Goal: Task Accomplishment & Management: Use online tool/utility

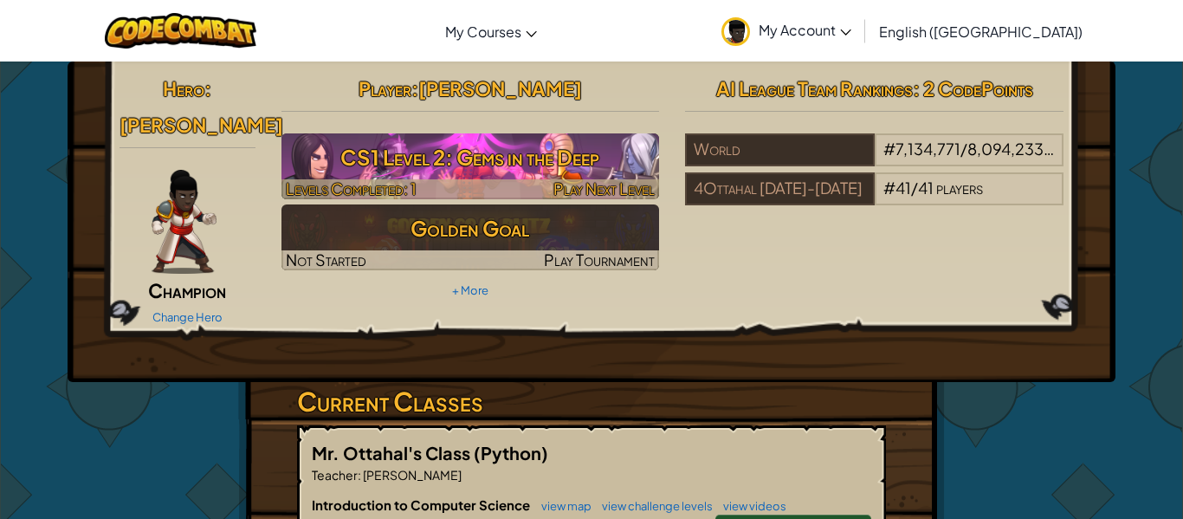
click at [413, 167] on h3 "CS1 Level 2: Gems in the Deep" at bounding box center [470, 157] width 378 height 39
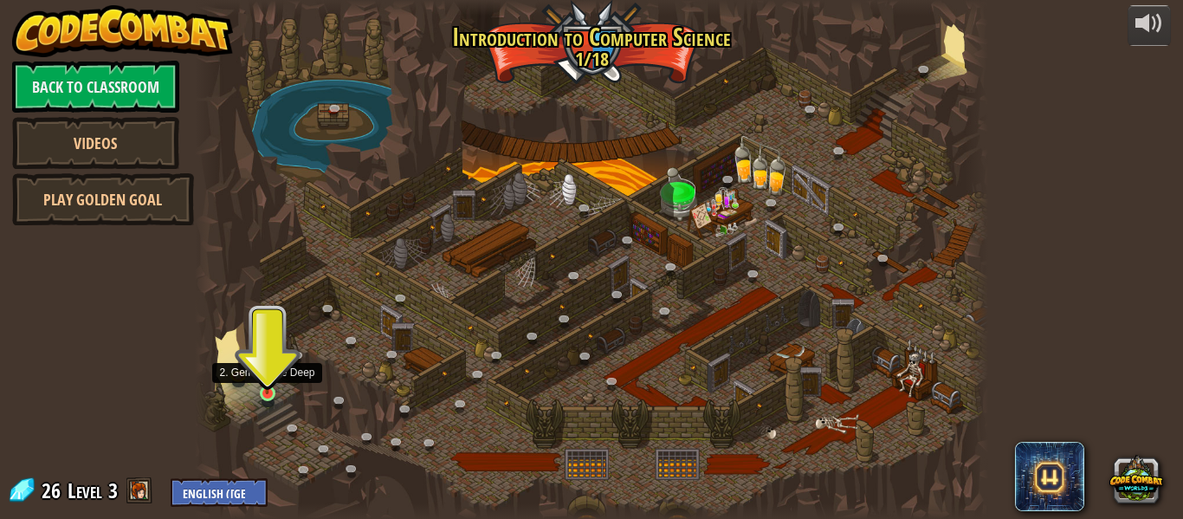
click at [264, 390] on img at bounding box center [267, 373] width 18 height 42
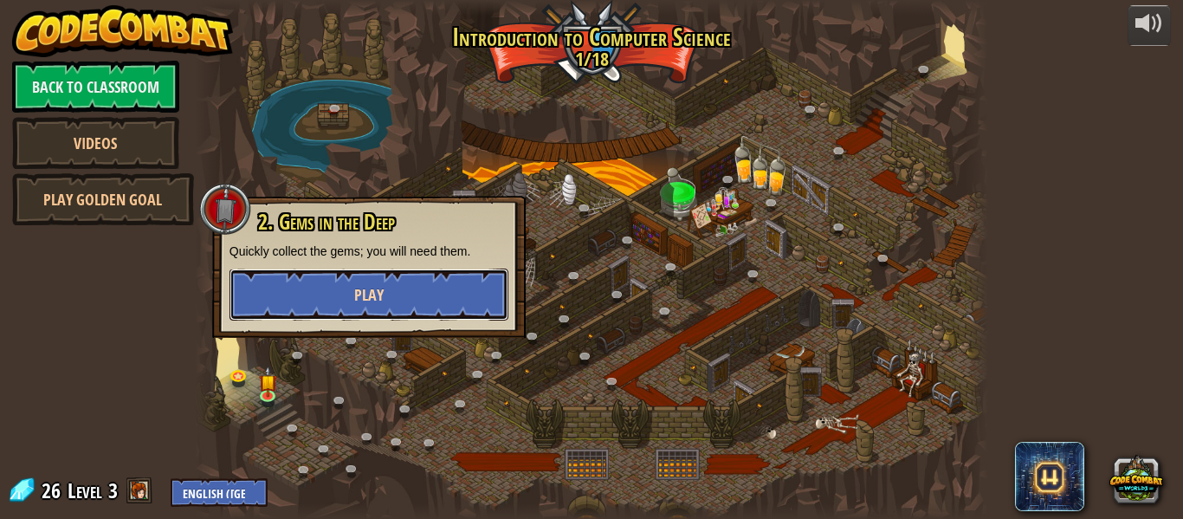
click at [301, 290] on button "Play" at bounding box center [368, 294] width 279 height 52
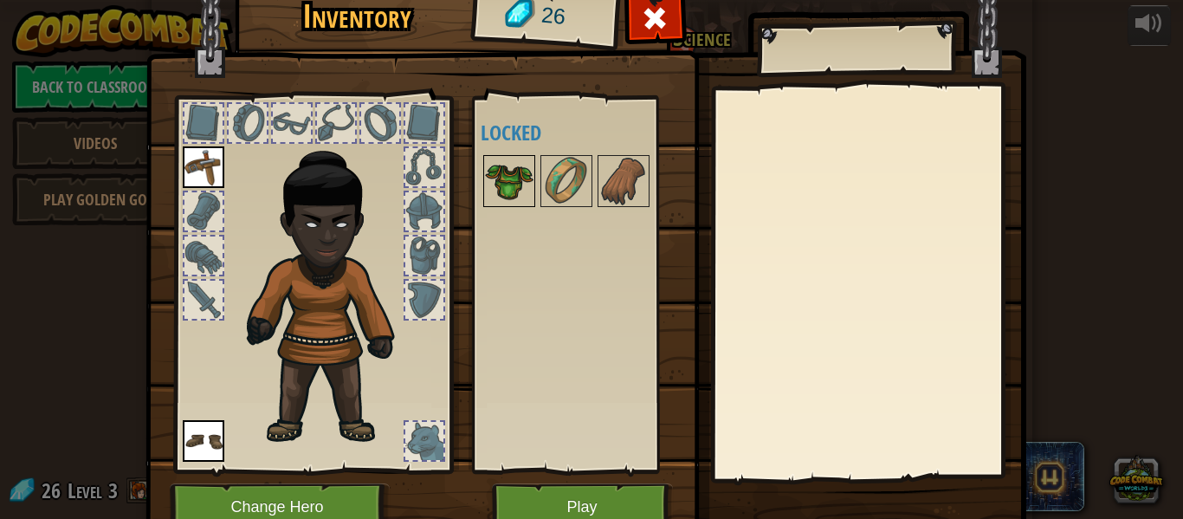
click at [507, 178] on img at bounding box center [509, 181] width 48 height 48
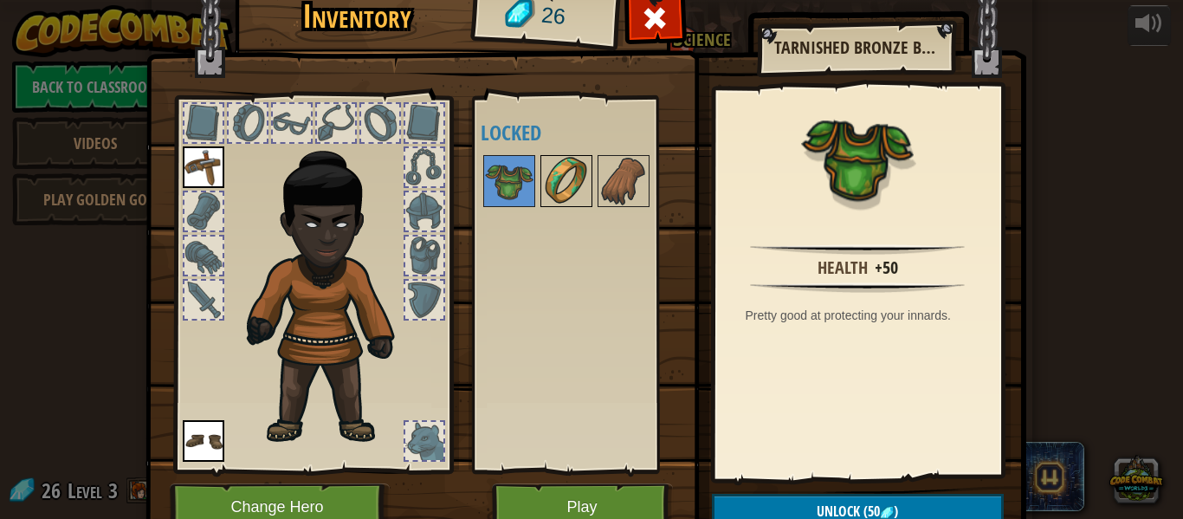
click at [560, 187] on img at bounding box center [566, 181] width 48 height 48
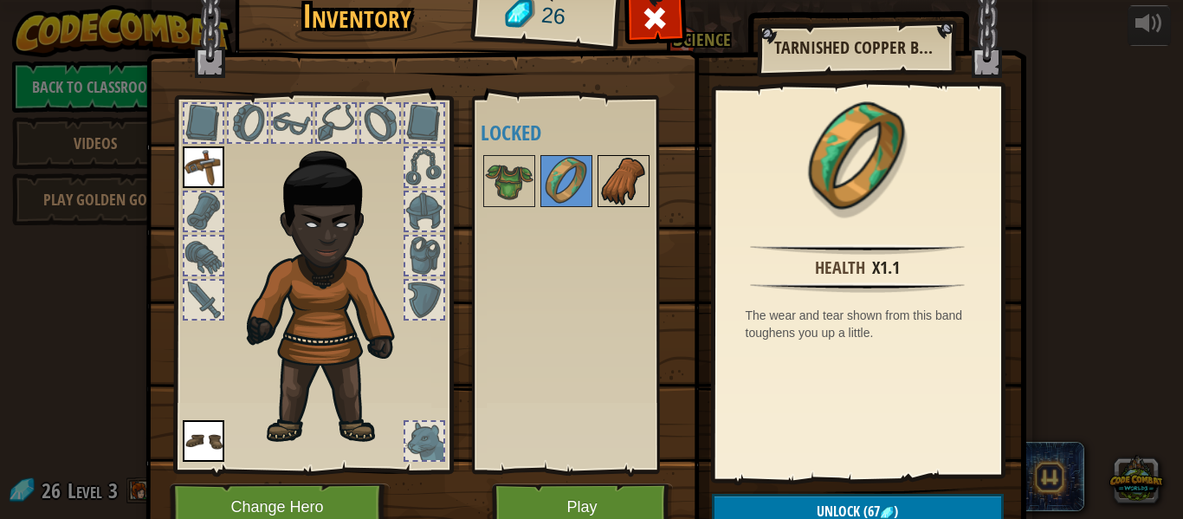
click at [611, 184] on img at bounding box center [623, 181] width 48 height 48
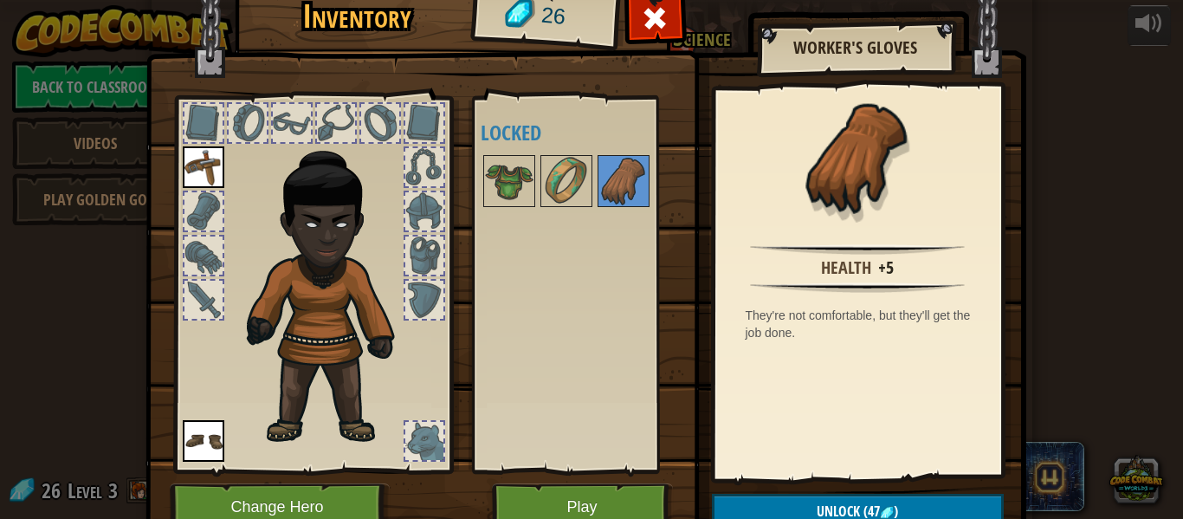
click at [214, 195] on div at bounding box center [203, 211] width 38 height 38
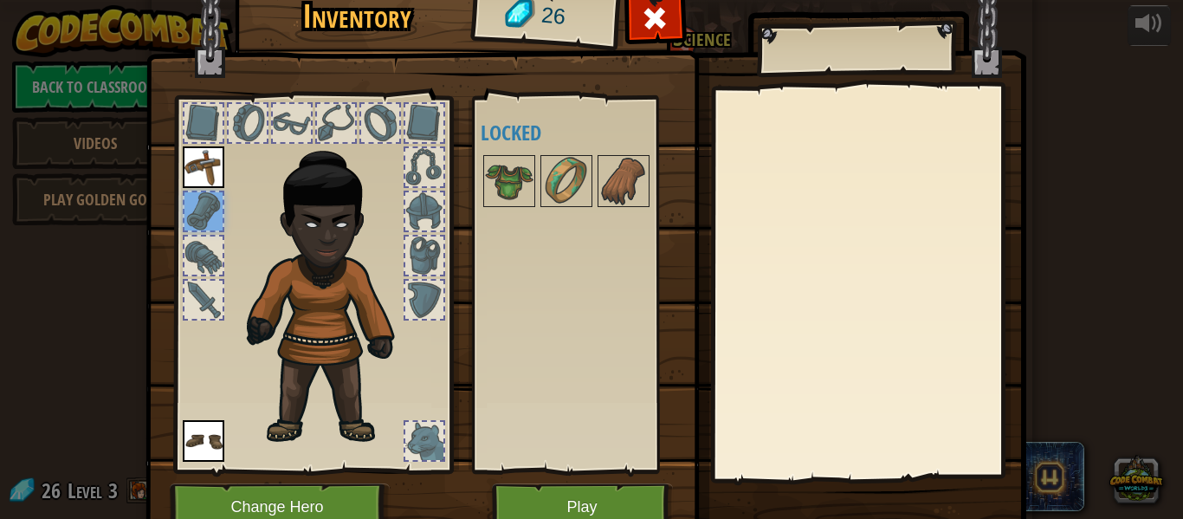
click at [211, 175] on img at bounding box center [204, 167] width 42 height 42
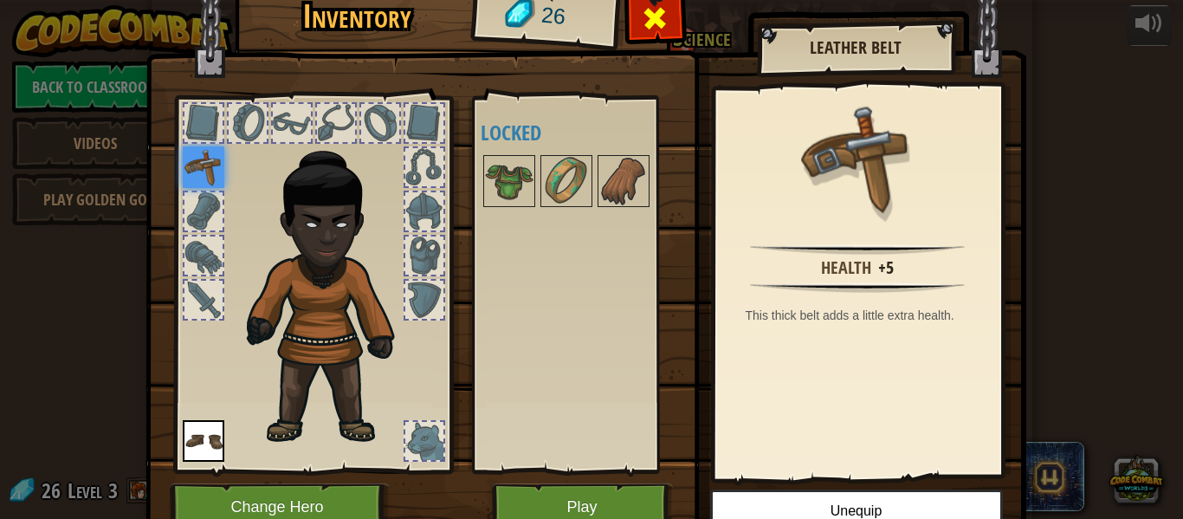
click at [647, 16] on span at bounding box center [655, 18] width 28 height 28
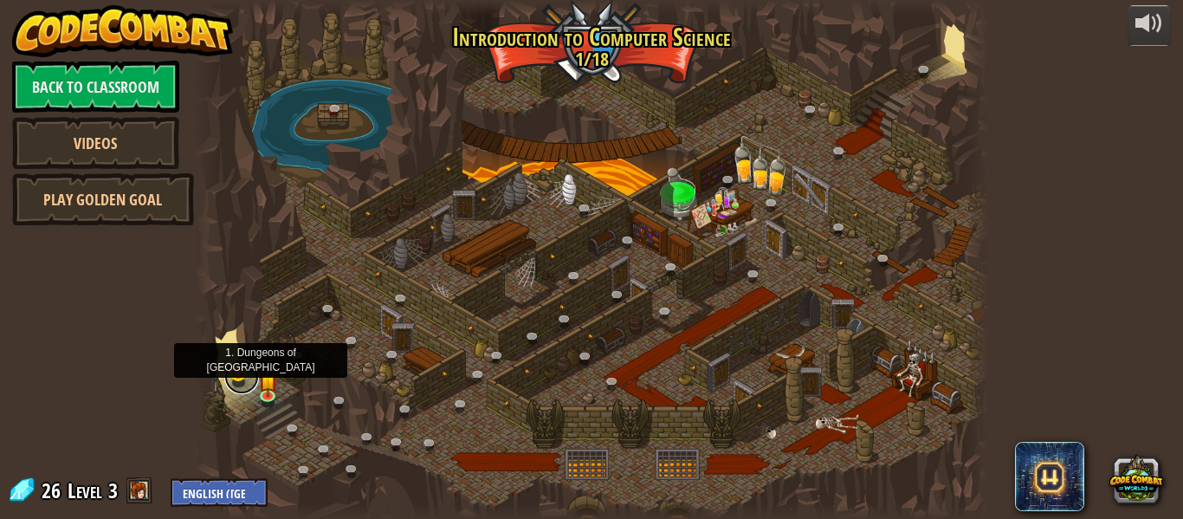
click at [249, 383] on link at bounding box center [241, 376] width 35 height 35
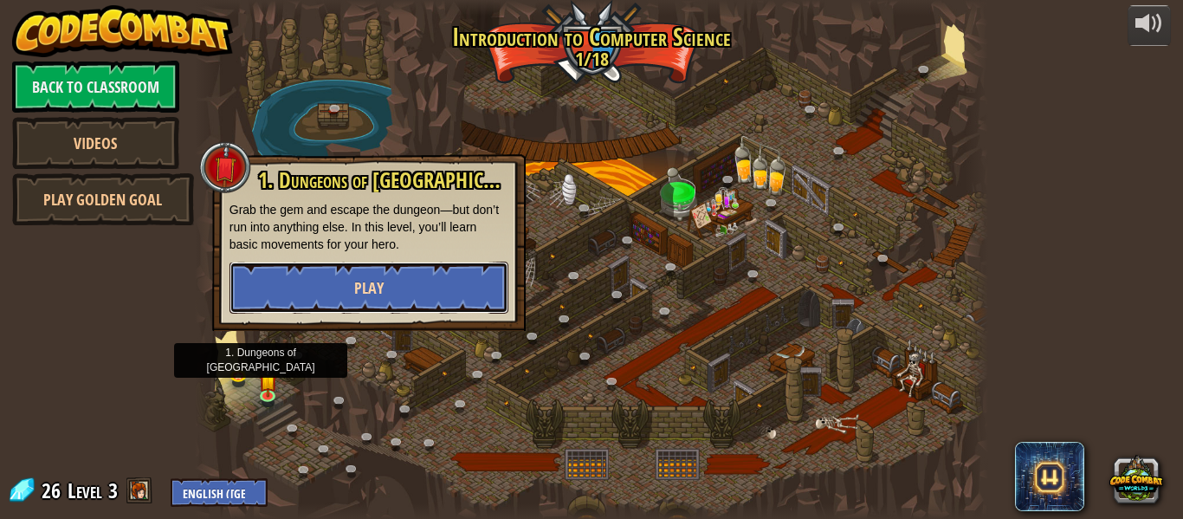
click at [370, 293] on span "Play" at bounding box center [368, 288] width 29 height 22
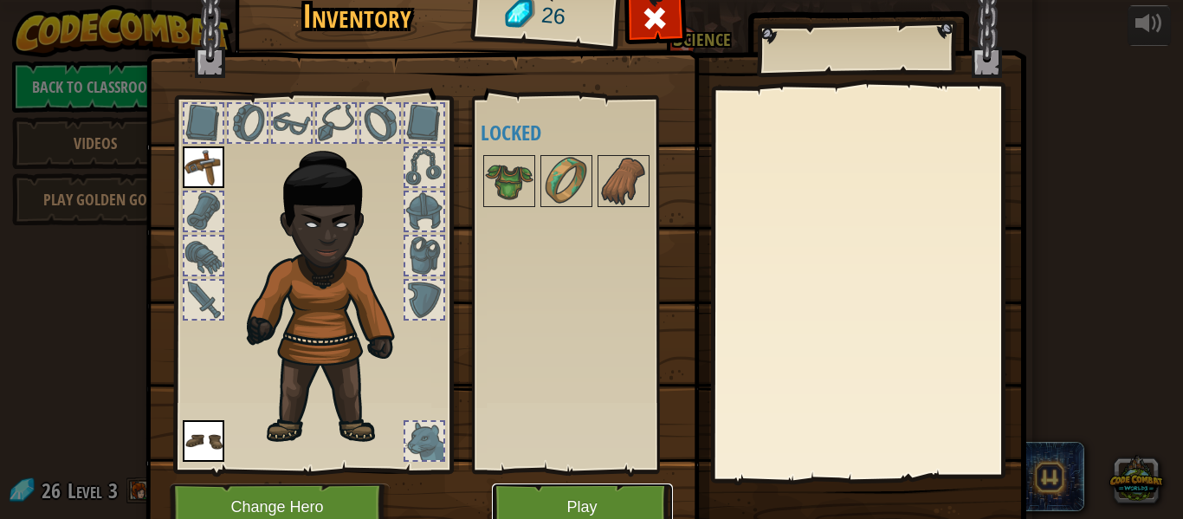
click at [586, 510] on button "Play" at bounding box center [582, 507] width 181 height 48
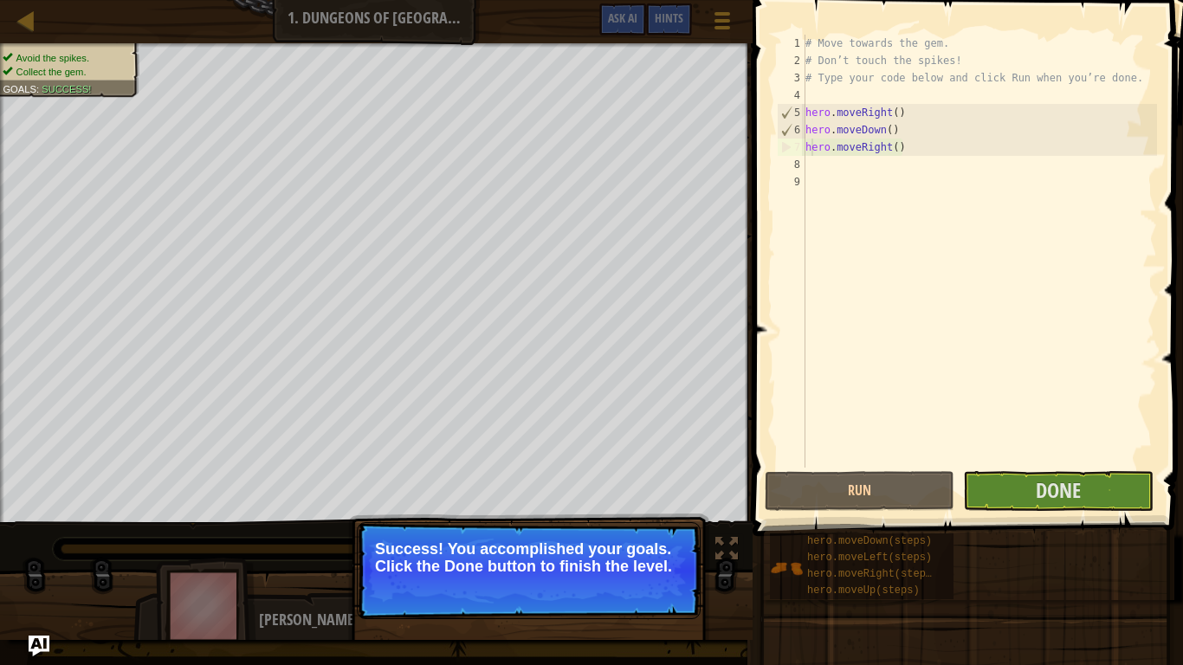
click at [811, 152] on div "# Move towards the gem. # Don’t touch the spikes! # Type your code below and cl…" at bounding box center [979, 269] width 355 height 468
type textarea "hero.moveRight()"
click at [890, 504] on button "Run" at bounding box center [860, 491] width 190 height 40
click at [859, 115] on div "# Move towards the gem. # Don’t touch the spikes! # Type your code below and cl…" at bounding box center [979, 269] width 355 height 468
click at [859, 117] on div "# Move towards the gem. # Don’t touch the spikes! # Type your code below and cl…" at bounding box center [979, 269] width 355 height 468
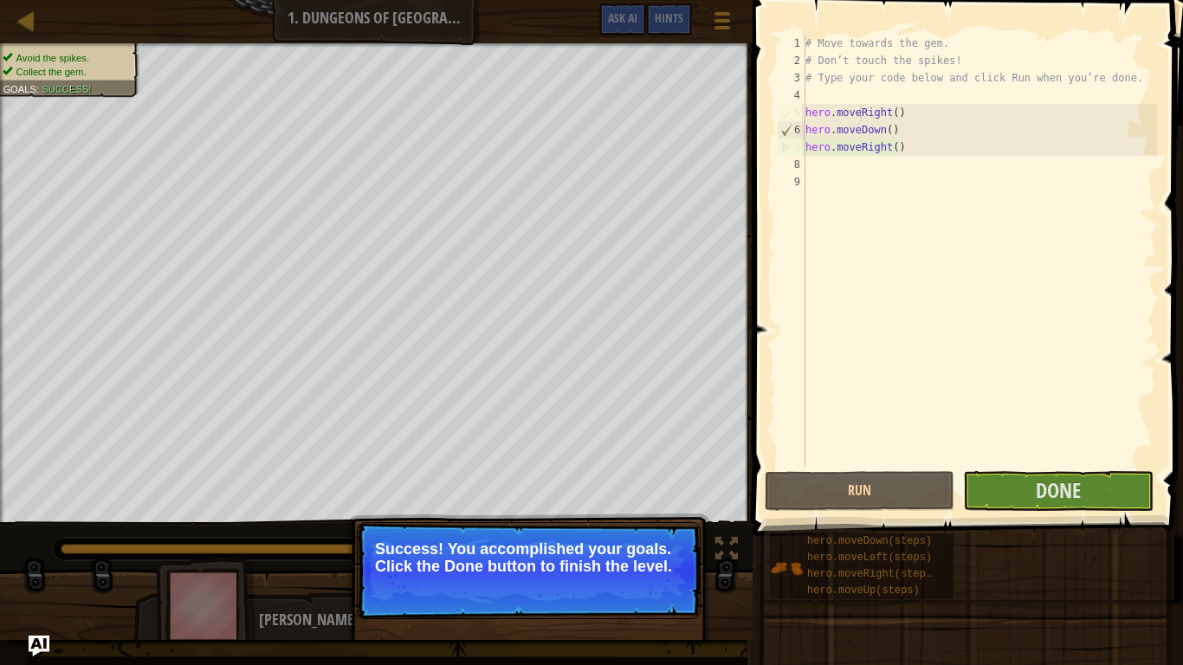
click at [475, 518] on p "Success! You accomplished your goals. Click the Done button to finish the level." at bounding box center [528, 557] width 307 height 35
click at [821, 495] on button "Run" at bounding box center [860, 491] width 190 height 40
click at [1020, 496] on button "Done" at bounding box center [1058, 491] width 190 height 40
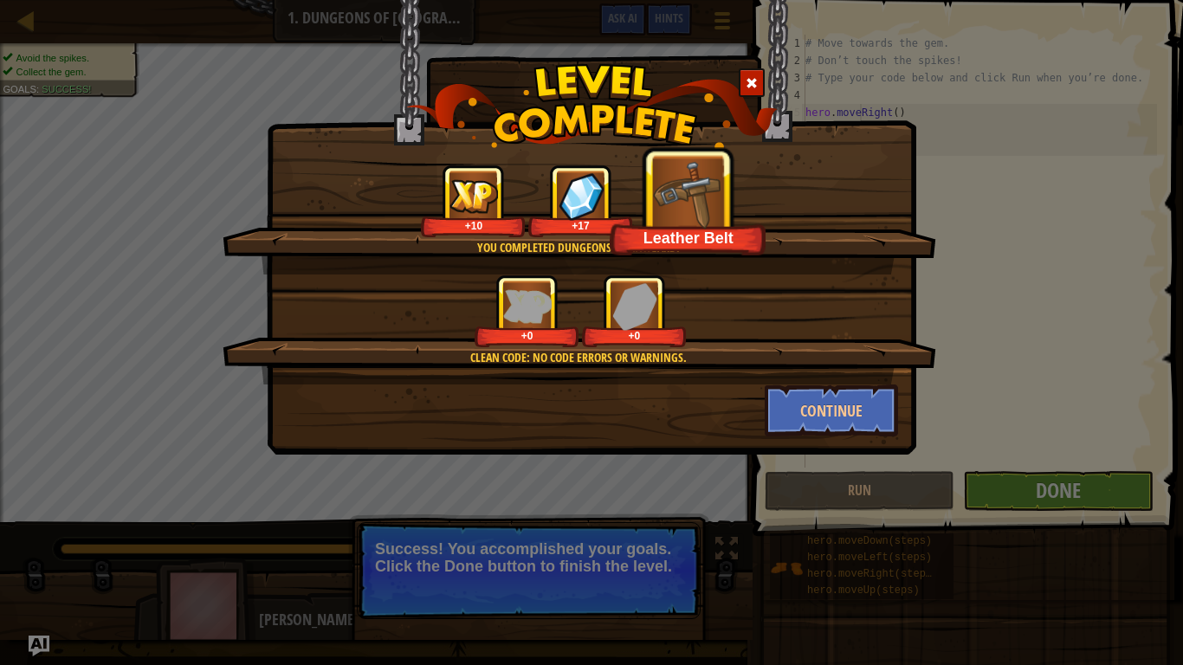
click at [754, 77] on span at bounding box center [752, 83] width 12 height 12
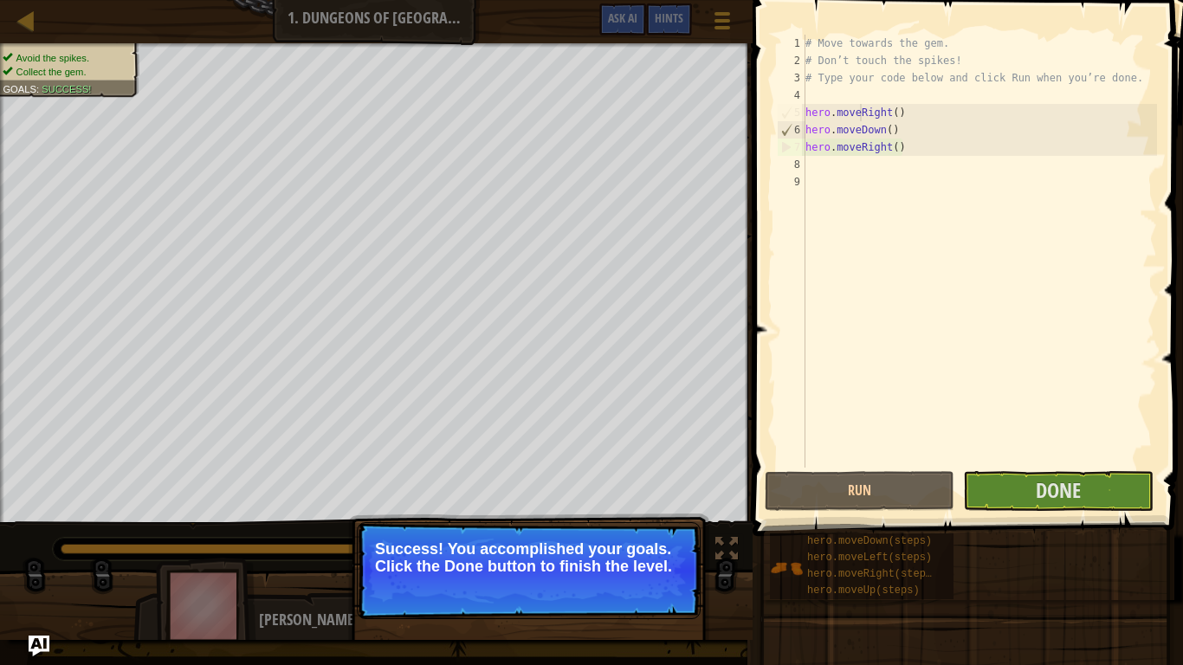
click at [804, 176] on div "9" at bounding box center [791, 181] width 29 height 17
click at [801, 168] on div "8" at bounding box center [791, 164] width 29 height 17
click at [841, 113] on div "# Move towards the gem. # Don’t touch the spikes! # Type your code below and cl…" at bounding box center [979, 269] width 355 height 468
click at [842, 115] on div "# Move towards the gem. # Don’t touch the spikes! # Type your code below and cl…" at bounding box center [979, 269] width 355 height 468
click at [1030, 498] on button "Done" at bounding box center [1058, 491] width 190 height 40
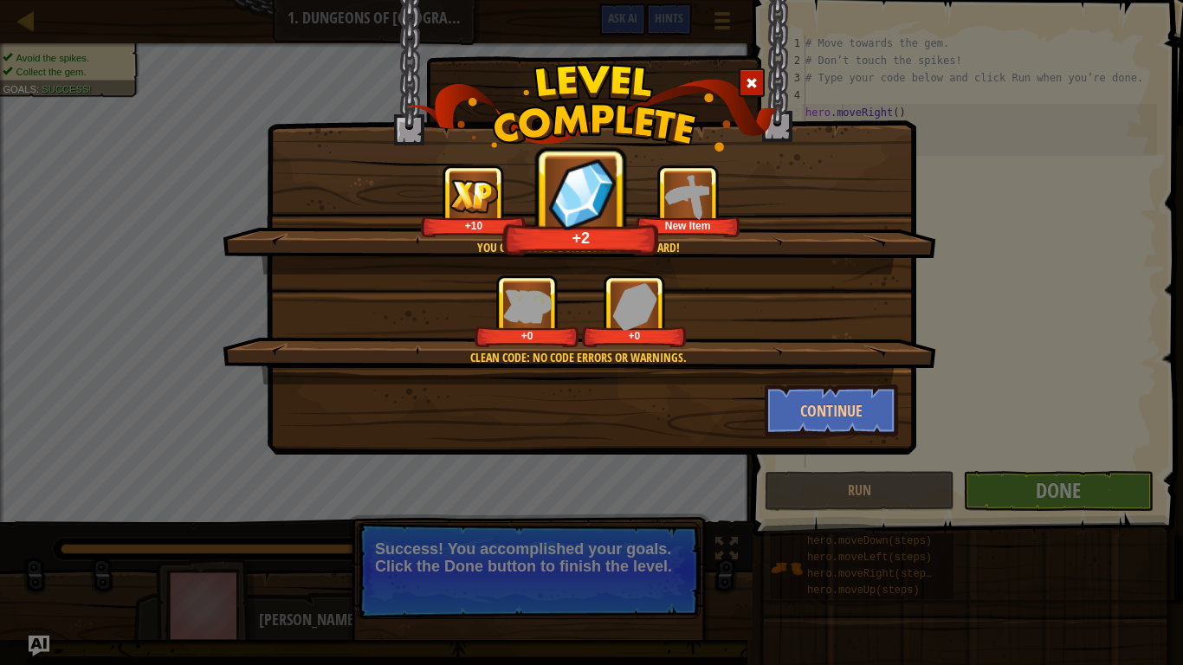
click at [752, 74] on div at bounding box center [752, 82] width 26 height 29
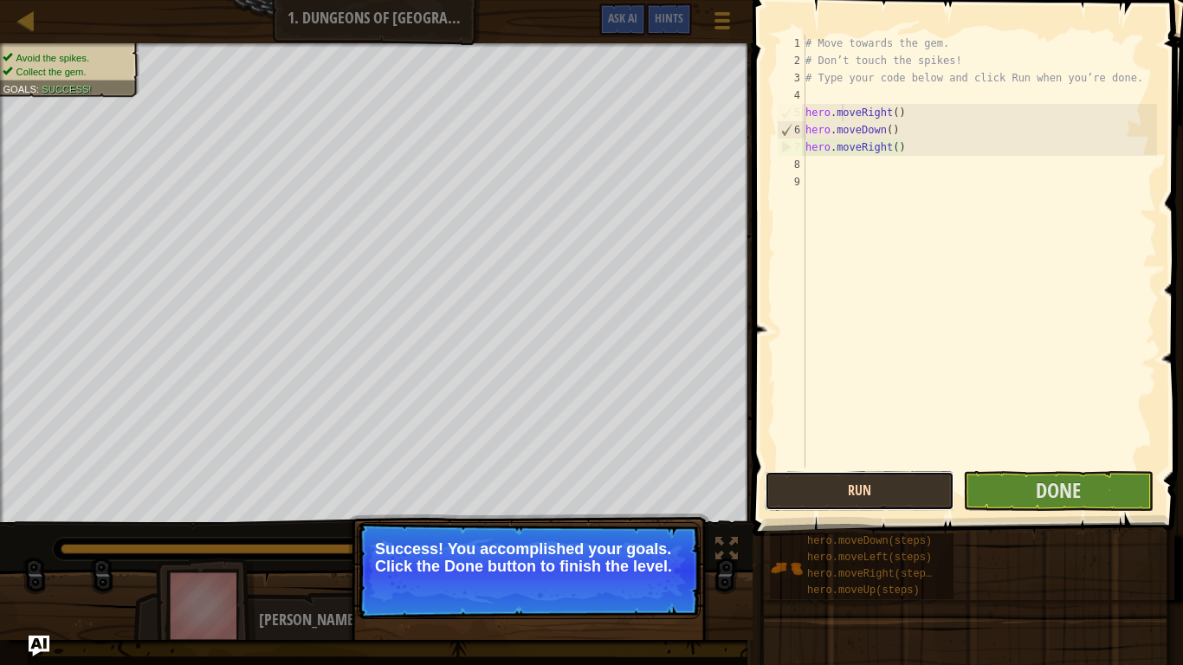
click at [847, 490] on button "Run" at bounding box center [860, 491] width 190 height 40
click at [858, 486] on button "Run" at bounding box center [860, 491] width 190 height 40
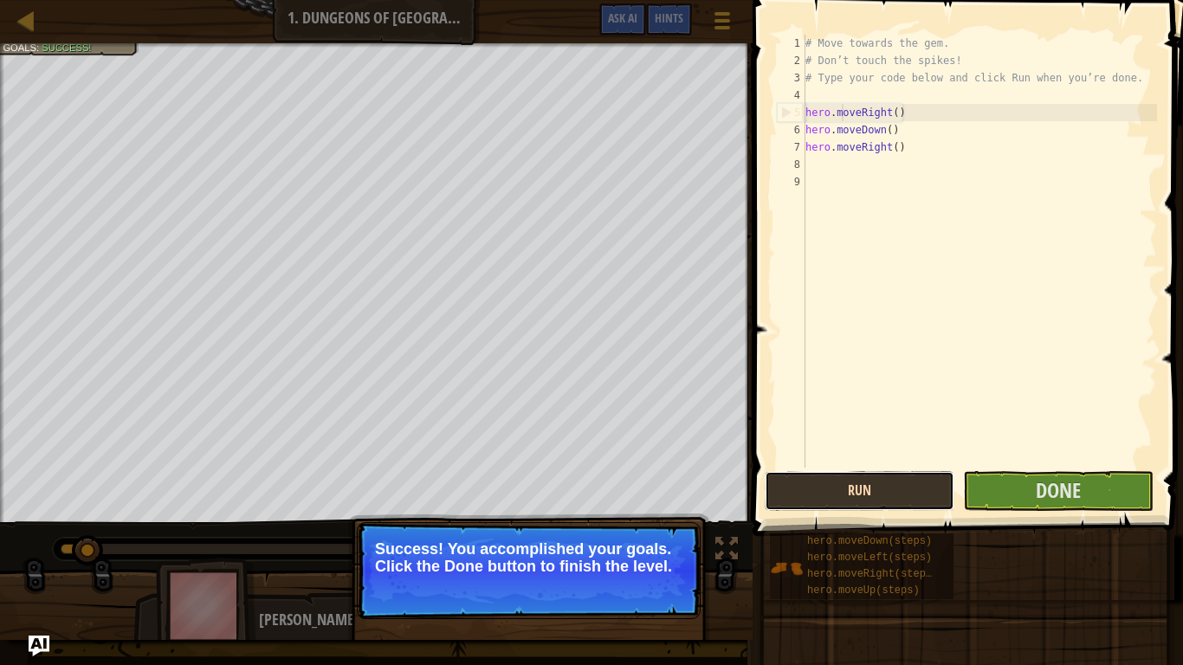
click at [857, 486] on button "Run" at bounding box center [860, 491] width 190 height 40
click at [857, 487] on button "Run" at bounding box center [860, 491] width 190 height 40
click at [857, 486] on button "Run" at bounding box center [860, 491] width 190 height 40
click at [857, 487] on button "Running" at bounding box center [860, 491] width 190 height 40
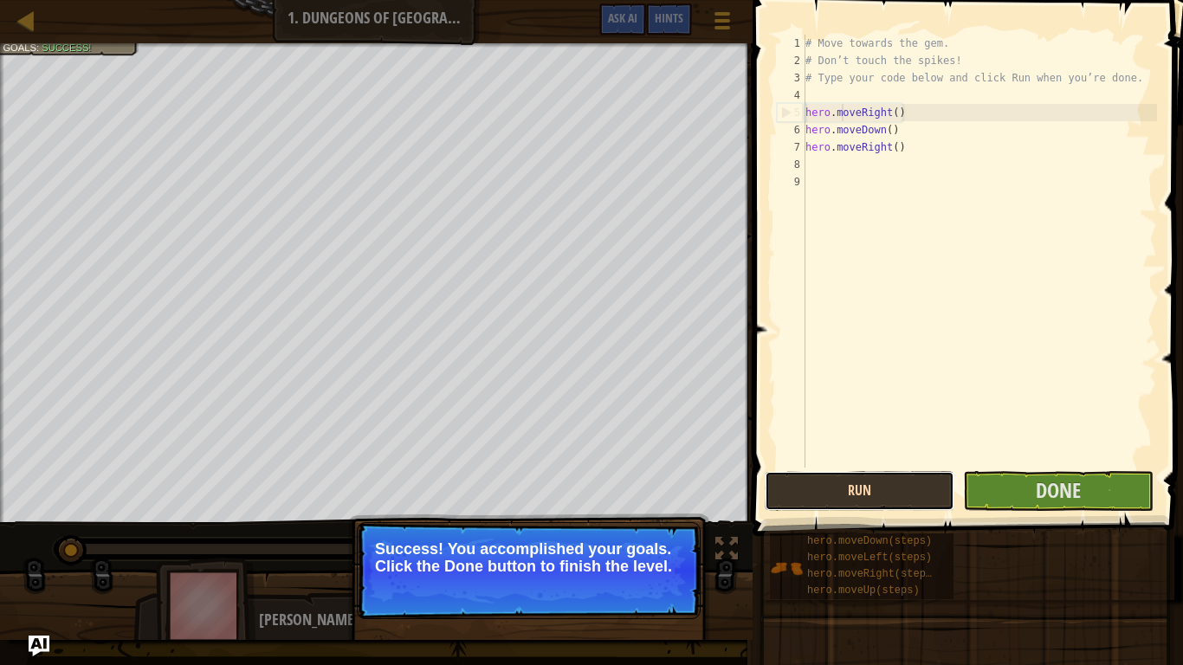
click at [857, 487] on button "Run" at bounding box center [860, 491] width 190 height 40
click at [858, 489] on button "Run" at bounding box center [860, 491] width 190 height 40
click at [861, 490] on button "Run" at bounding box center [860, 491] width 190 height 40
click at [864, 499] on button "Run" at bounding box center [860, 491] width 190 height 40
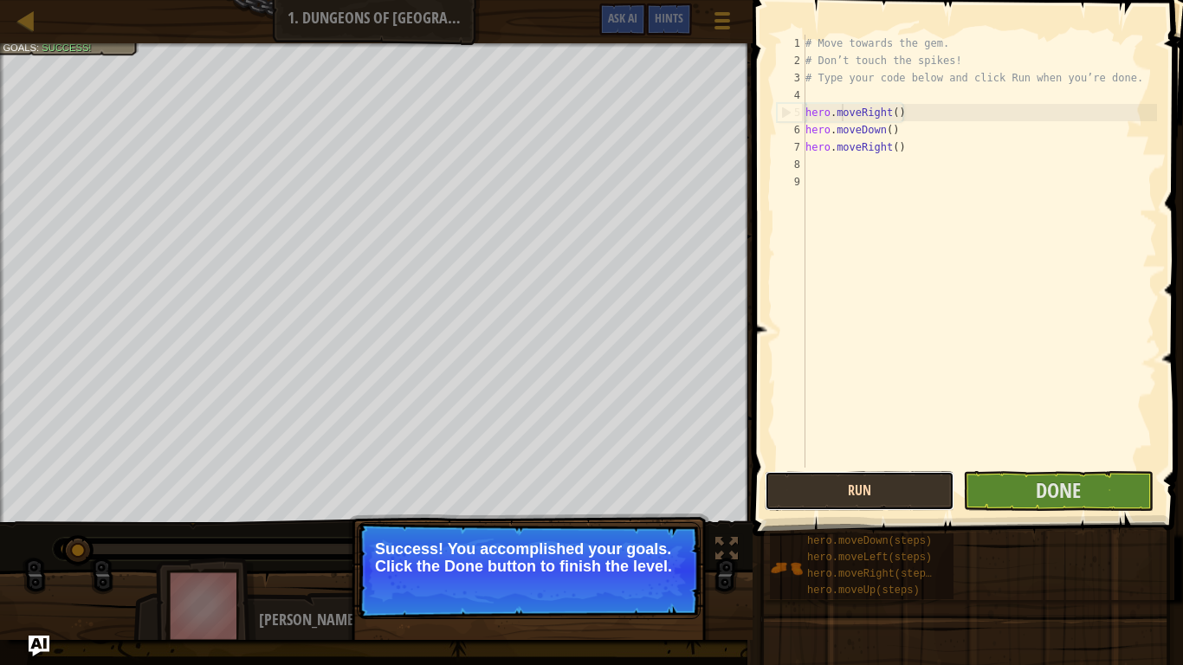
click at [862, 499] on button "Run" at bounding box center [860, 491] width 190 height 40
click at [862, 502] on button "Run" at bounding box center [860, 491] width 190 height 40
click at [862, 504] on button "Run" at bounding box center [860, 491] width 190 height 40
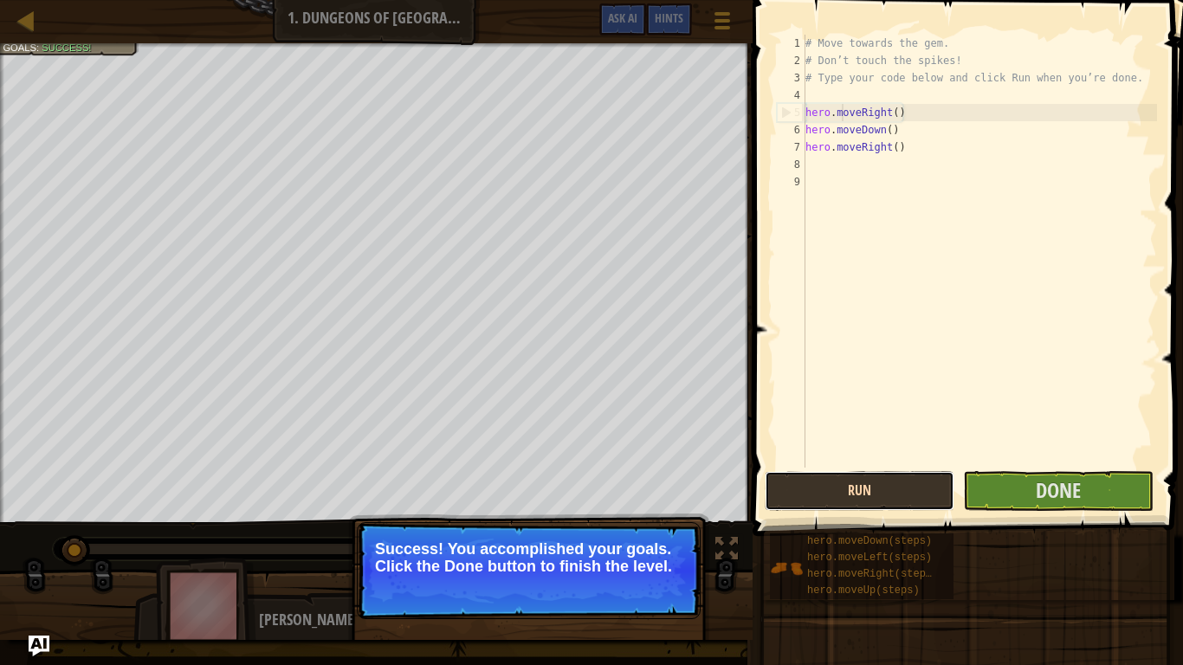
click at [862, 506] on button "Run" at bounding box center [860, 491] width 190 height 40
click at [863, 507] on button "Run" at bounding box center [860, 491] width 190 height 40
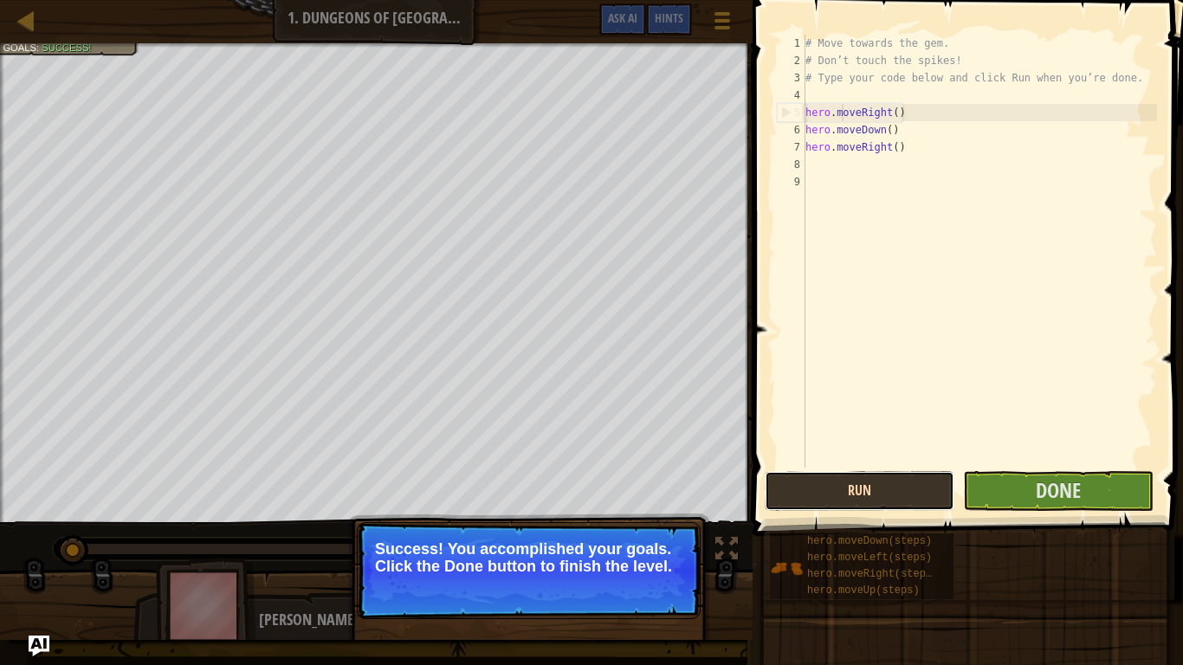
click at [863, 507] on button "Run" at bounding box center [860, 491] width 190 height 40
click at [863, 508] on button "Run" at bounding box center [860, 491] width 190 height 40
click at [863, 510] on button "Run" at bounding box center [860, 491] width 190 height 40
click at [864, 511] on span at bounding box center [969, 243] width 444 height 587
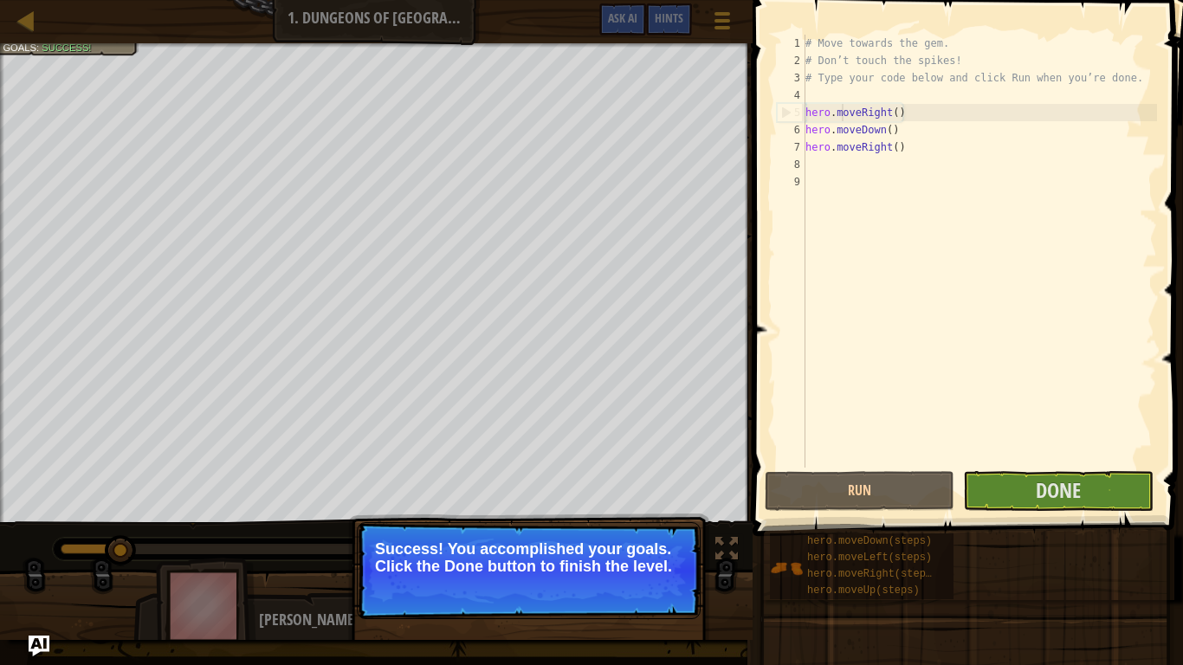
click at [864, 511] on span at bounding box center [969, 243] width 444 height 587
click at [864, 512] on span at bounding box center [969, 243] width 444 height 587
click at [864, 514] on span at bounding box center [969, 243] width 444 height 587
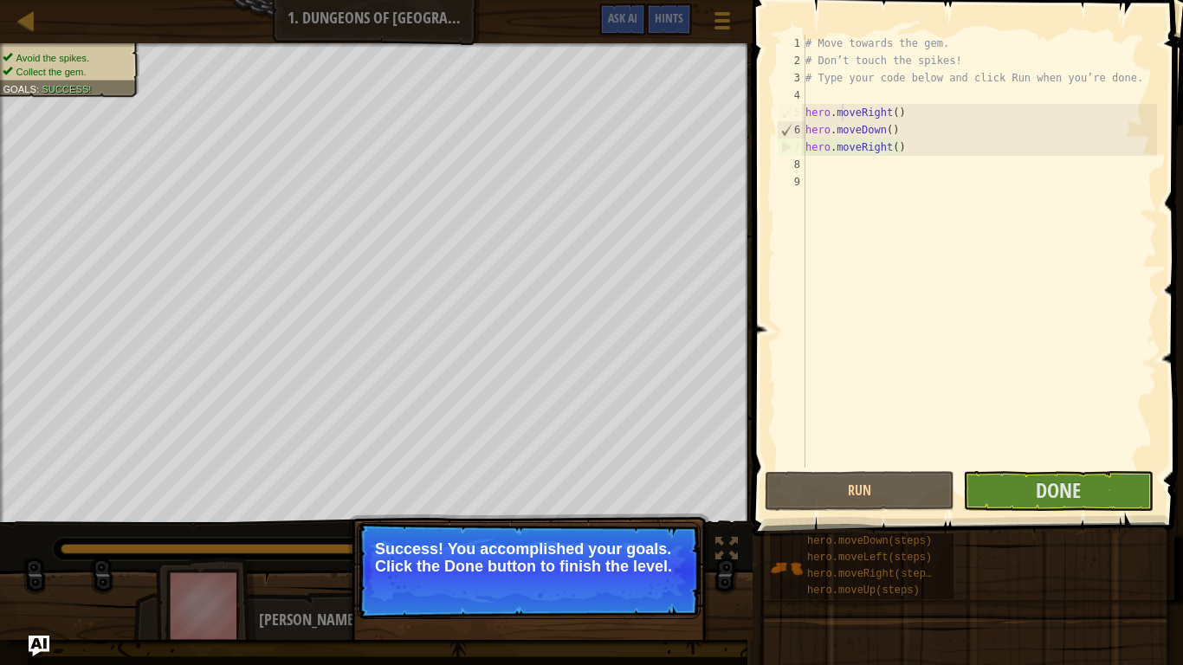
click at [1027, 513] on span at bounding box center [969, 243] width 444 height 587
click at [1029, 488] on button "Done" at bounding box center [1058, 491] width 190 height 40
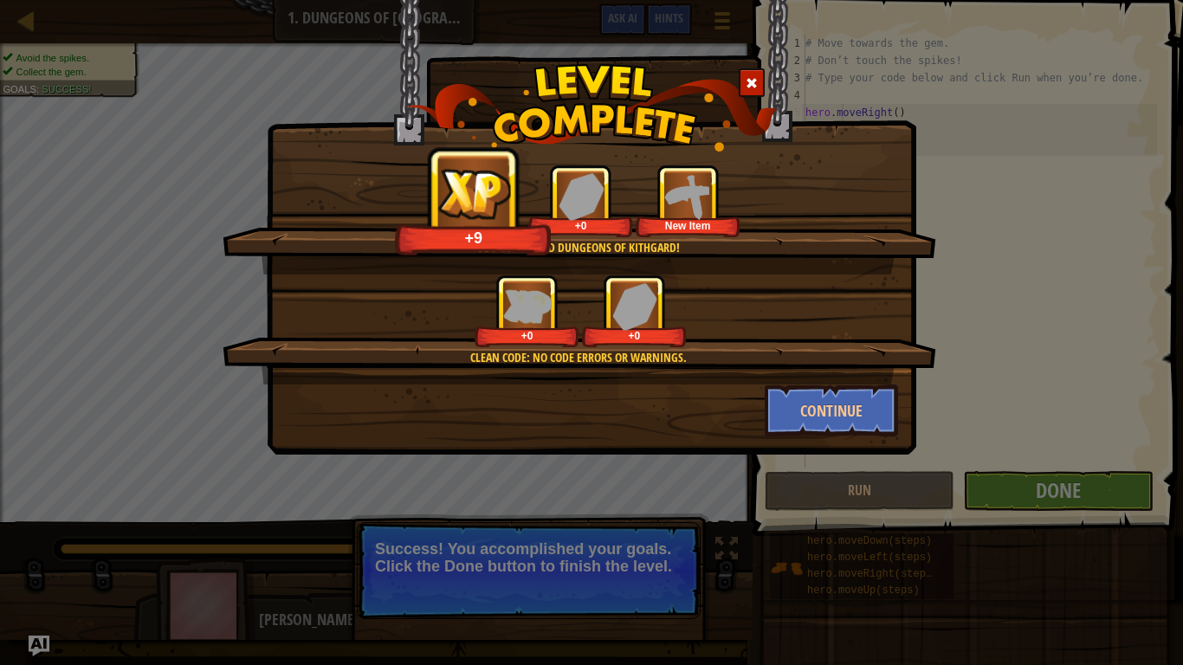
click at [741, 78] on div at bounding box center [752, 82] width 26 height 29
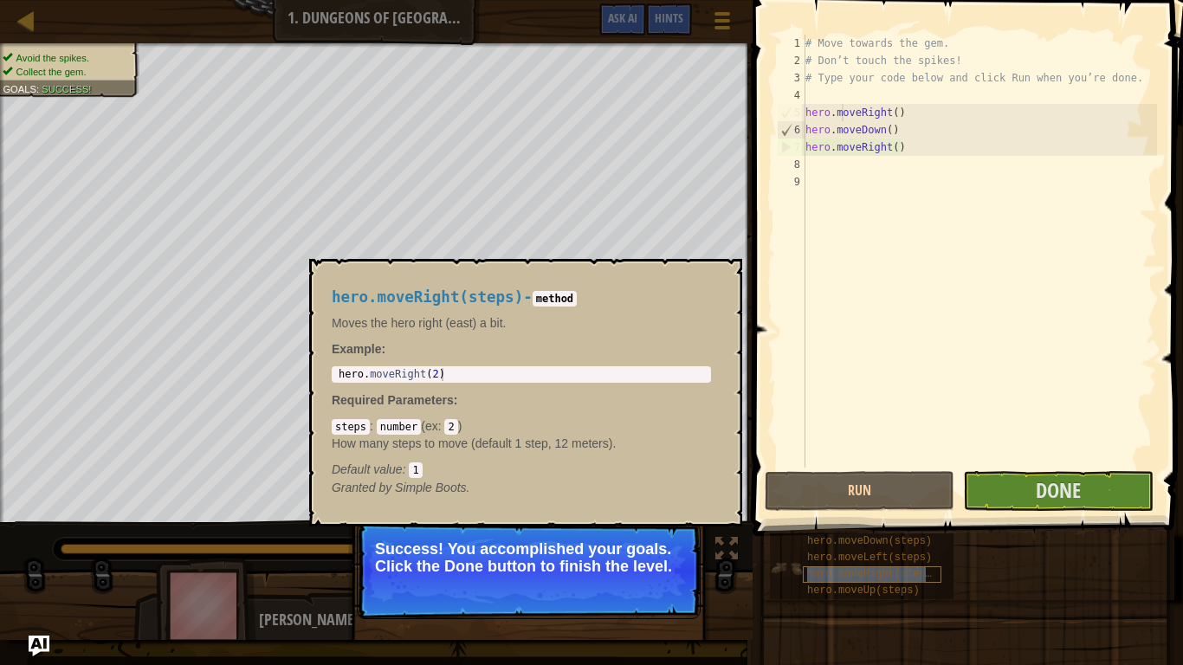
click at [807, 518] on span "hero.moveRight(steps)" at bounding box center [872, 574] width 131 height 12
click at [809, 518] on span "hero.moveUp(steps)" at bounding box center [863, 591] width 113 height 12
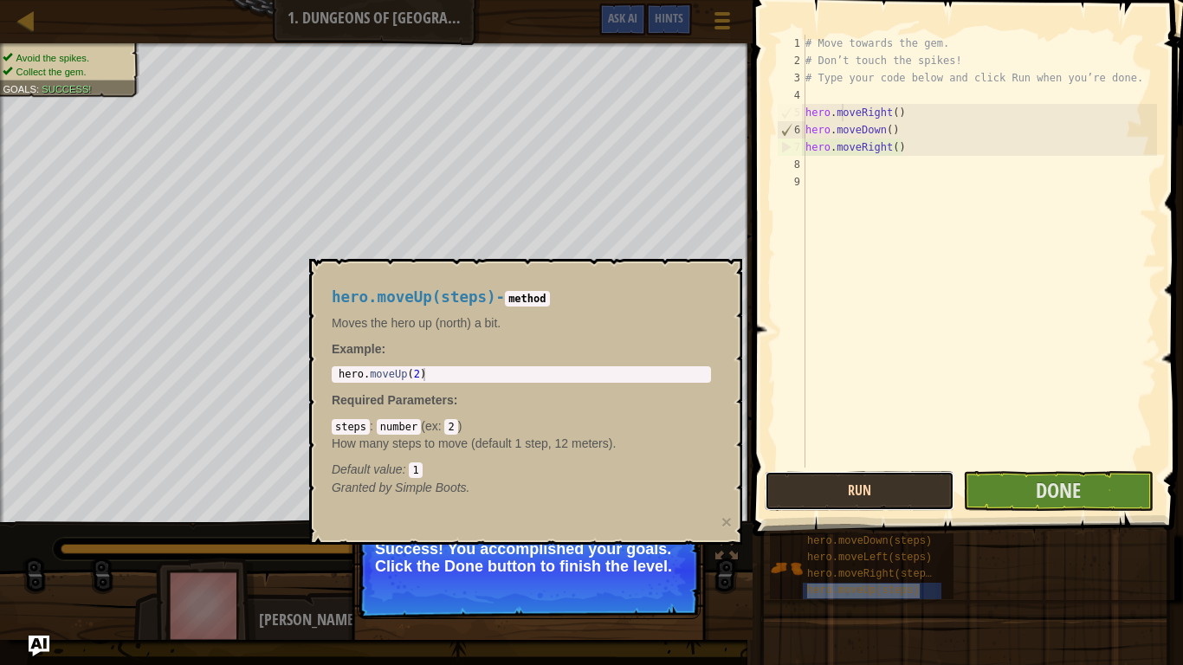
click at [805, 479] on button "Run" at bounding box center [860, 491] width 190 height 40
click at [796, 476] on button "Run" at bounding box center [860, 491] width 190 height 40
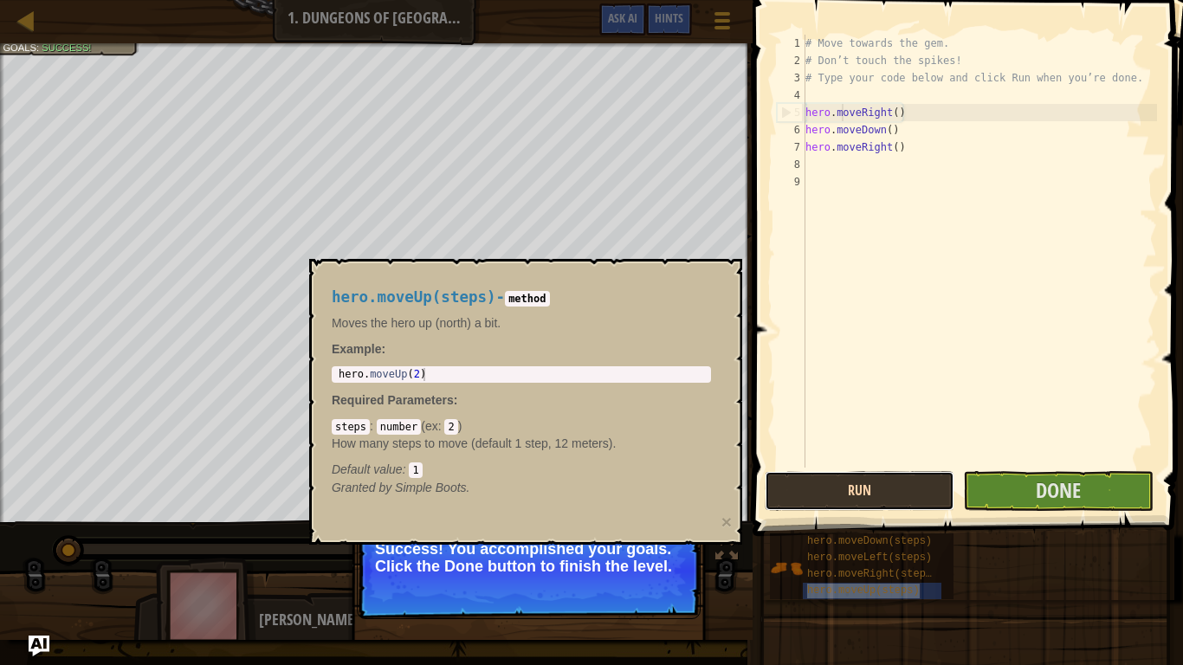
click at [796, 476] on button "Run" at bounding box center [860, 491] width 190 height 40
click at [796, 476] on button "Running" at bounding box center [860, 491] width 190 height 40
click at [796, 476] on button "Run" at bounding box center [860, 491] width 190 height 40
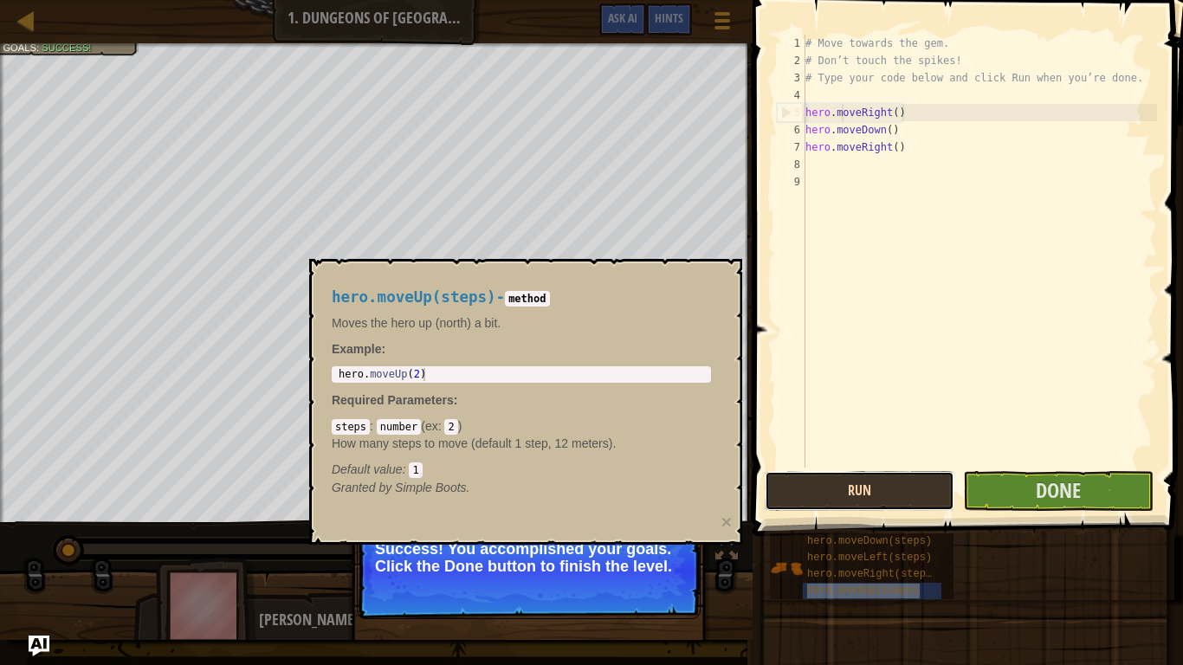
click at [796, 476] on button "Run" at bounding box center [860, 491] width 190 height 40
click at [795, 475] on button "Run" at bounding box center [860, 491] width 190 height 40
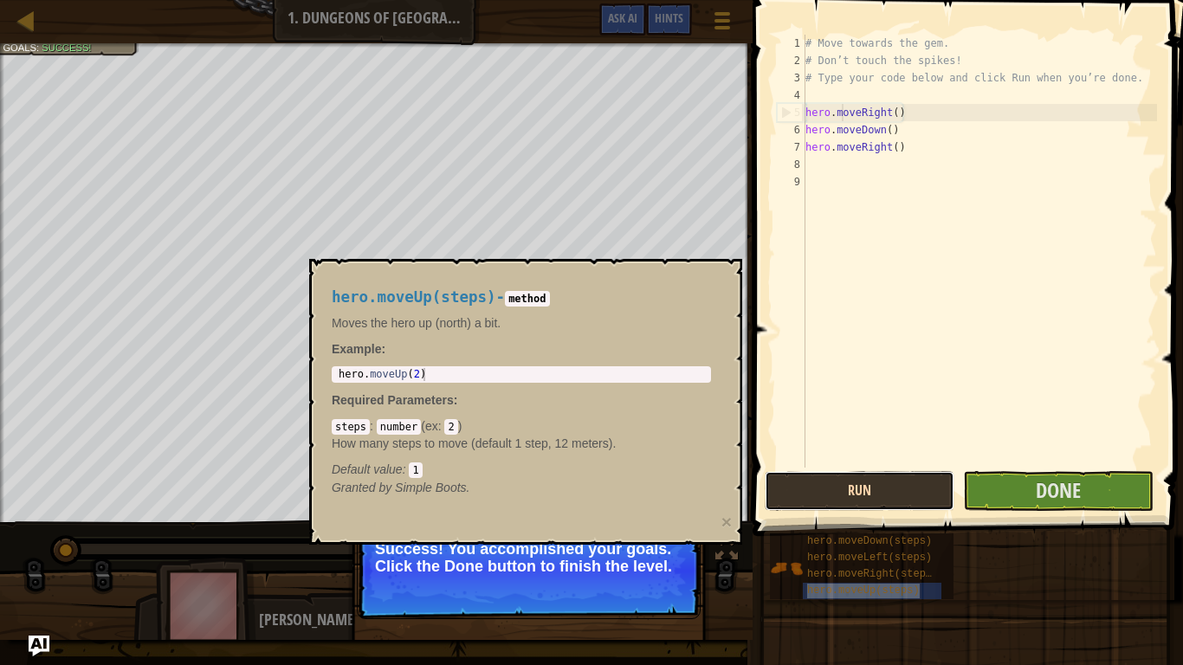
click at [795, 475] on button "Run" at bounding box center [860, 491] width 190 height 40
click at [795, 473] on button "Run" at bounding box center [860, 491] width 190 height 40
click at [795, 473] on button "Running" at bounding box center [860, 491] width 190 height 40
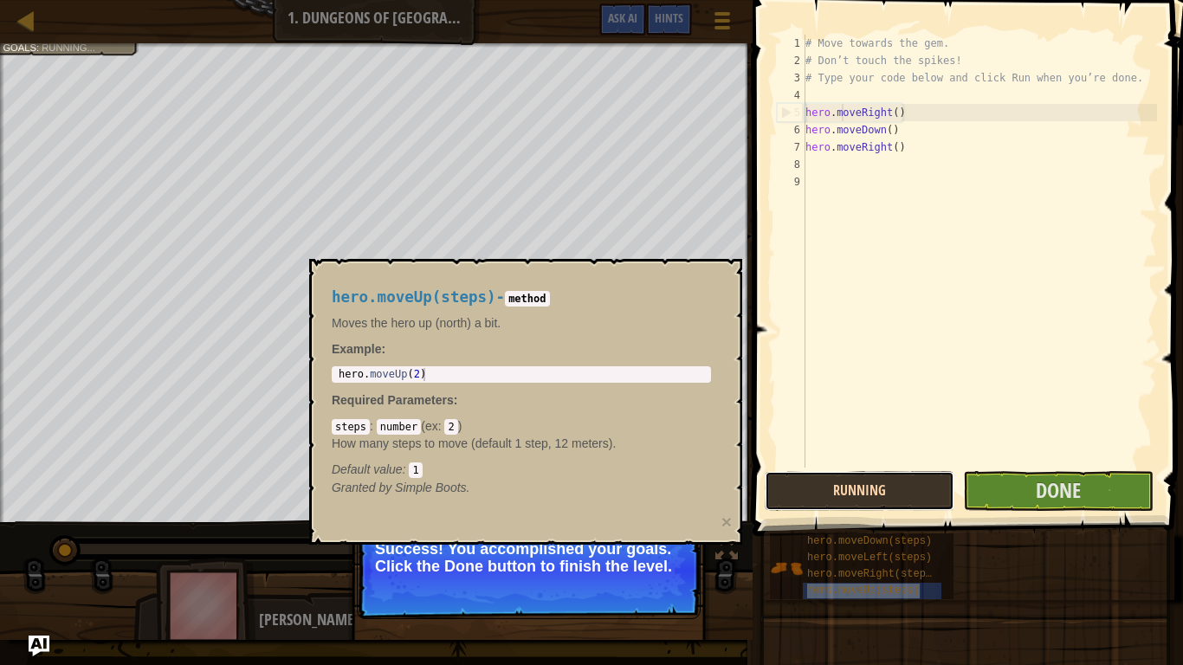
click at [795, 473] on button "Running" at bounding box center [860, 491] width 190 height 40
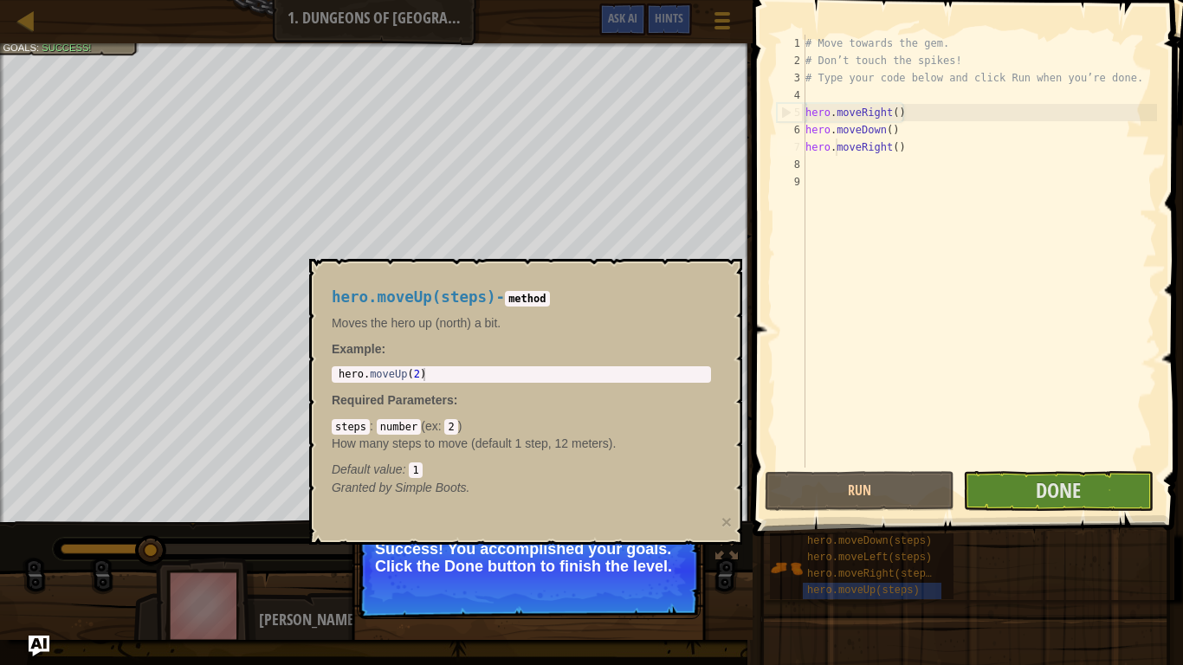
click at [837, 142] on div "# Move towards the gem. # Don’t touch the spikes! # Type your code below and cl…" at bounding box center [979, 269] width 355 height 468
click at [834, 137] on div "# Move towards the gem. # Don’t touch the spikes! # Type your code below and cl…" at bounding box center [979, 269] width 355 height 468
type textarea "hero.moveDown()"
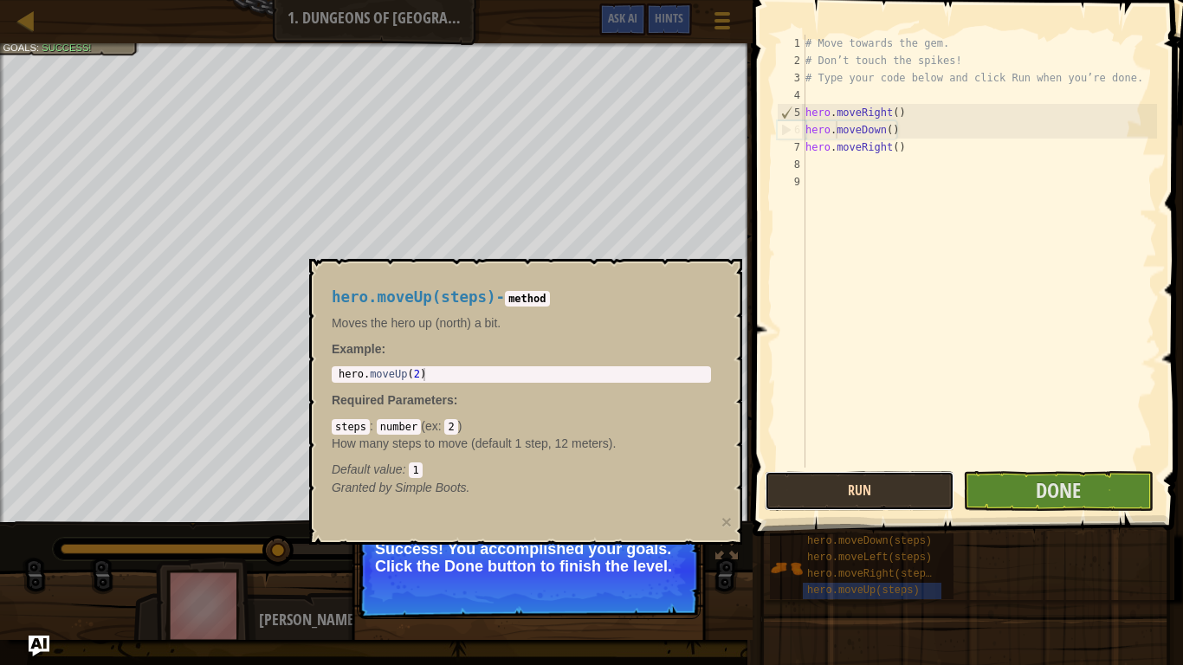
click at [884, 505] on button "Run" at bounding box center [860, 491] width 190 height 40
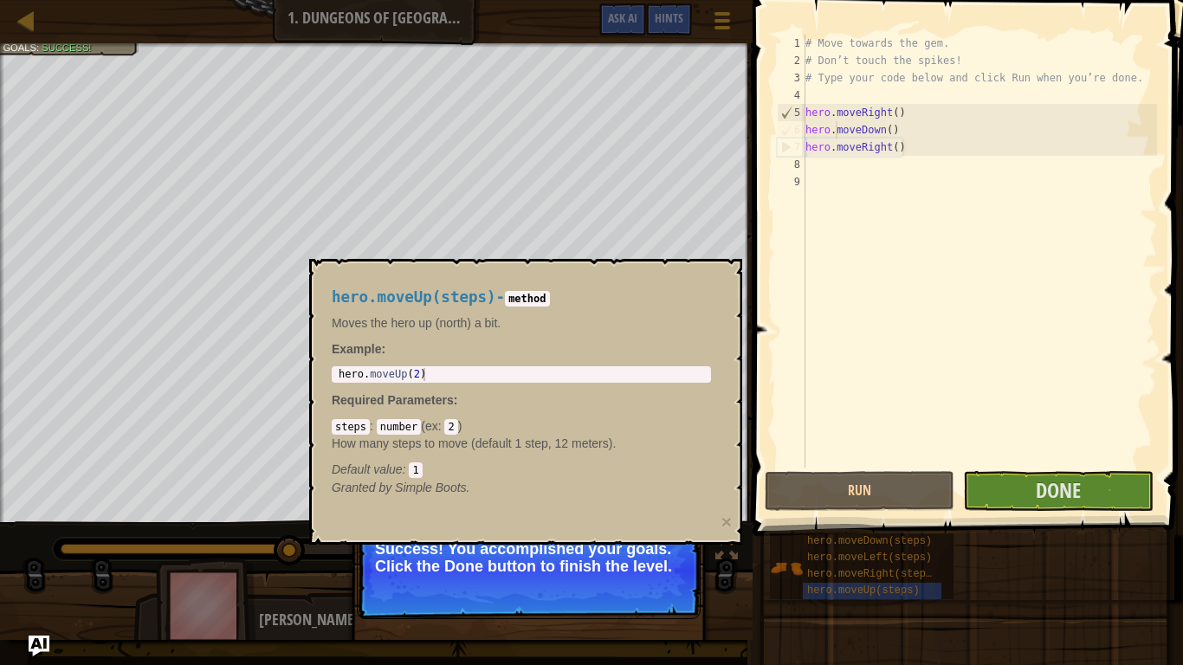
click at [581, 518] on p "Success! You accomplished your goals. Click the Done button to finish the level." at bounding box center [529, 570] width 344 height 97
click at [723, 517] on button "×" at bounding box center [726, 522] width 10 height 18
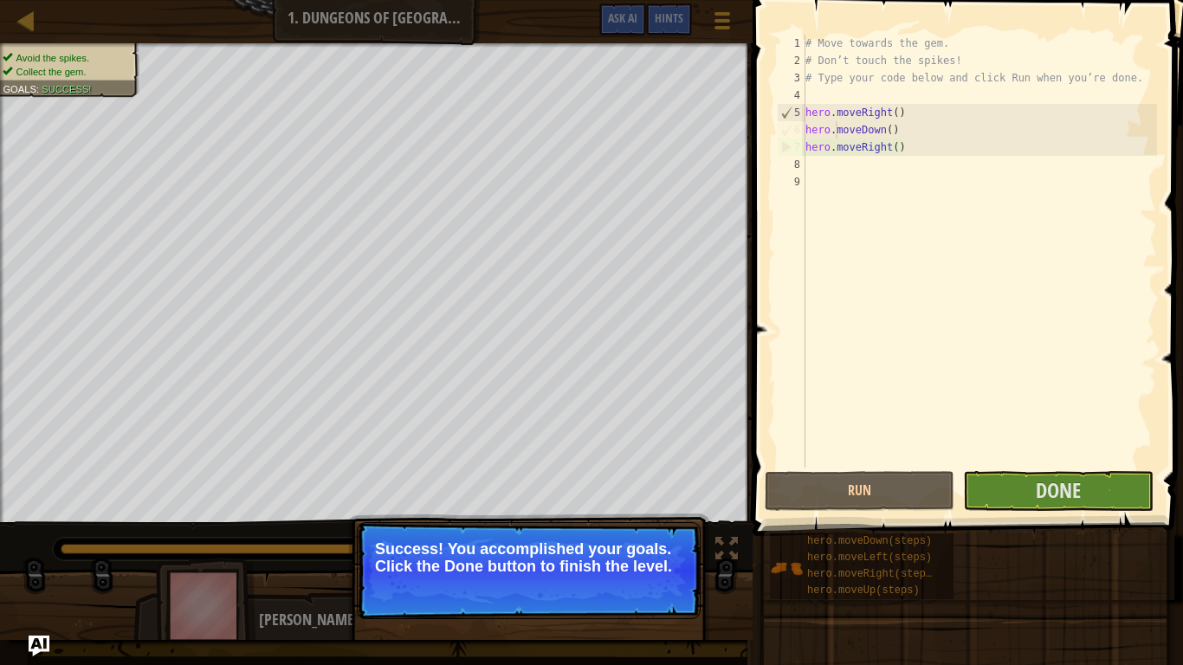
click at [811, 483] on button "Run" at bounding box center [860, 491] width 190 height 40
click at [729, 518] on div "Avoid the spikes. Collect the gem. Goals : Success! ♫ [PERSON_NAME] 18 x: 30 y:…" at bounding box center [591, 341] width 1183 height 597
click at [737, 518] on div "Avoid the spikes. Collect the gem. Goals : Success! ♫ [PERSON_NAME] 18 x: 30 y:…" at bounding box center [591, 341] width 1183 height 597
click at [727, 518] on div "Avoid the spikes. Collect the gem. Goals : Success! ♫ [PERSON_NAME] 18 x: 30 y:…" at bounding box center [591, 341] width 1183 height 597
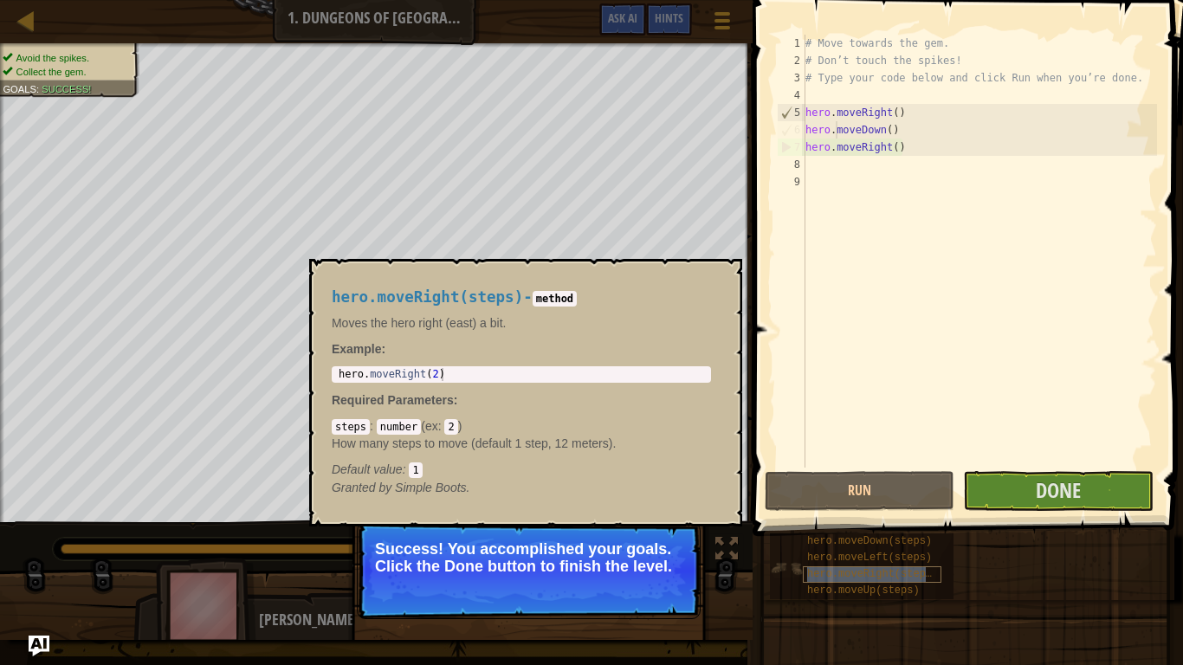
click at [807, 518] on span "hero.moveRight(steps)" at bounding box center [872, 574] width 131 height 12
click at [801, 518] on div "hero.moveDown(steps) hero.moveLeft(steps) hero.moveRight(steps) hero.moveUp(ste…" at bounding box center [862, 566] width 184 height 66
click at [850, 501] on button "Run" at bounding box center [860, 491] width 190 height 40
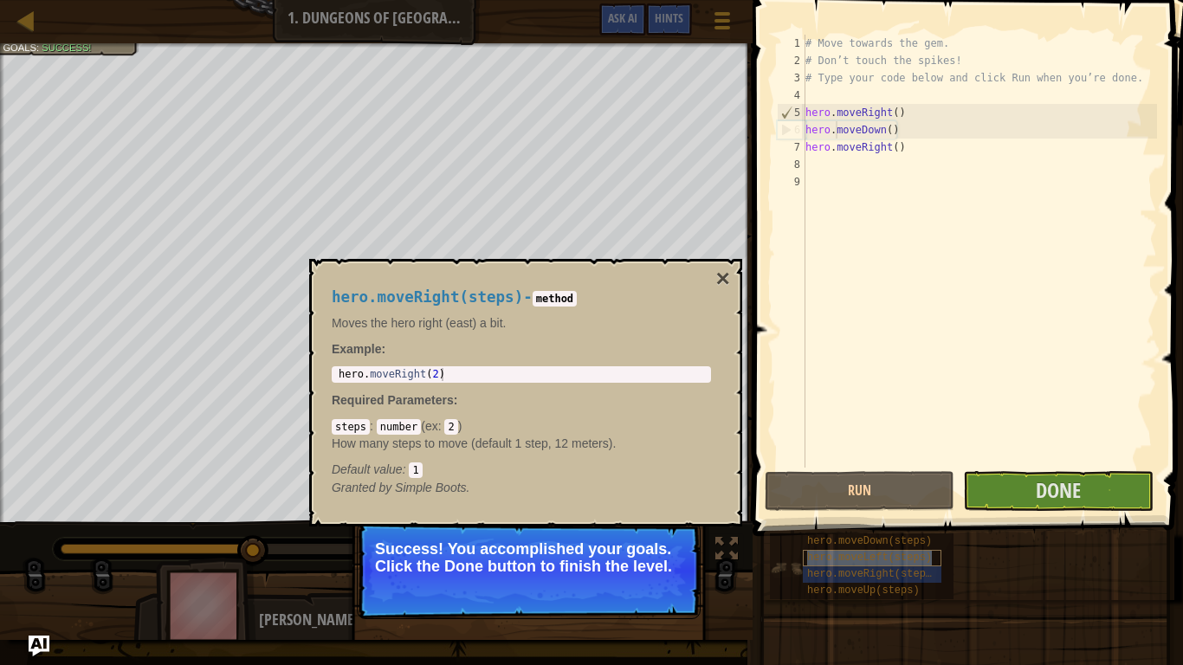
click at [849, 518] on span "hero.moveLeft(steps)" at bounding box center [869, 558] width 125 height 12
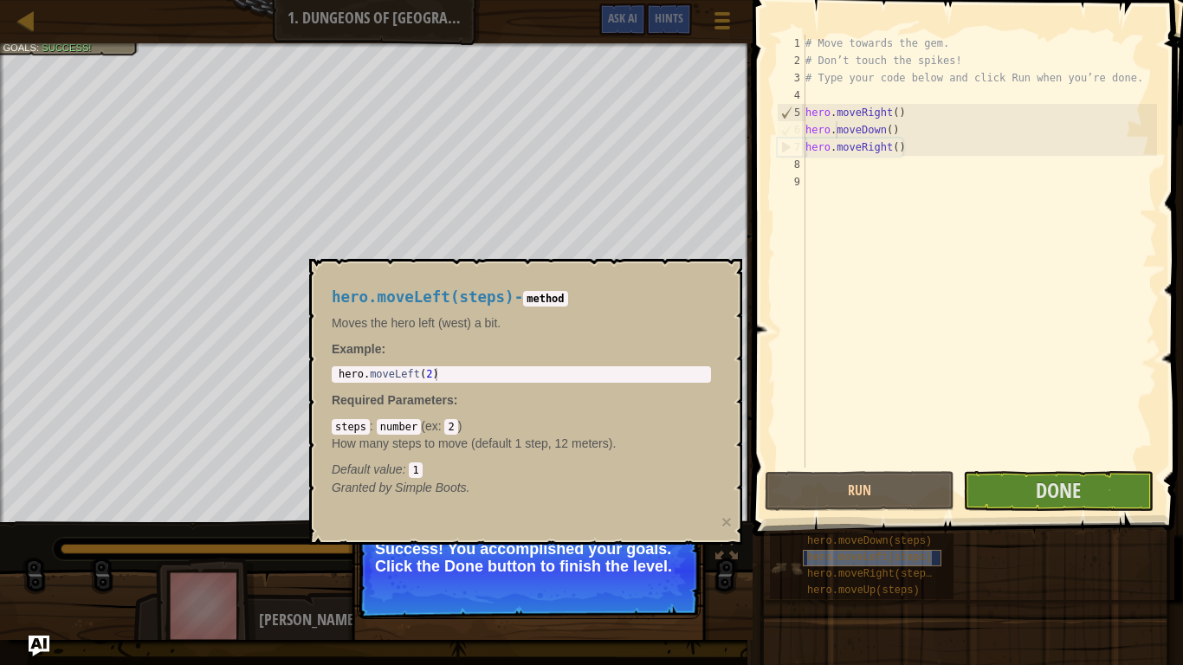
click at [849, 518] on span "hero.moveLeft(steps)" at bounding box center [869, 558] width 125 height 12
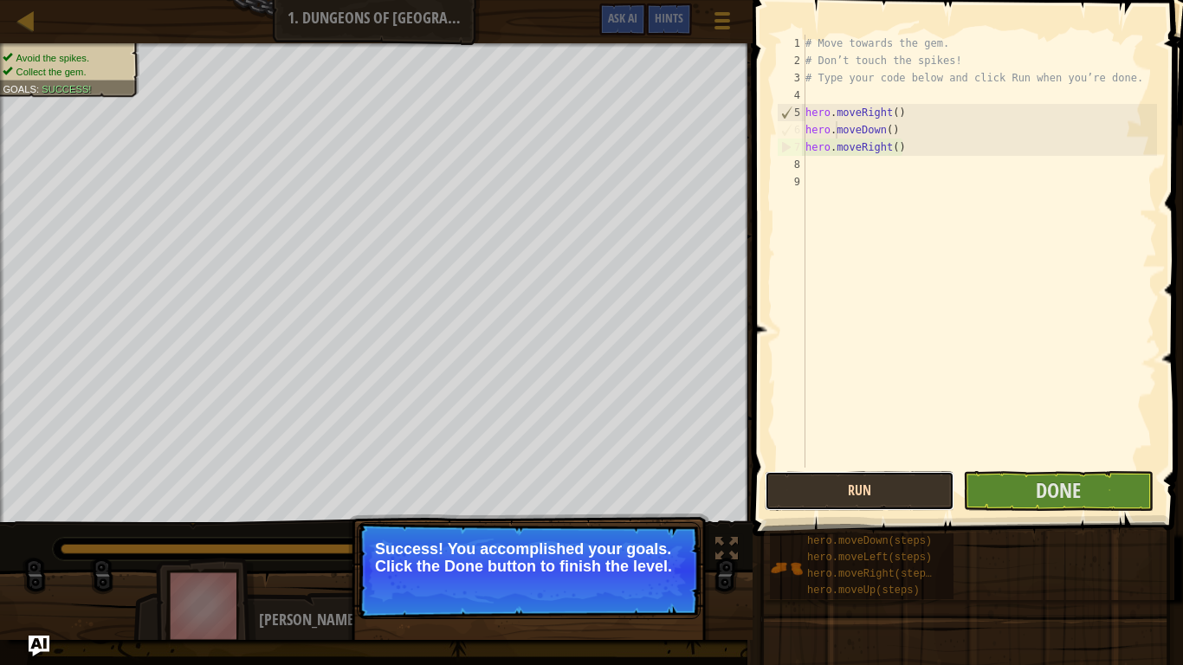
click at [940, 491] on button "Run" at bounding box center [860, 491] width 190 height 40
click at [944, 506] on button "Run" at bounding box center [860, 491] width 190 height 40
click at [915, 483] on button "Run" at bounding box center [860, 491] width 190 height 40
click at [913, 484] on button "Run" at bounding box center [860, 491] width 190 height 40
click at [913, 486] on button "Run" at bounding box center [860, 491] width 190 height 40
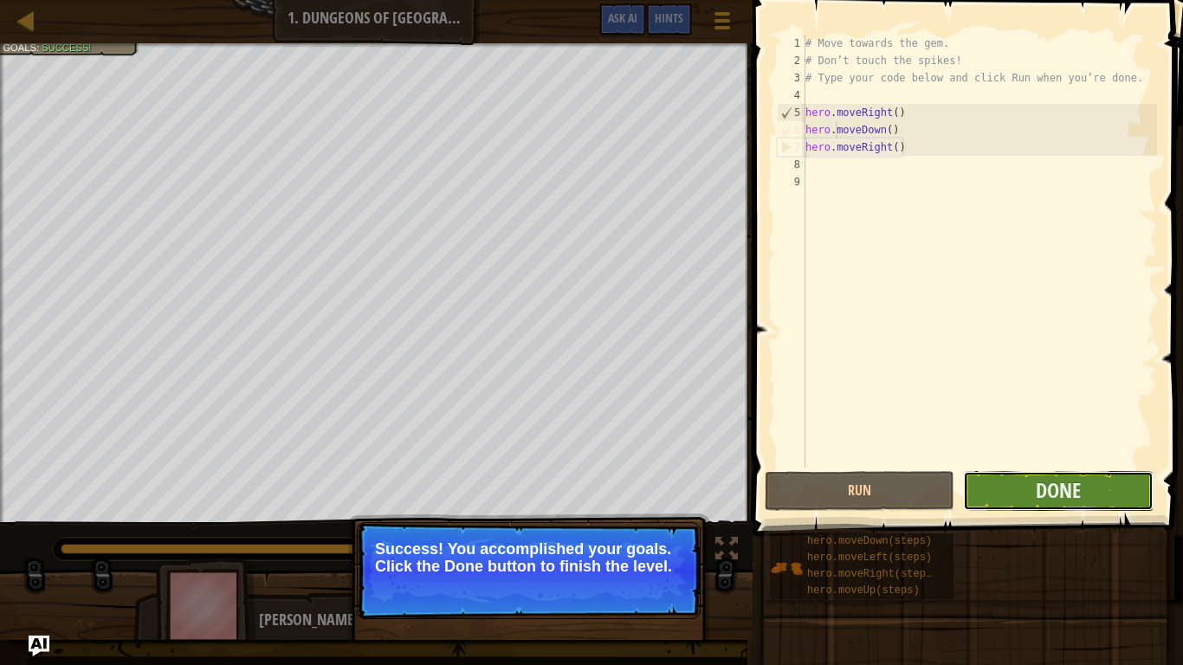
click at [1011, 495] on button "Done" at bounding box center [1058, 491] width 190 height 40
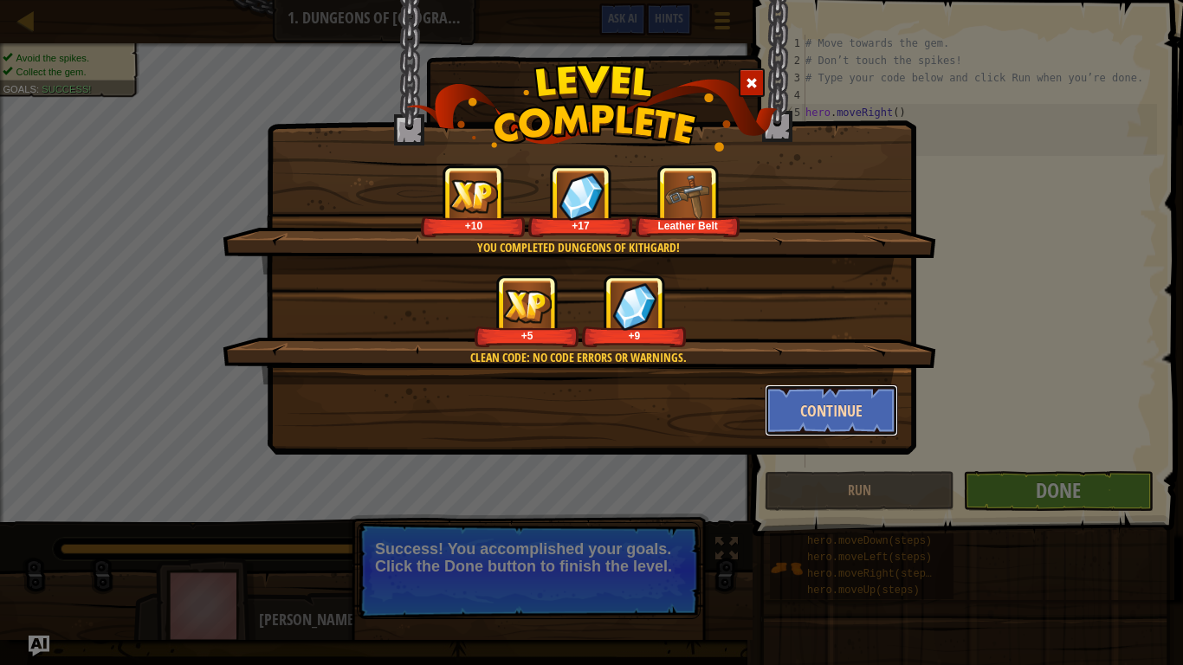
click at [864, 417] on button "Continue" at bounding box center [832, 411] width 134 height 52
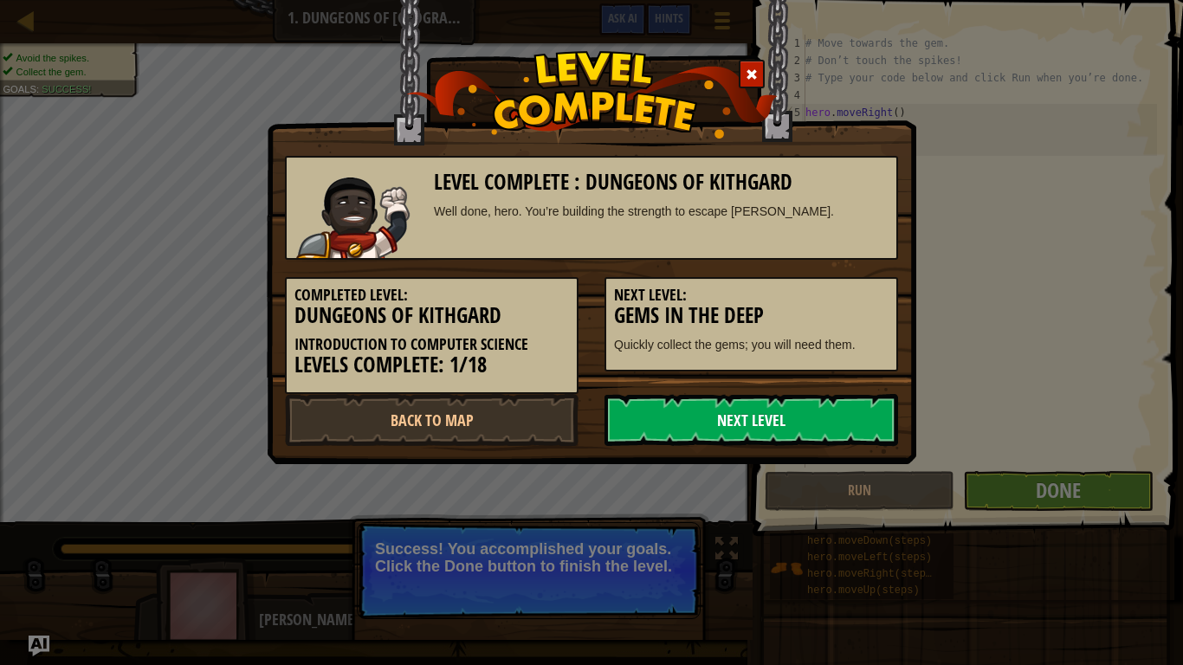
click at [763, 423] on link "Next Level" at bounding box center [751, 420] width 294 height 52
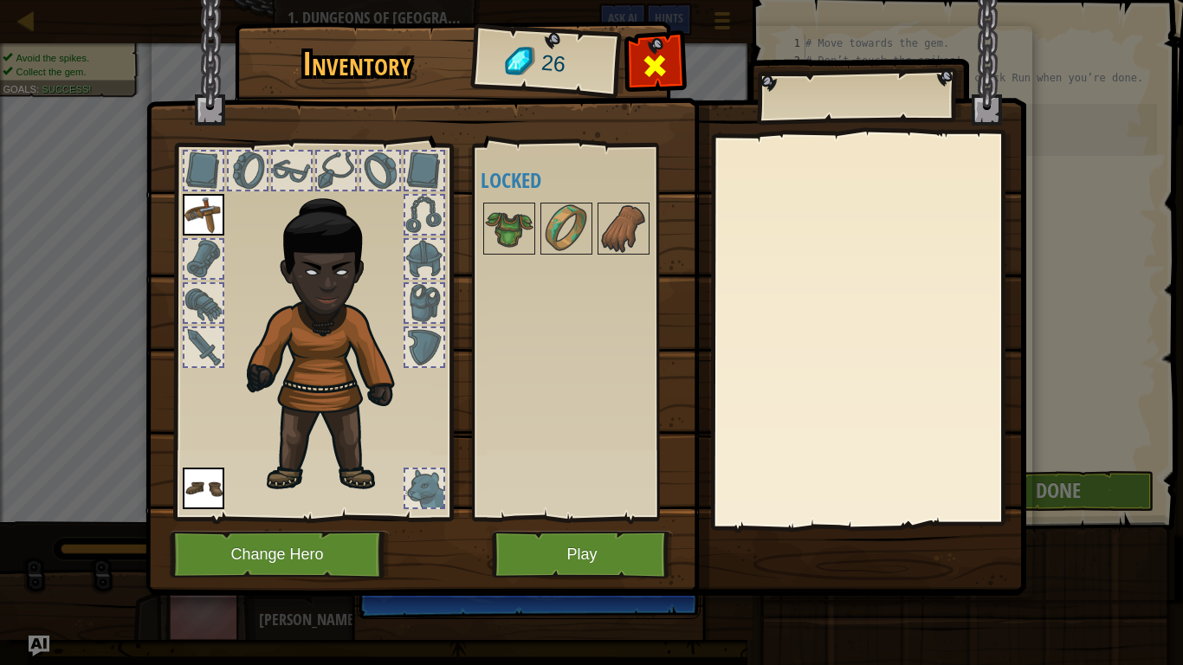
click at [660, 70] on span at bounding box center [655, 66] width 28 height 28
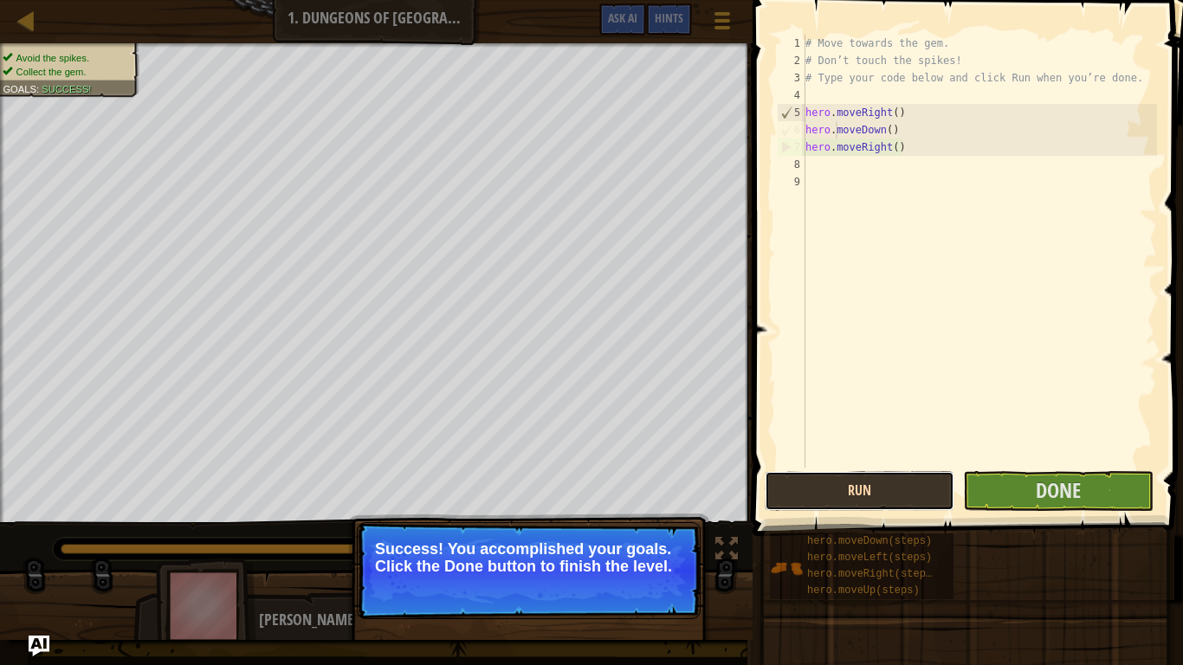
click at [835, 473] on button "Run" at bounding box center [860, 491] width 190 height 40
click at [826, 471] on button "Run" at bounding box center [860, 491] width 190 height 40
click at [819, 482] on button "Run" at bounding box center [860, 491] width 190 height 40
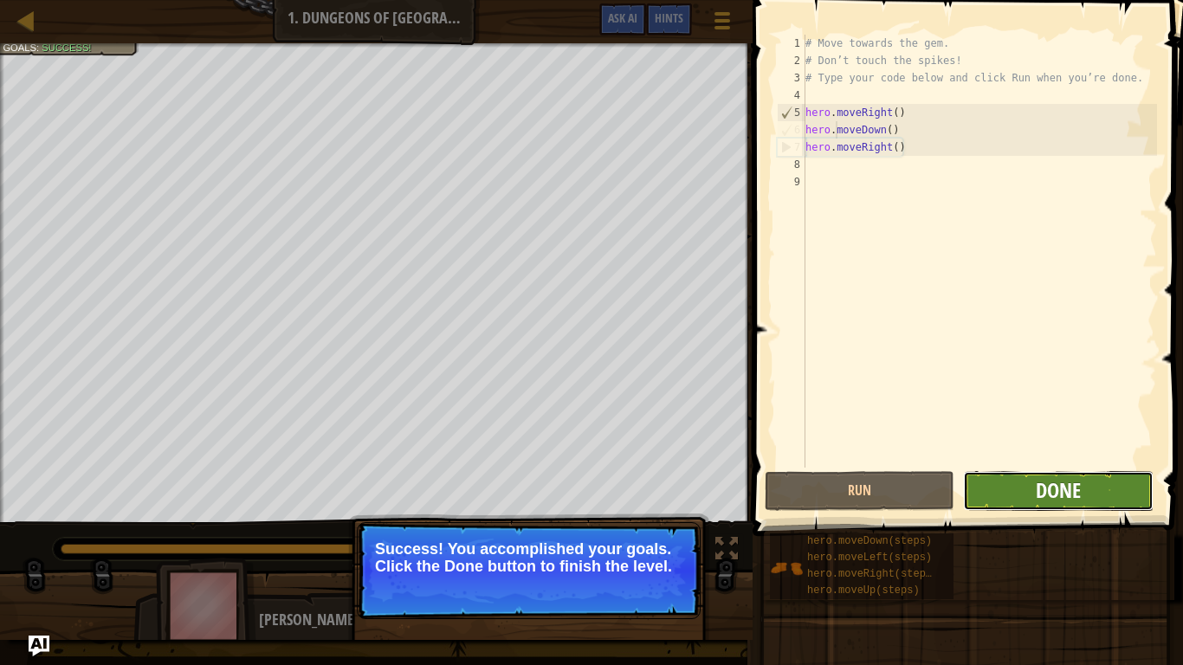
click at [1050, 488] on span "Done" at bounding box center [1058, 490] width 45 height 28
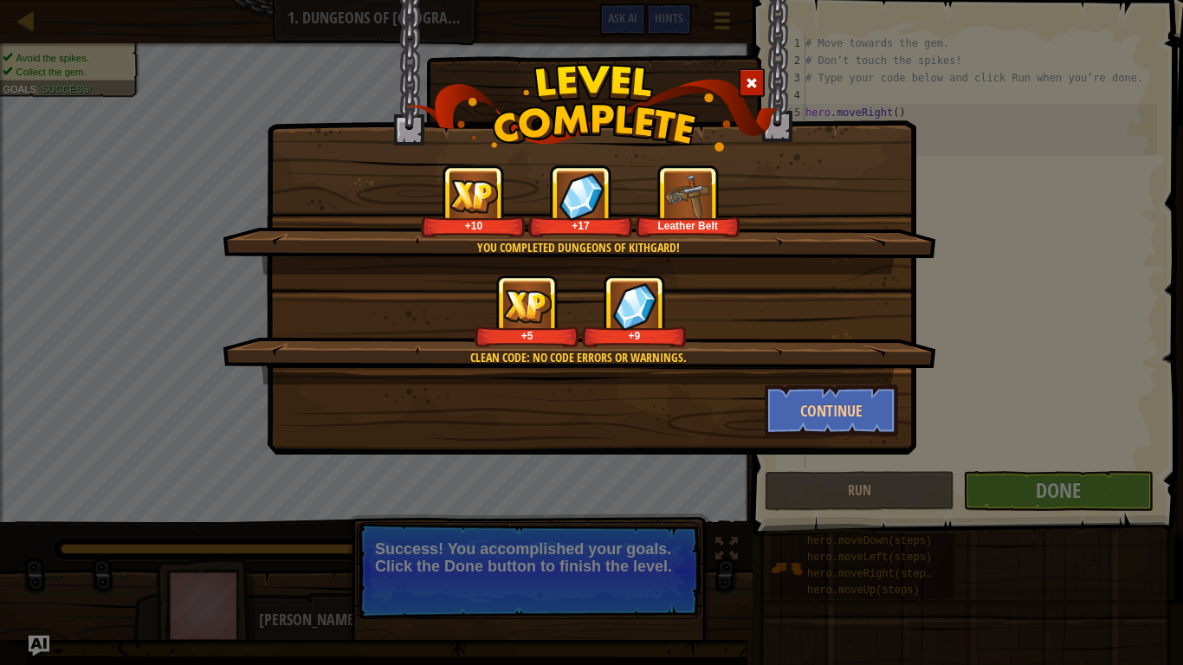
click at [752, 66] on img at bounding box center [592, 107] width 372 height 87
click at [747, 78] on span at bounding box center [752, 83] width 12 height 12
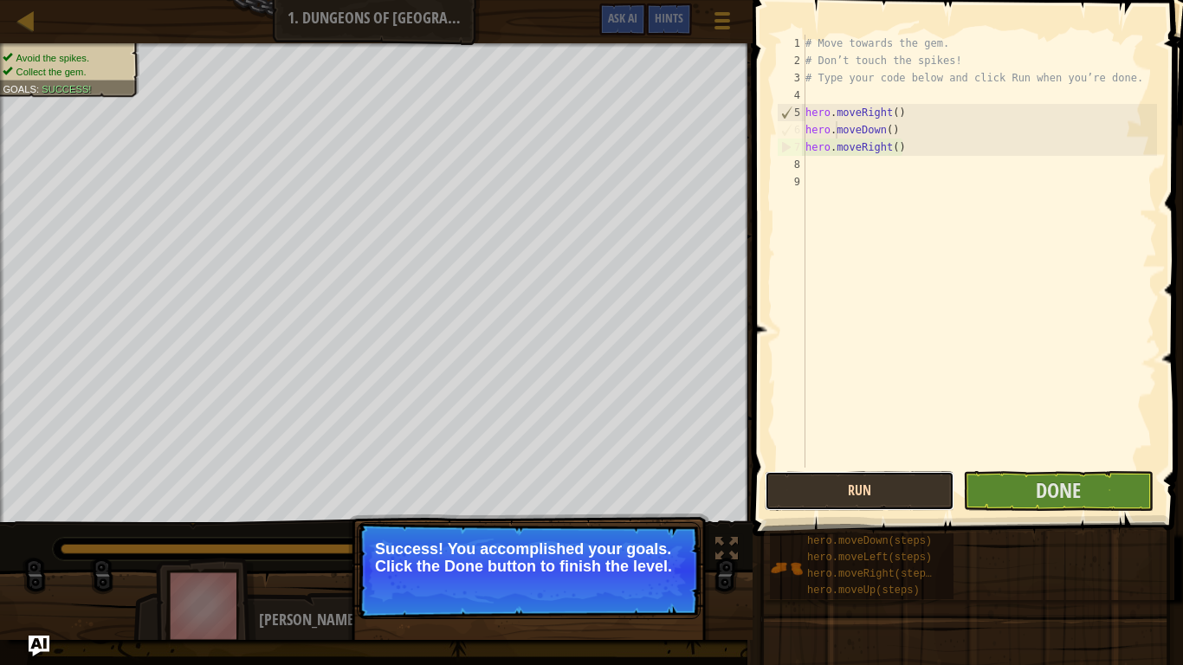
click at [860, 496] on button "Run" at bounding box center [860, 491] width 190 height 40
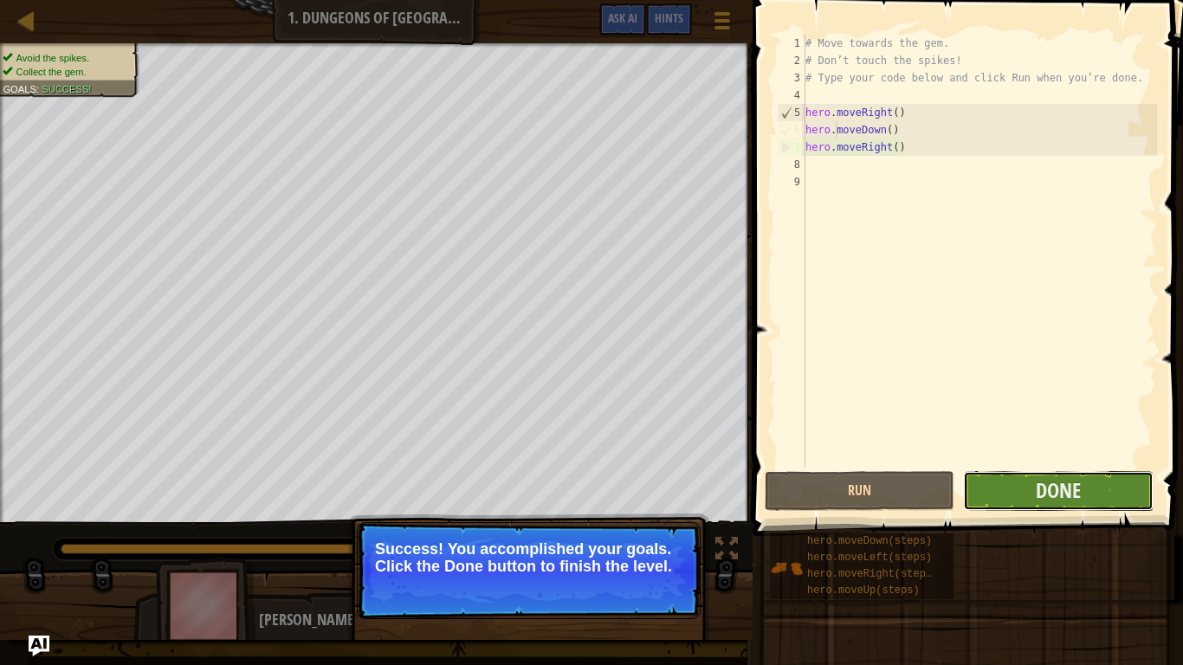
click at [992, 483] on button "Done" at bounding box center [1058, 491] width 190 height 40
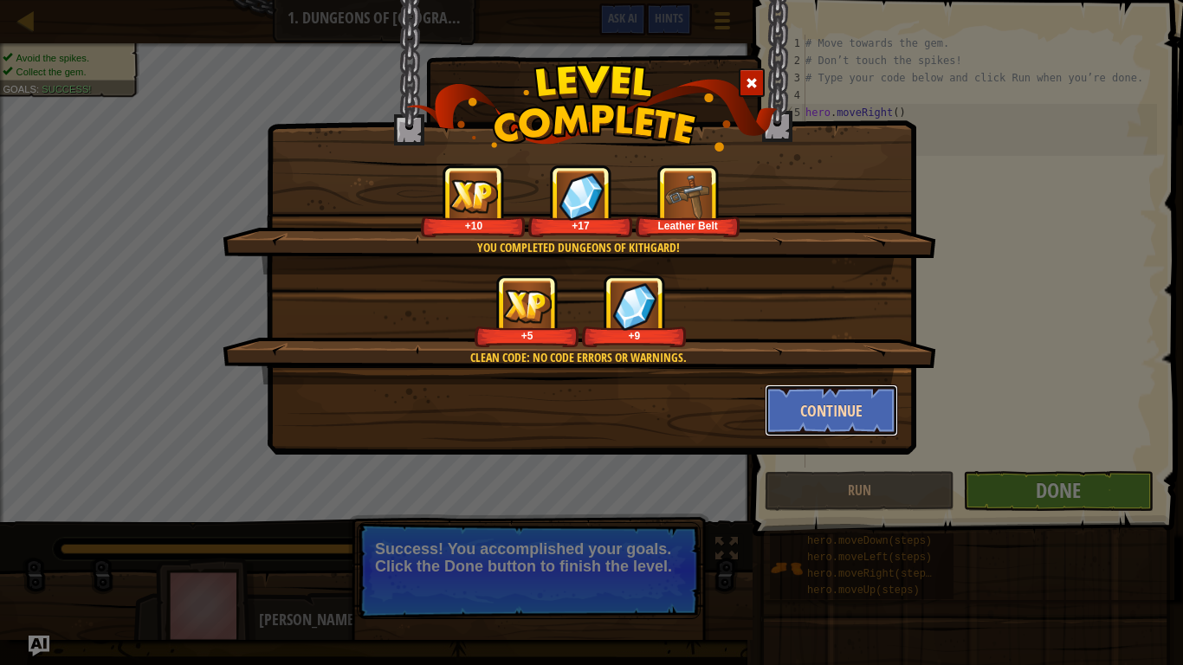
click at [855, 417] on button "Continue" at bounding box center [832, 411] width 134 height 52
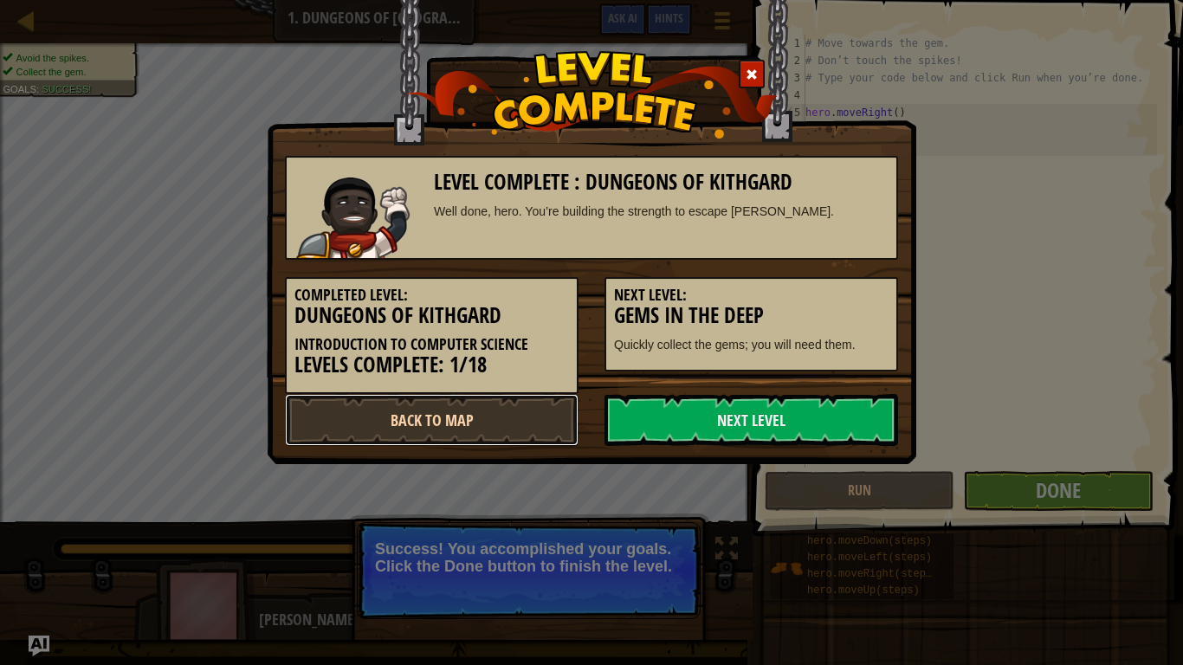
click at [488, 418] on link "Back to Map" at bounding box center [432, 420] width 294 height 52
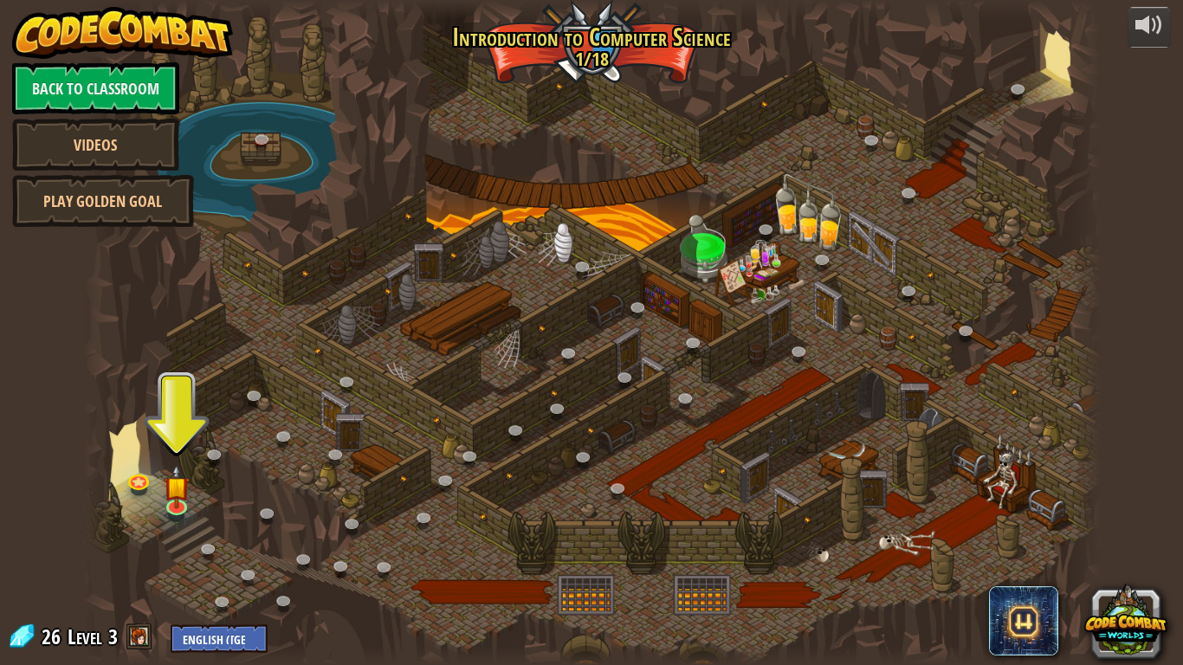
click at [176, 416] on div at bounding box center [592, 332] width 1018 height 665
click at [170, 495] on img at bounding box center [177, 476] width 26 height 59
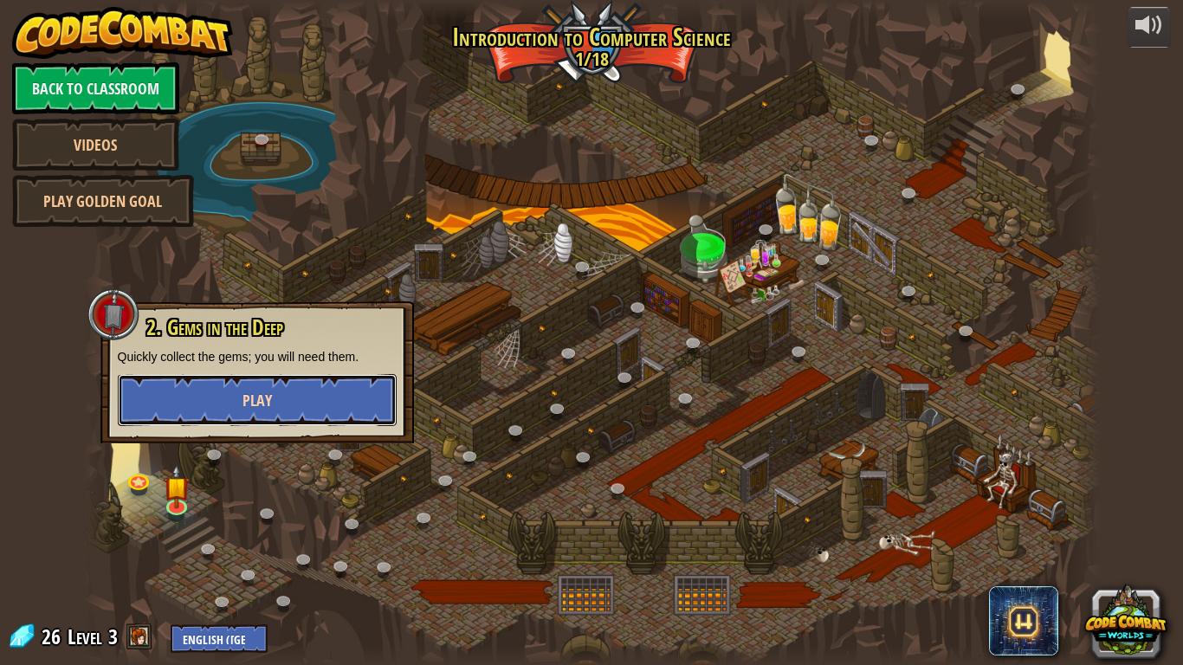
click at [214, 417] on button "Play" at bounding box center [257, 400] width 279 height 52
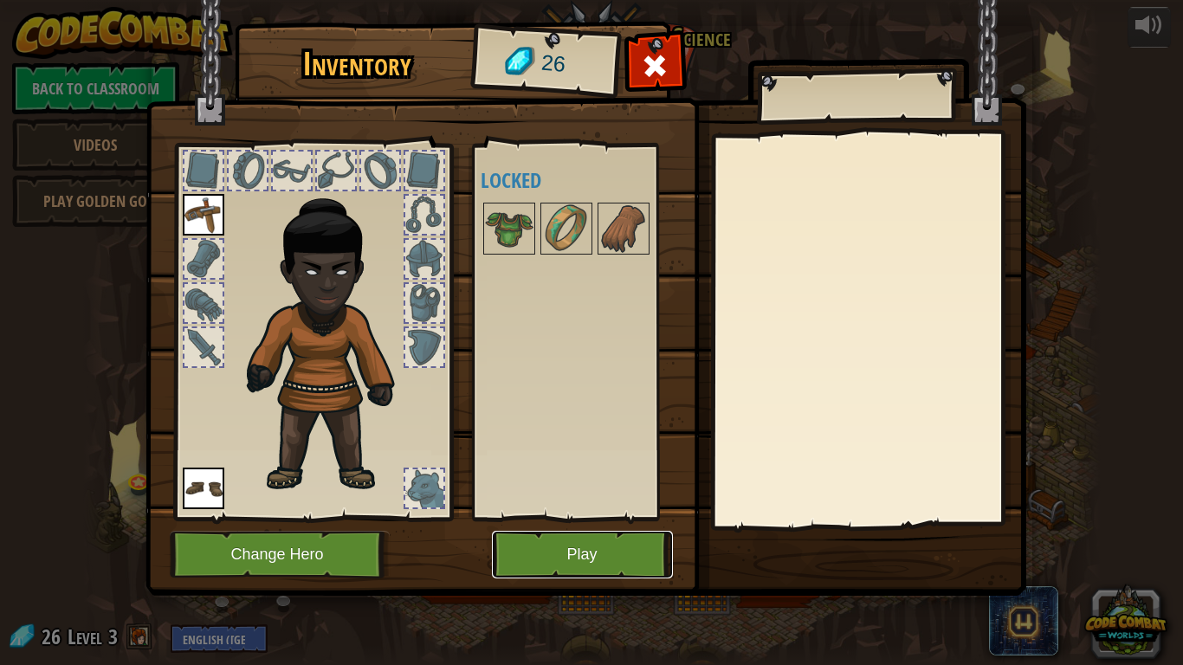
click at [626, 518] on button "Play" at bounding box center [582, 555] width 181 height 48
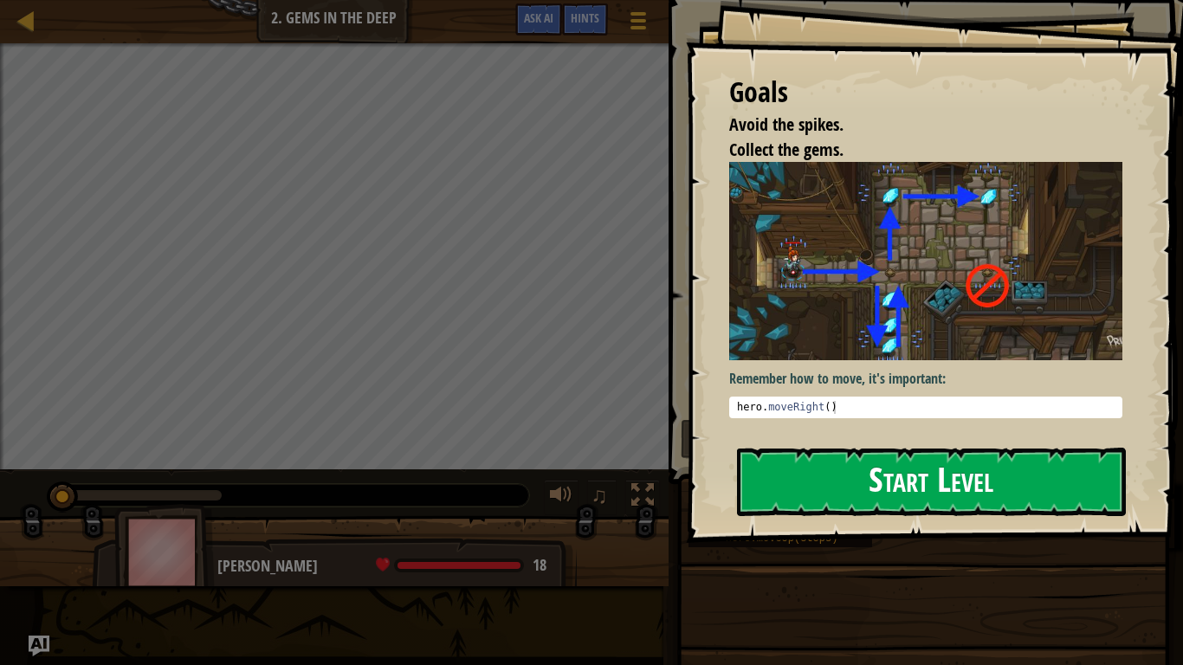
click at [858, 490] on button "Start Level" at bounding box center [931, 482] width 389 height 68
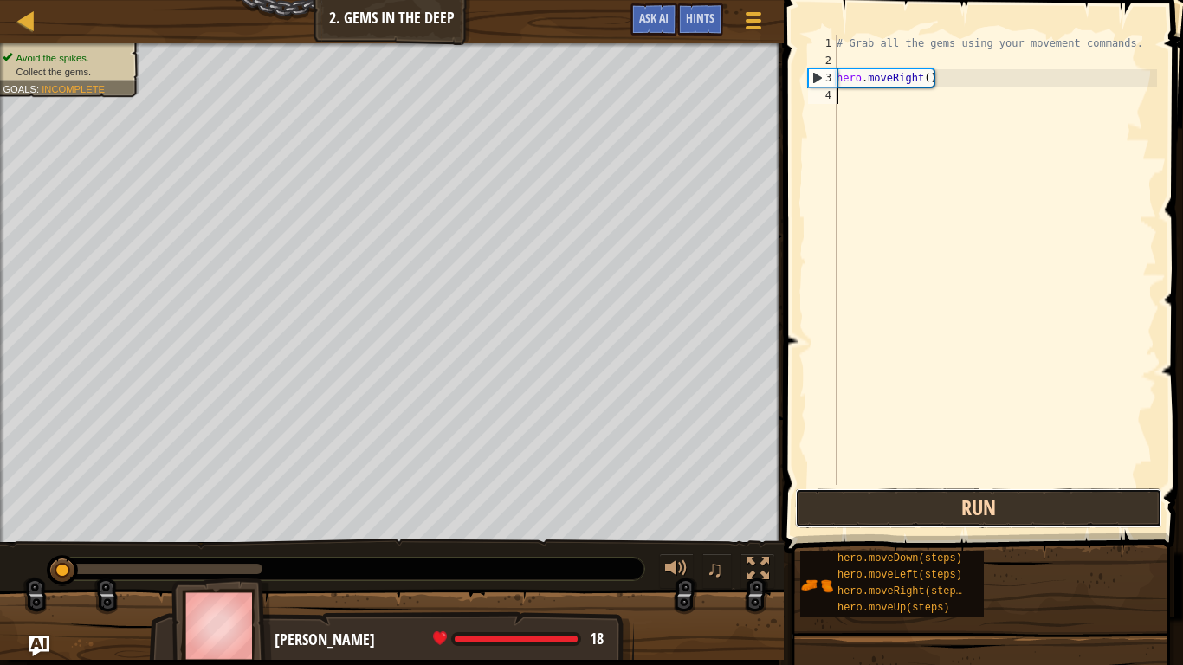
click at [866, 512] on button "Run" at bounding box center [978, 508] width 367 height 40
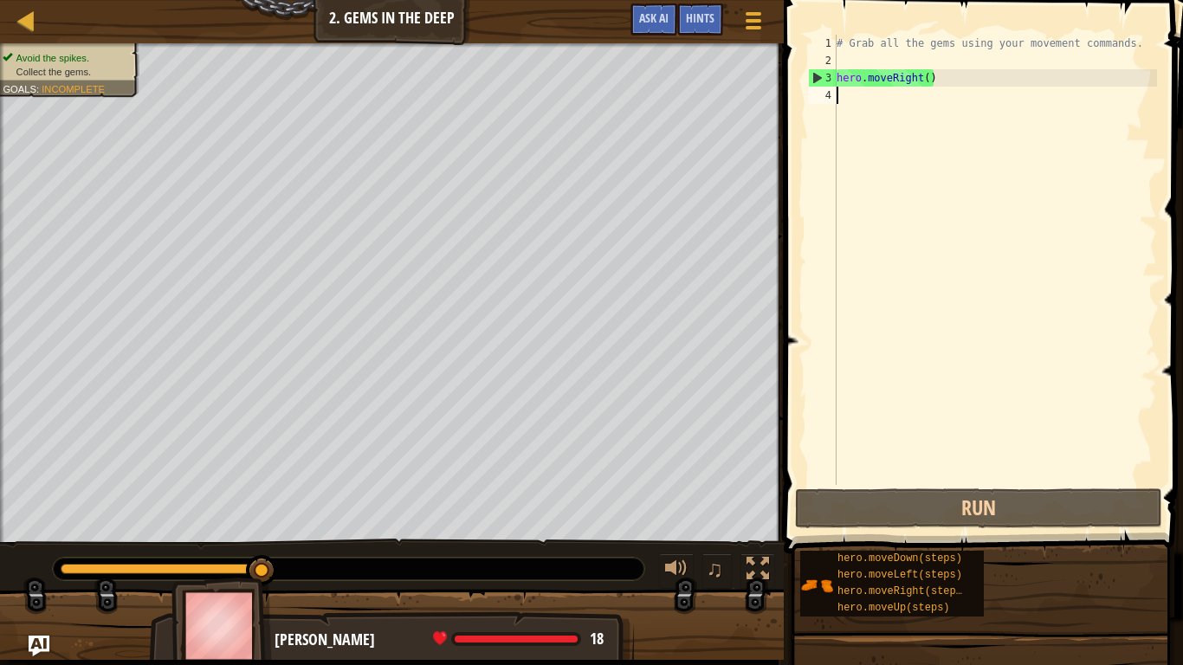
click at [849, 100] on div "# Grab all the gems using your movement commands. hero . moveRight ( )" at bounding box center [995, 277] width 324 height 485
type textarea "r"
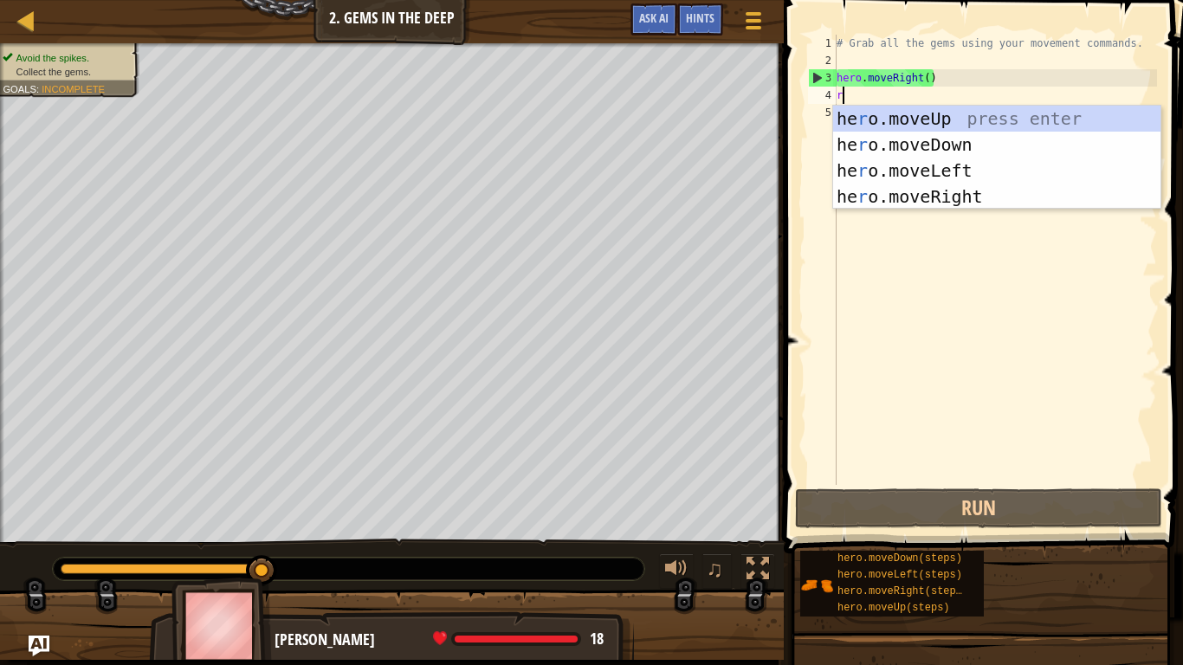
scroll to position [8, 0]
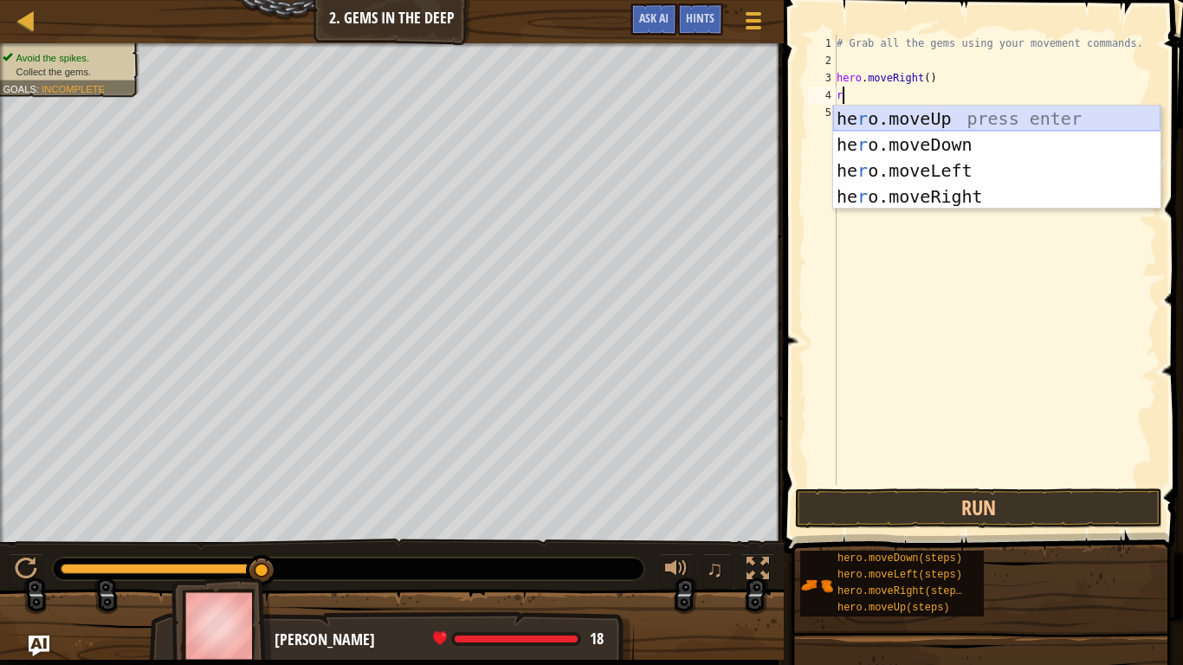
click at [867, 118] on div "he r o.moveUp press enter he r o.moveDown press enter he r o.moveLeft press ent…" at bounding box center [996, 184] width 327 height 156
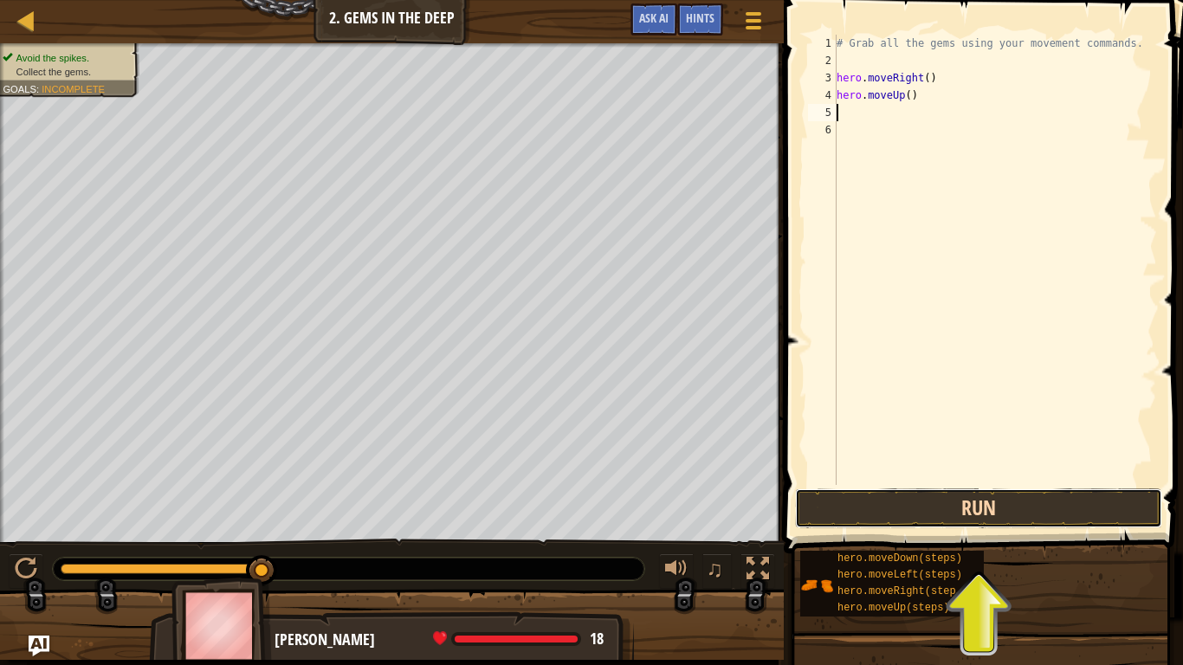
click at [888, 505] on button "Run" at bounding box center [978, 508] width 367 height 40
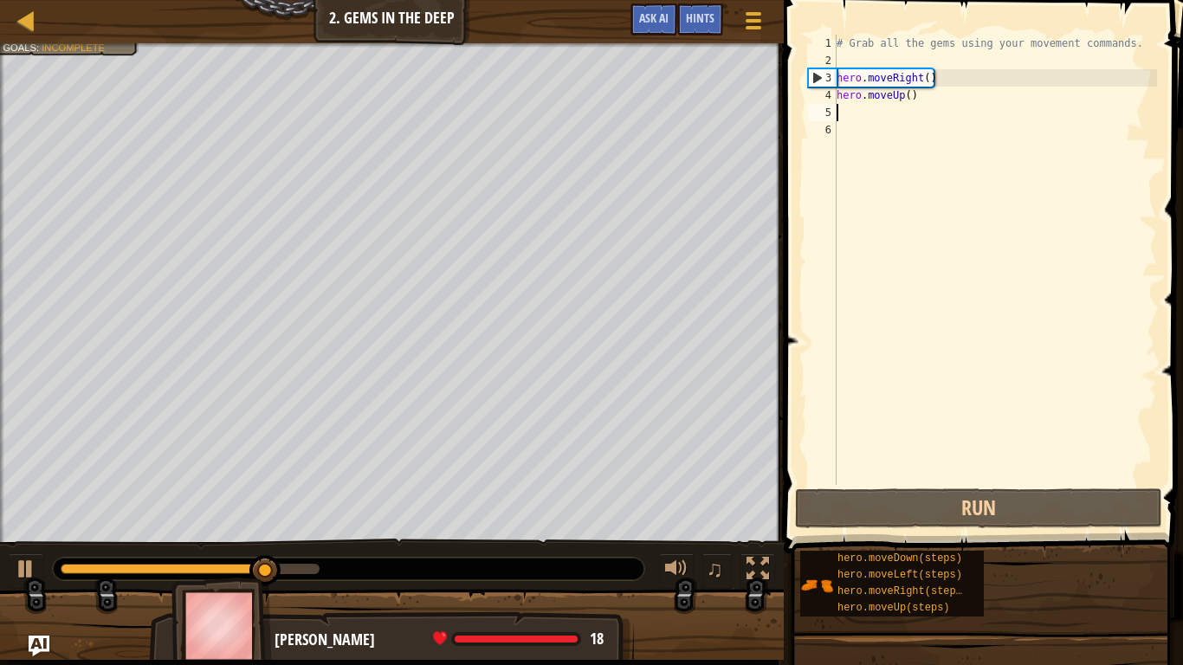
click at [852, 116] on div "# Grab all the gems using your movement commands. hero . moveRight ( ) hero . m…" at bounding box center [995, 277] width 324 height 485
click at [842, 112] on div "# Grab all the gems using your movement commands. hero . moveRight ( ) hero . m…" at bounding box center [995, 277] width 324 height 485
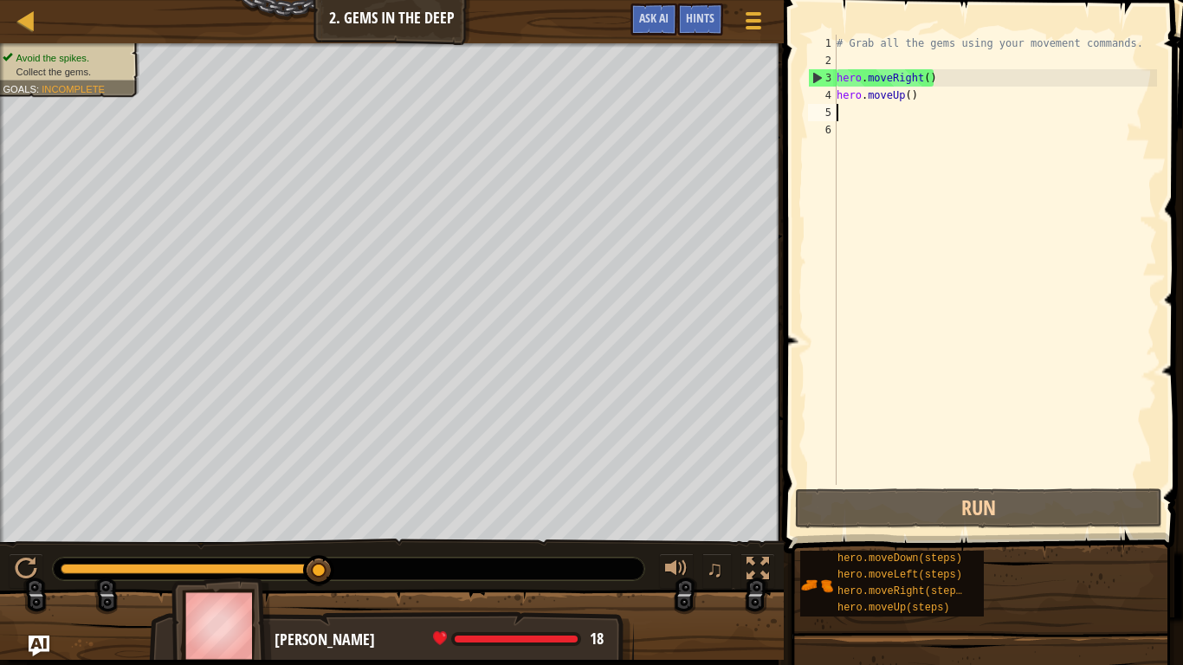
click at [842, 107] on div "# Grab all the gems using your movement commands. hero . moveRight ( ) hero . m…" at bounding box center [995, 277] width 324 height 485
click at [840, 117] on div "# Grab all the gems using your movement commands. hero . moveRight ( ) hero . m…" at bounding box center [995, 277] width 324 height 485
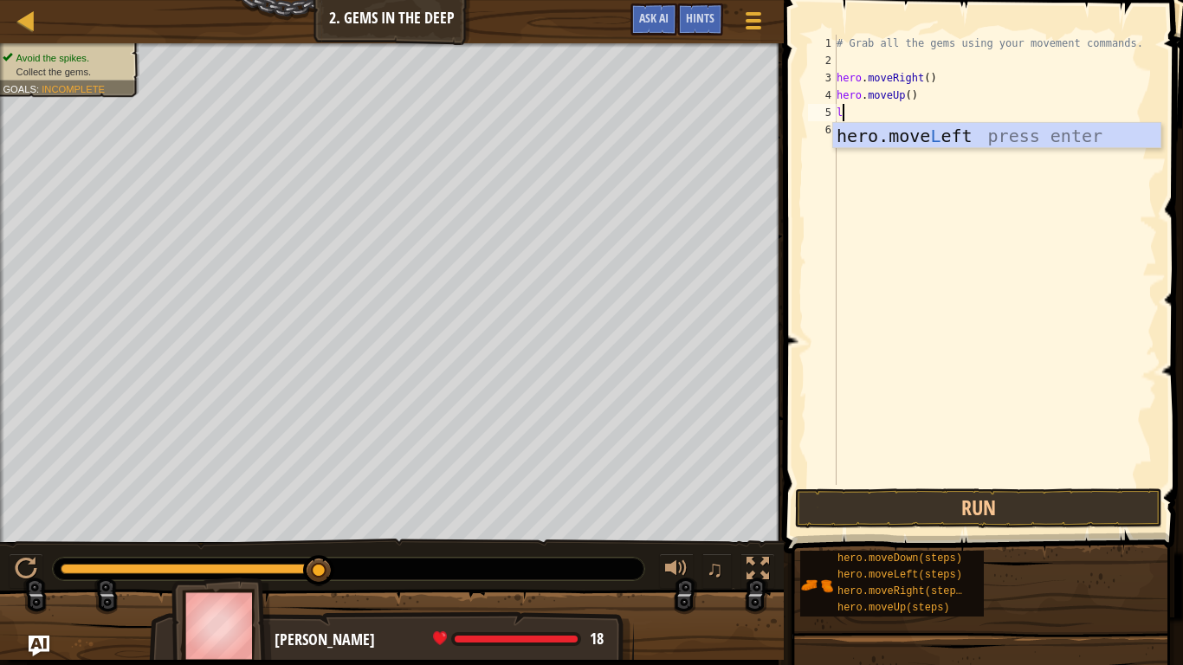
type textarea "le"
click at [876, 140] on div "hero.move Le ft press enter" at bounding box center [996, 162] width 327 height 78
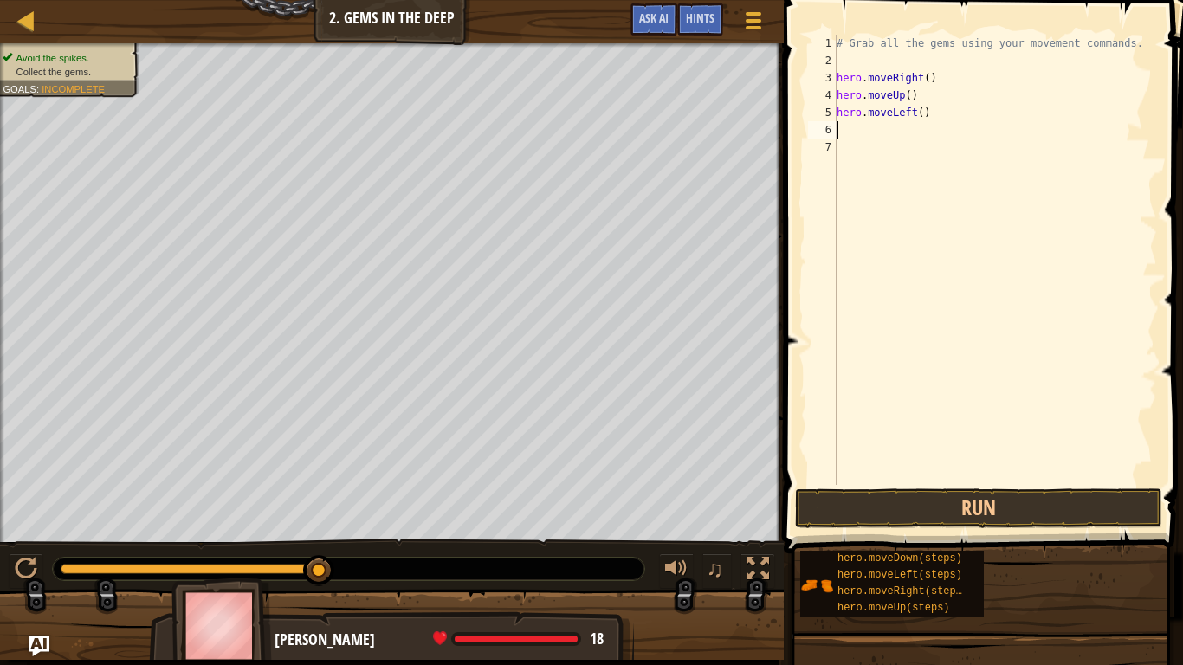
scroll to position [8, 0]
click at [977, 503] on button "Run" at bounding box center [978, 508] width 367 height 40
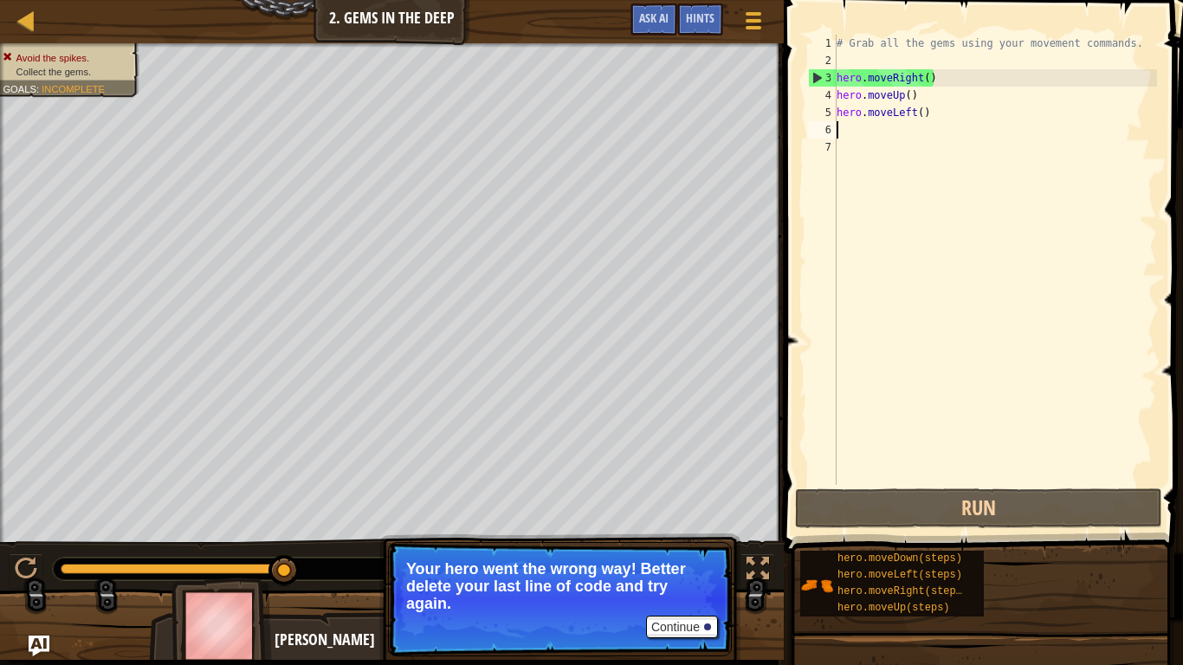
click at [854, 122] on div "# Grab all the gems using your movement commands. hero . moveRight ( ) hero . m…" at bounding box center [995, 277] width 324 height 485
click at [855, 115] on div "# Grab all the gems using your movement commands. hero . moveRight ( ) hero . m…" at bounding box center [995, 277] width 324 height 485
click at [918, 116] on div "# Grab all the gems using your movement commands. hero . moveRight ( ) hero . m…" at bounding box center [995, 277] width 324 height 485
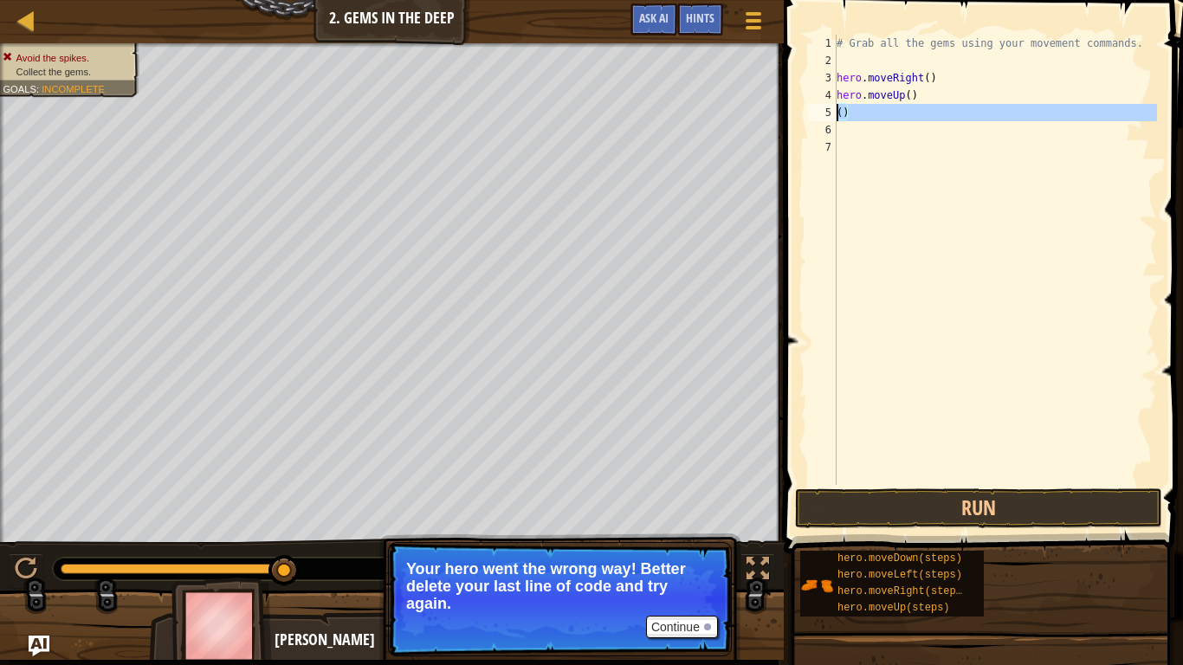
click at [833, 111] on div "5" at bounding box center [822, 112] width 29 height 17
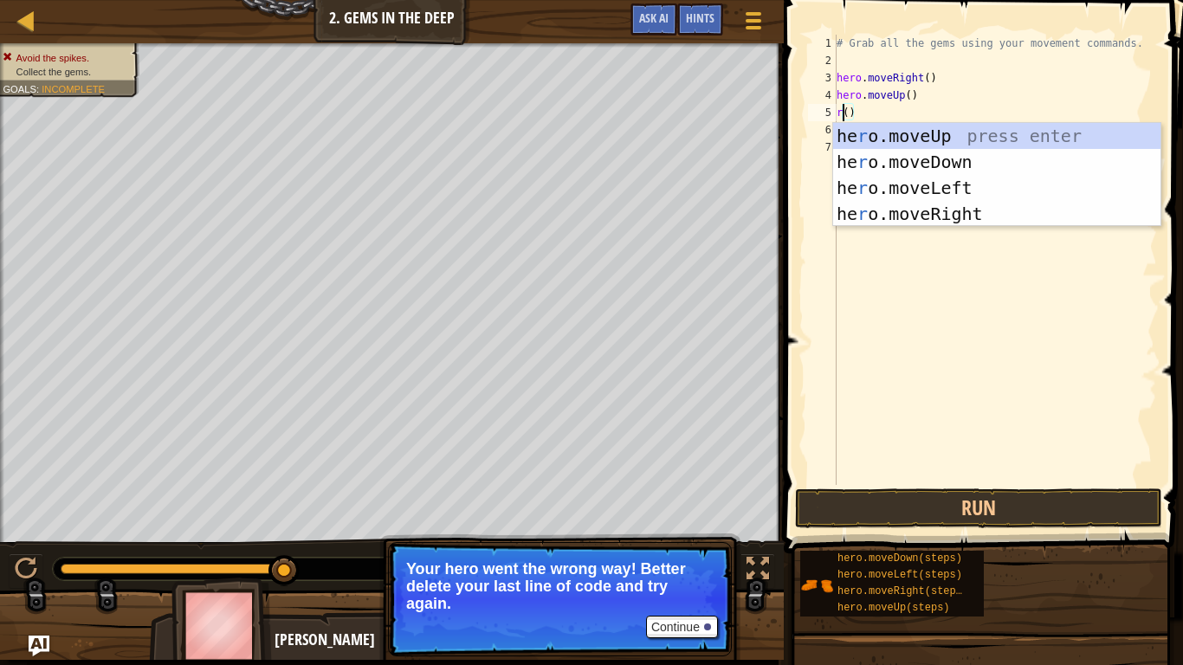
scroll to position [8, 1]
click at [883, 133] on div "he r o.moveUp press enter he r o.moveDown press enter he r o.moveLeft press ent…" at bounding box center [996, 201] width 327 height 156
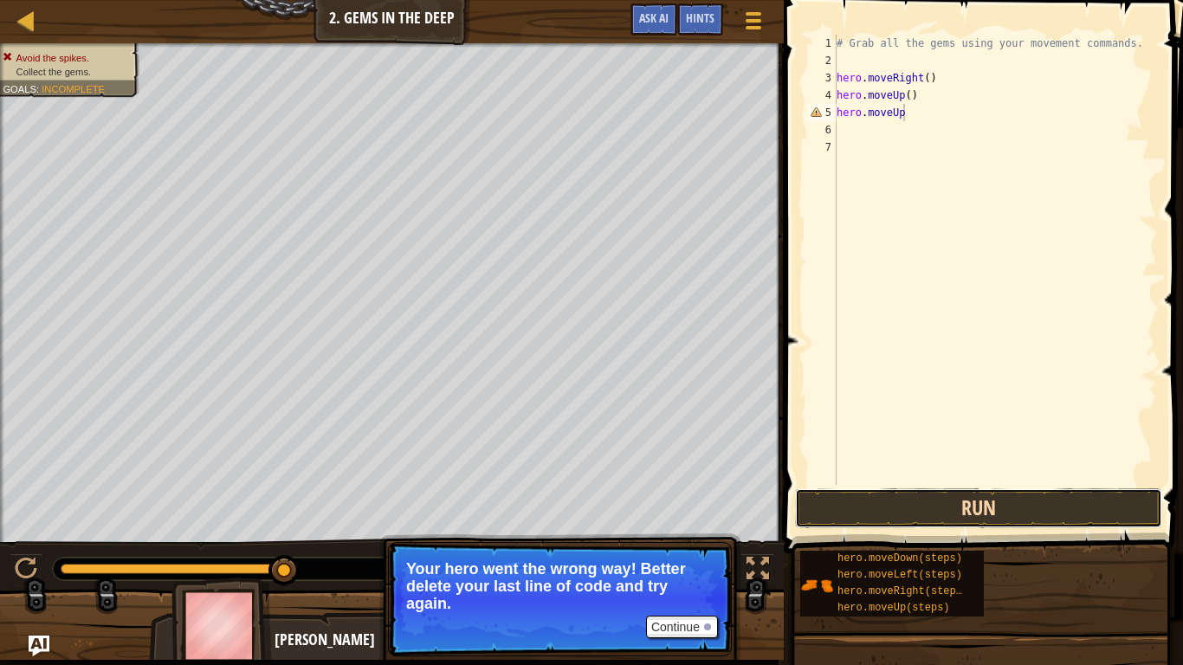
click at [893, 514] on button "Run" at bounding box center [978, 508] width 367 height 40
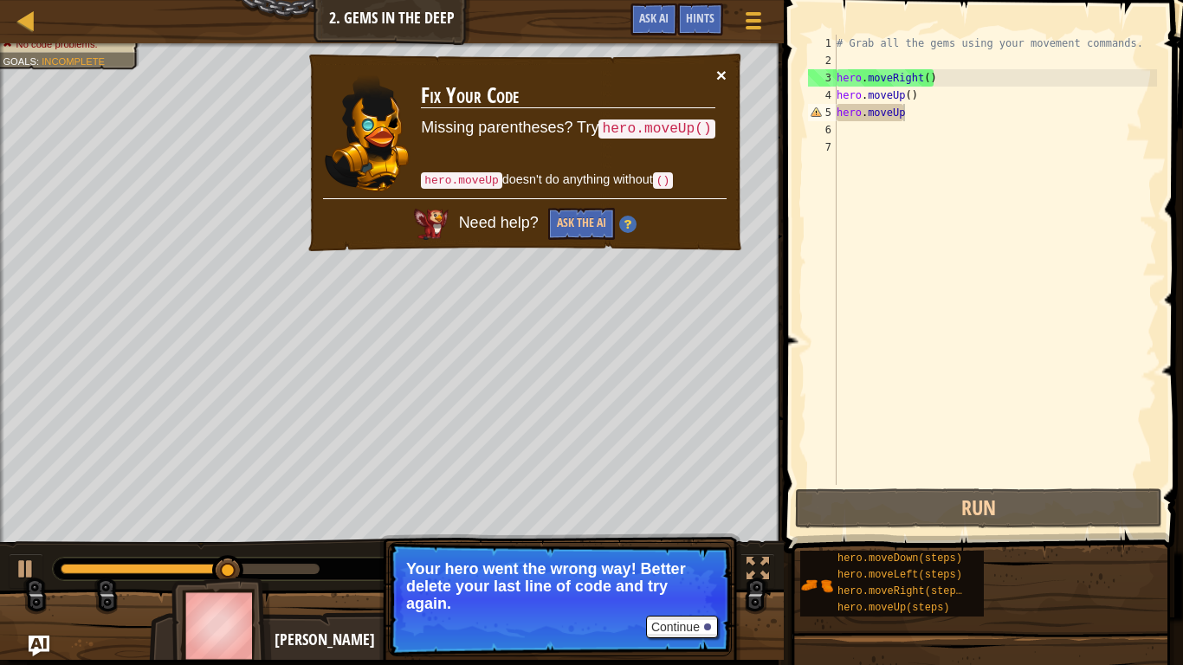
click at [720, 68] on button "×" at bounding box center [721, 75] width 10 height 18
click at [909, 117] on div "# Grab all the gems using your movement commands. hero . moveRight ( ) hero . m…" at bounding box center [995, 277] width 324 height 485
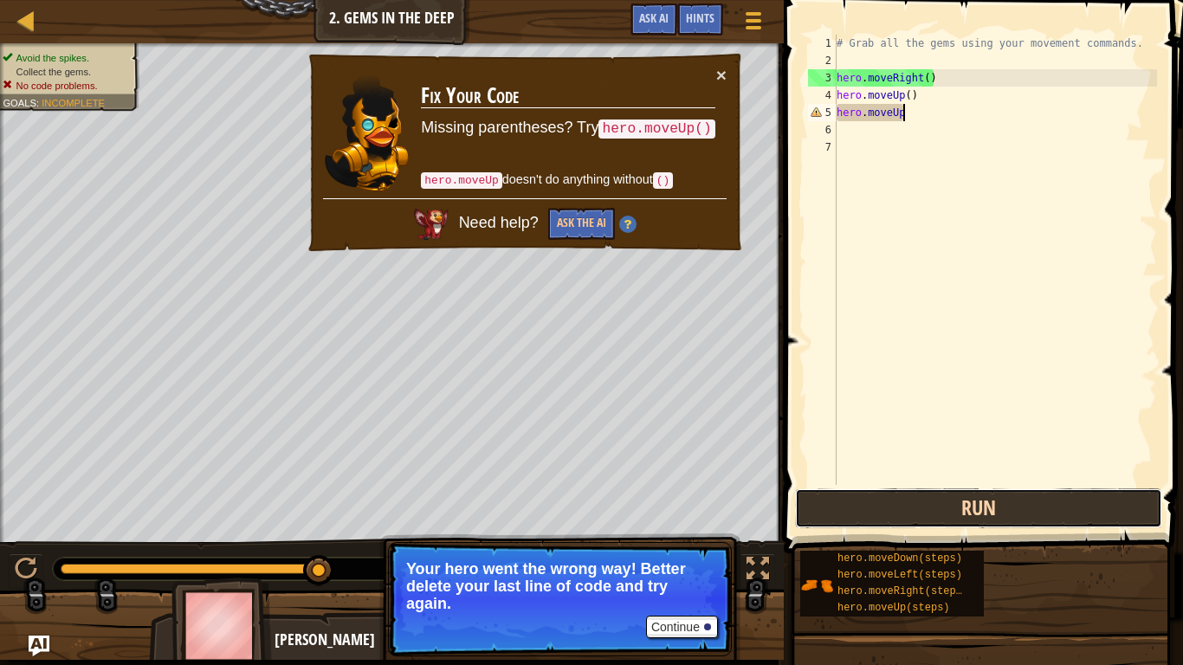
click at [1052, 510] on button "Run" at bounding box center [978, 508] width 367 height 40
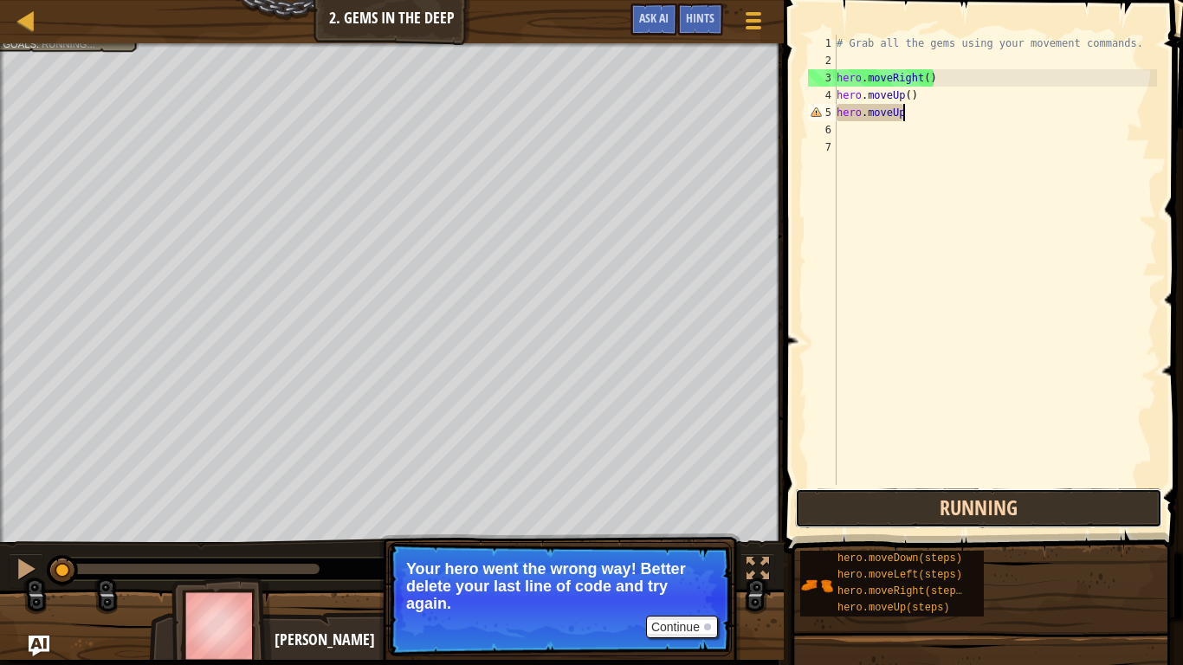
click at [1052, 510] on button "Running" at bounding box center [978, 508] width 367 height 40
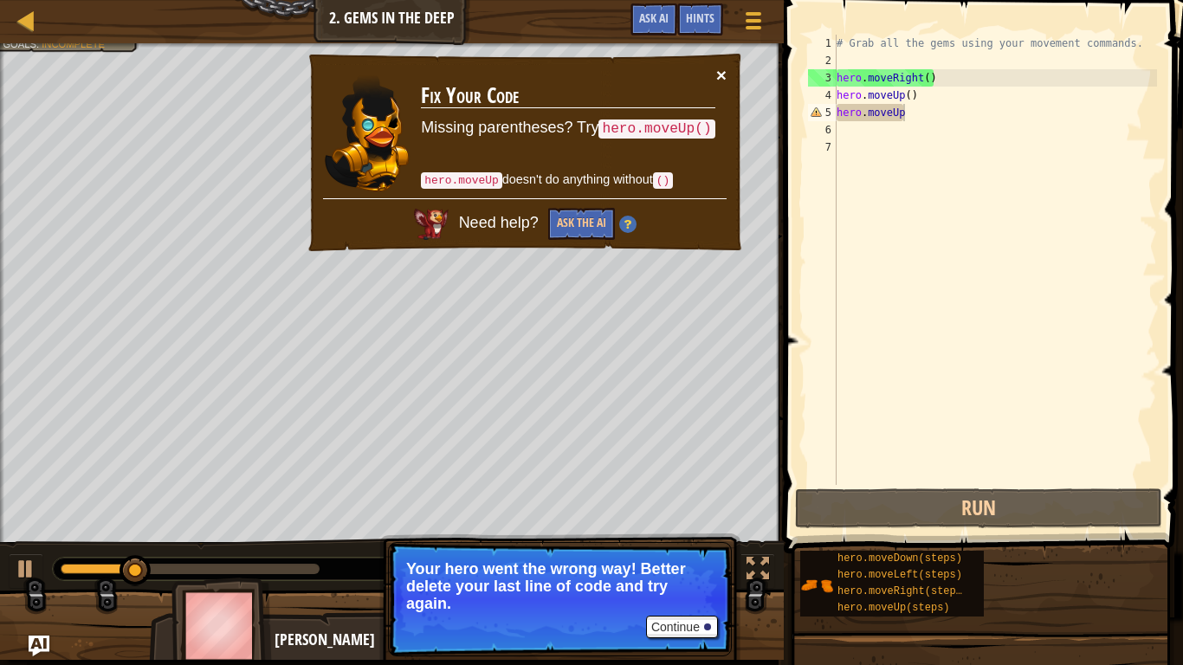
click at [716, 68] on button "×" at bounding box center [721, 75] width 10 height 18
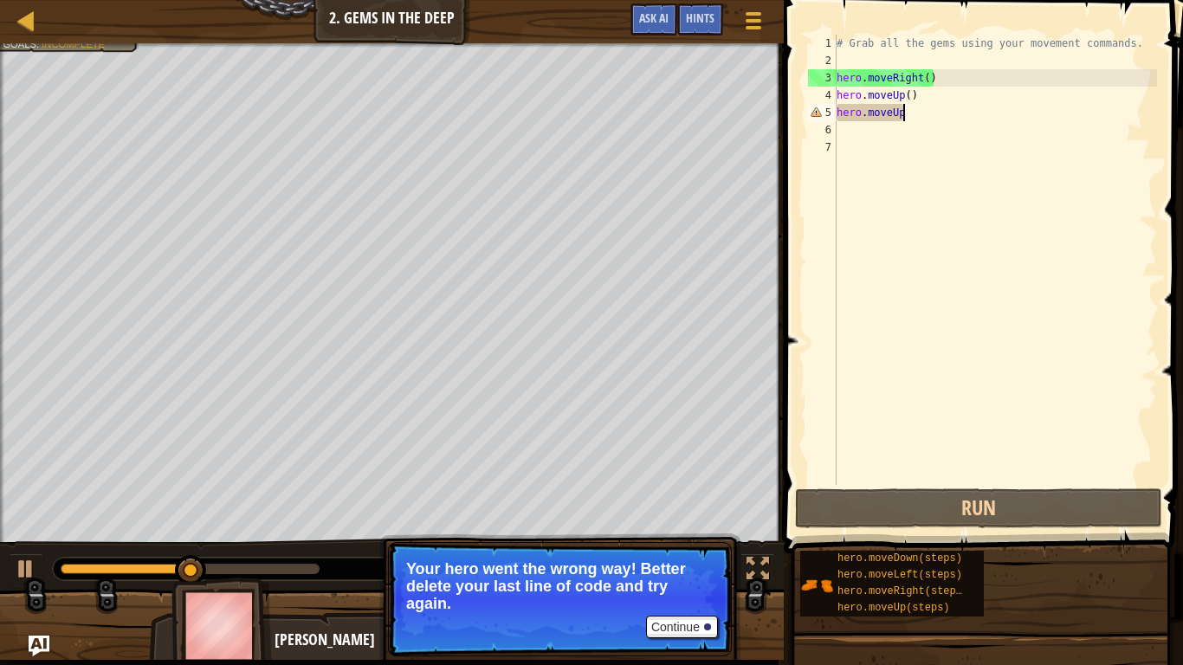
click at [905, 117] on div "# Grab all the gems using your movement commands. hero . moveRight ( ) hero . m…" at bounding box center [995, 277] width 324 height 485
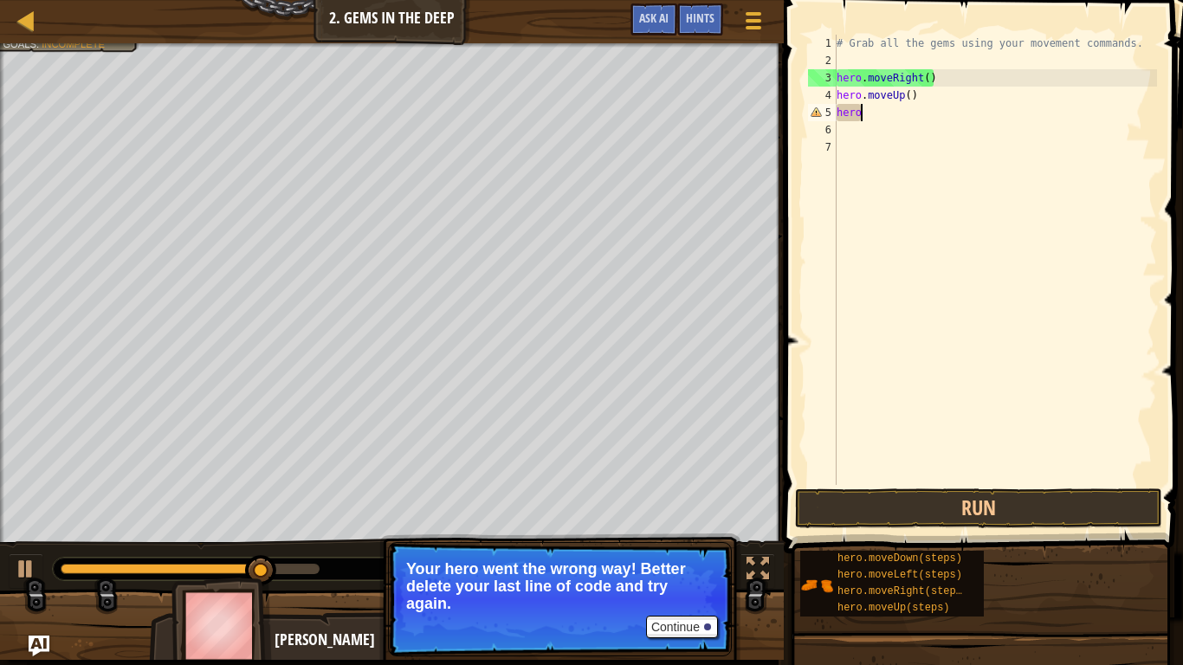
type textarea "h"
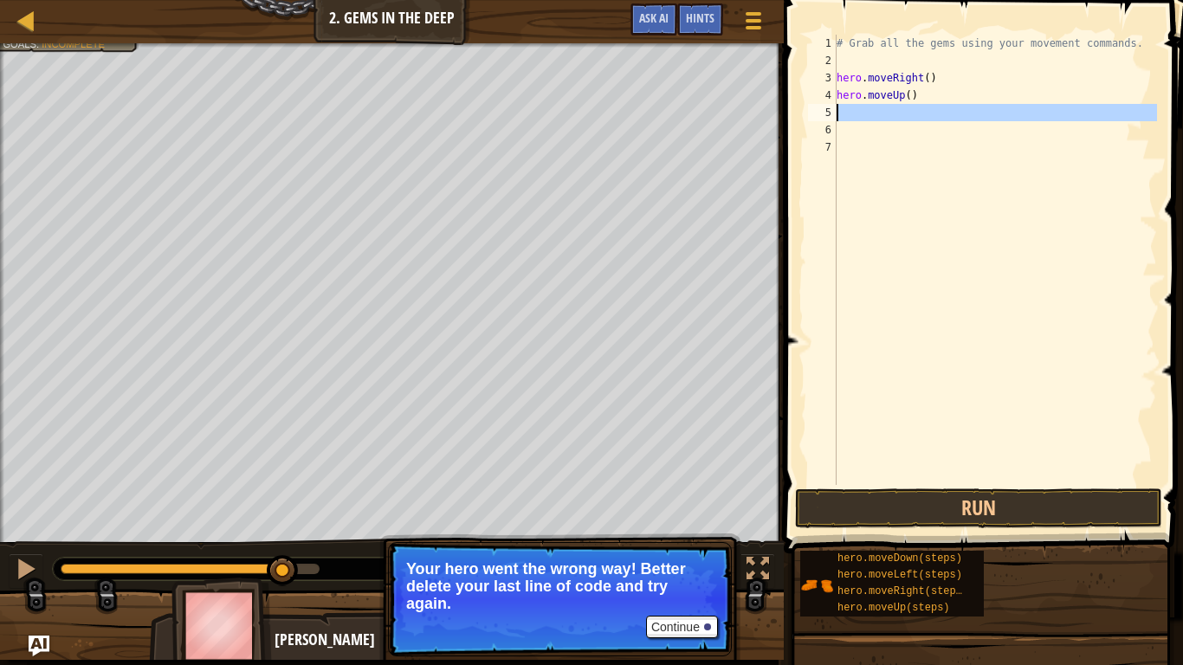
click at [836, 109] on div "5" at bounding box center [822, 112] width 29 height 17
click at [834, 108] on div "5" at bounding box center [822, 112] width 29 height 17
click at [844, 81] on div "# Grab all the gems using your movement commands. hero . moveRight ( ) hero . m…" at bounding box center [995, 277] width 324 height 485
type textarea "hero.moveRight()"
click at [849, 82] on div "# Grab all the gems using your movement commands. hero . moveRight ( ) hero . m…" at bounding box center [995, 277] width 324 height 485
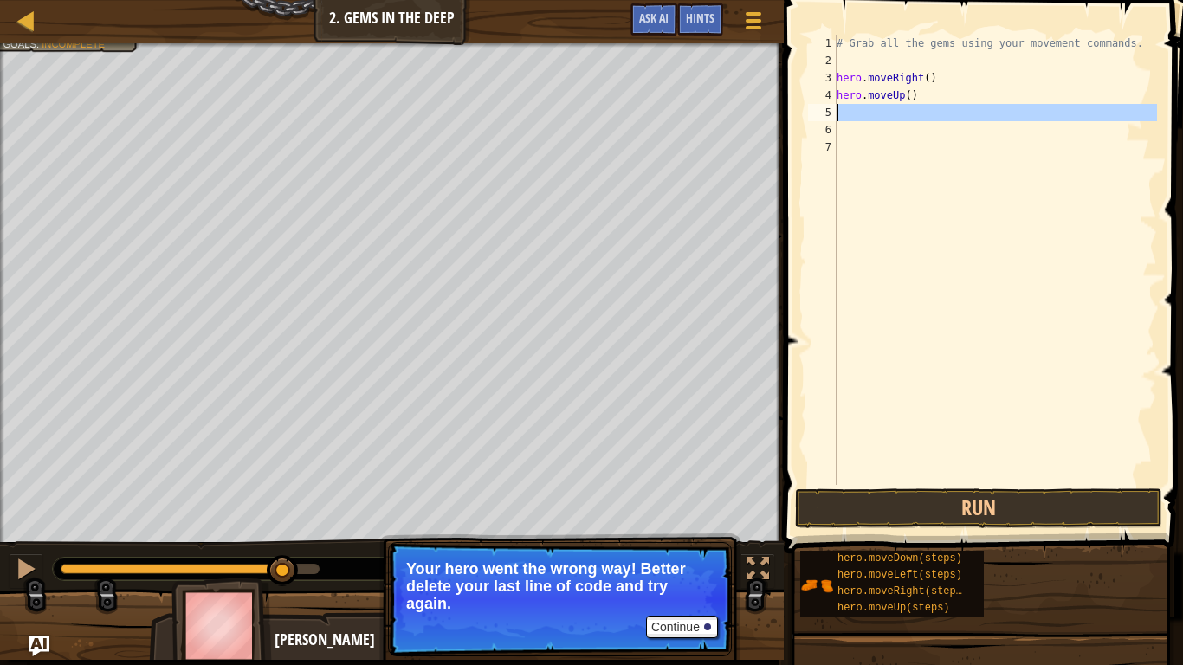
click at [832, 111] on div "5" at bounding box center [822, 112] width 29 height 17
click at [869, 115] on div "# Grab all the gems using your movement commands. hero . moveRight ( ) hero . m…" at bounding box center [995, 277] width 324 height 485
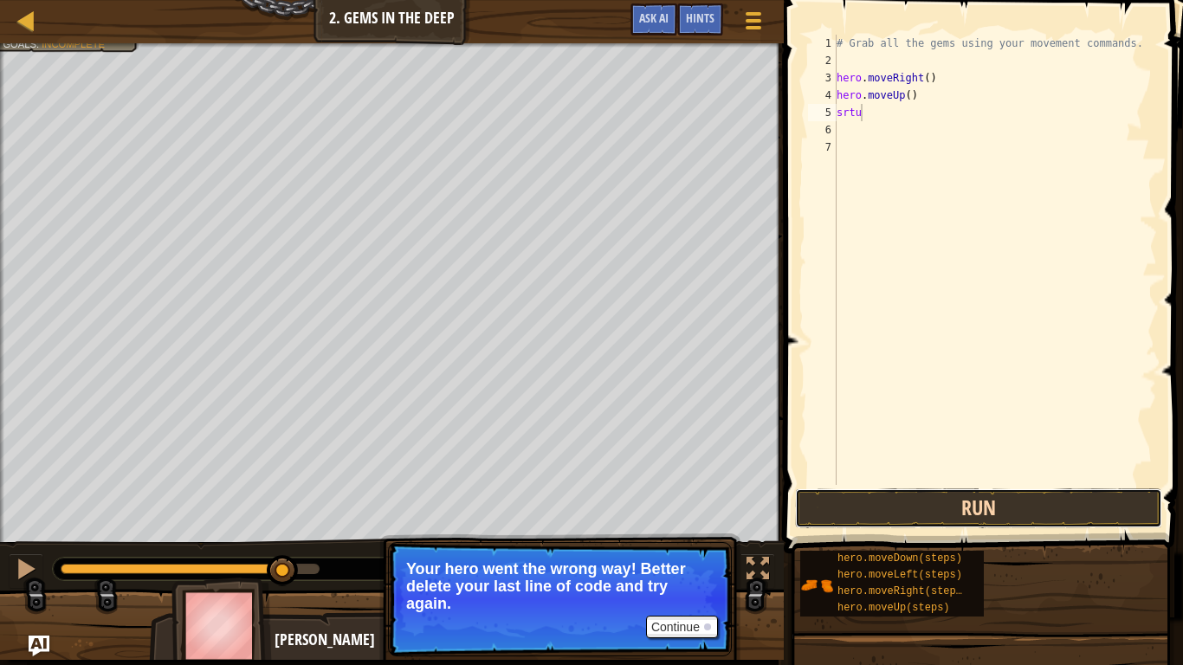
click at [888, 498] on button "Run" at bounding box center [978, 508] width 367 height 40
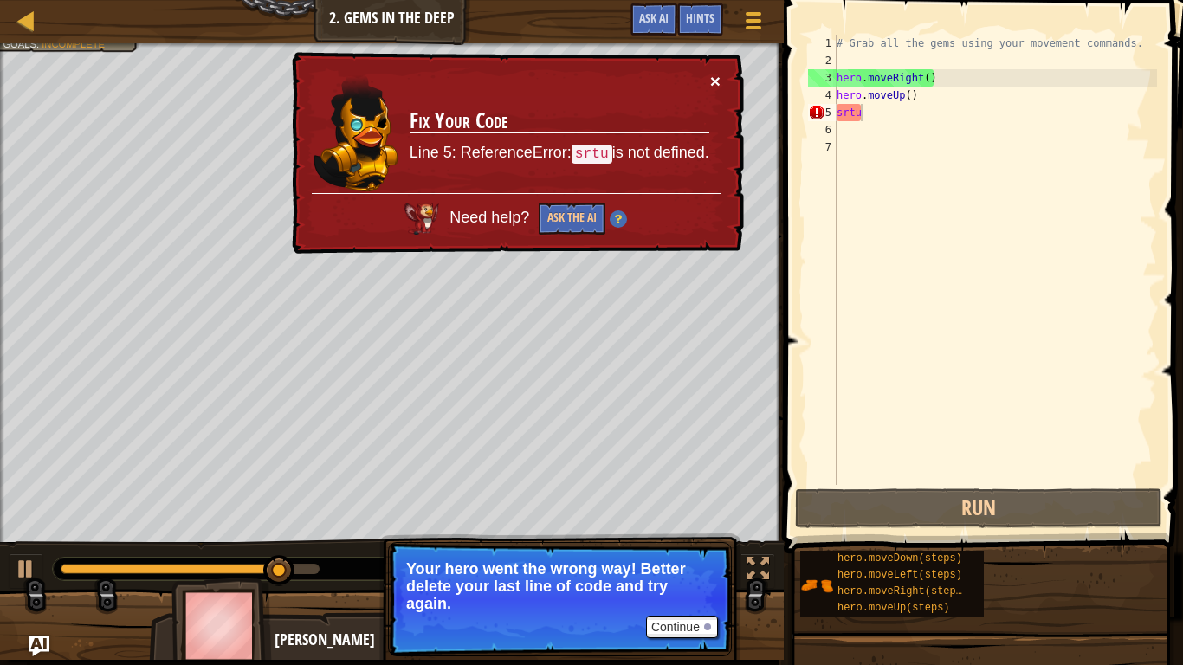
click at [712, 73] on button "×" at bounding box center [715, 81] width 10 height 18
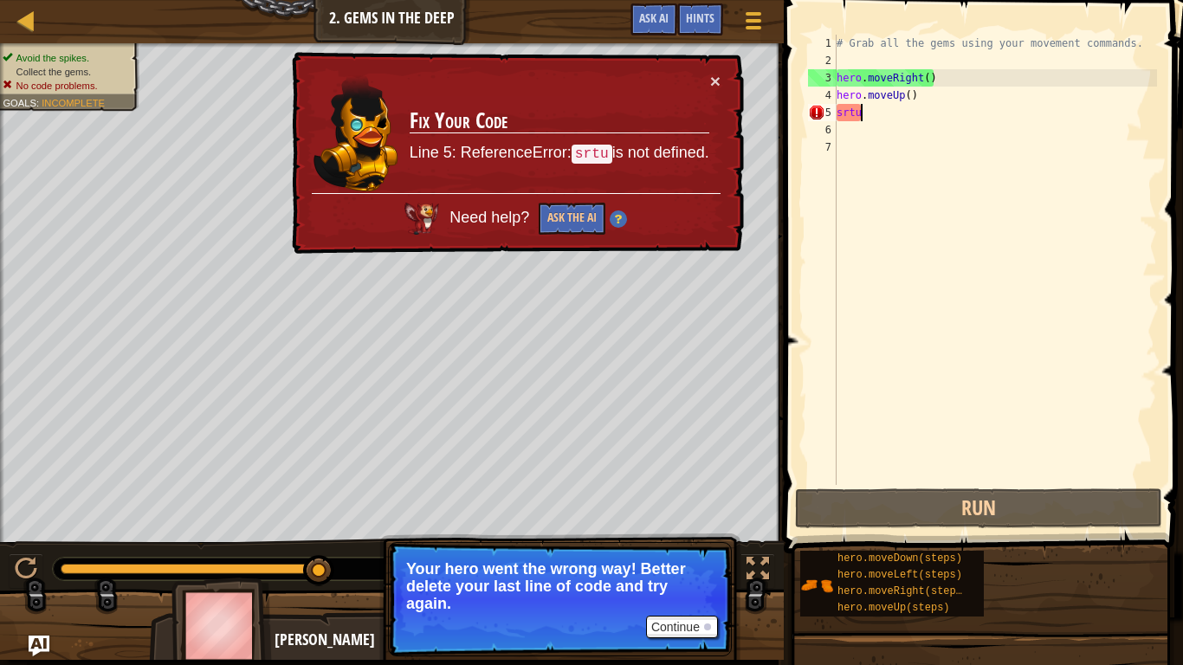
click at [861, 119] on div "# Grab all the gems using your movement commands. hero . moveRight ( ) hero . m…" at bounding box center [995, 277] width 324 height 485
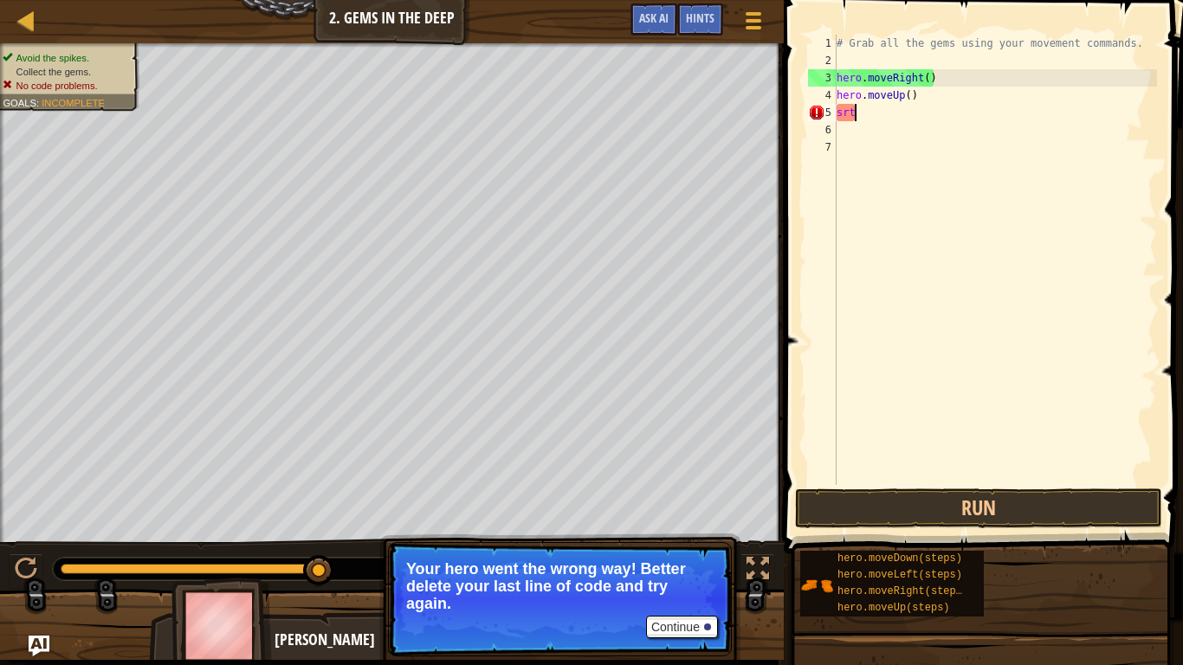
scroll to position [8, 1]
type textarea "s"
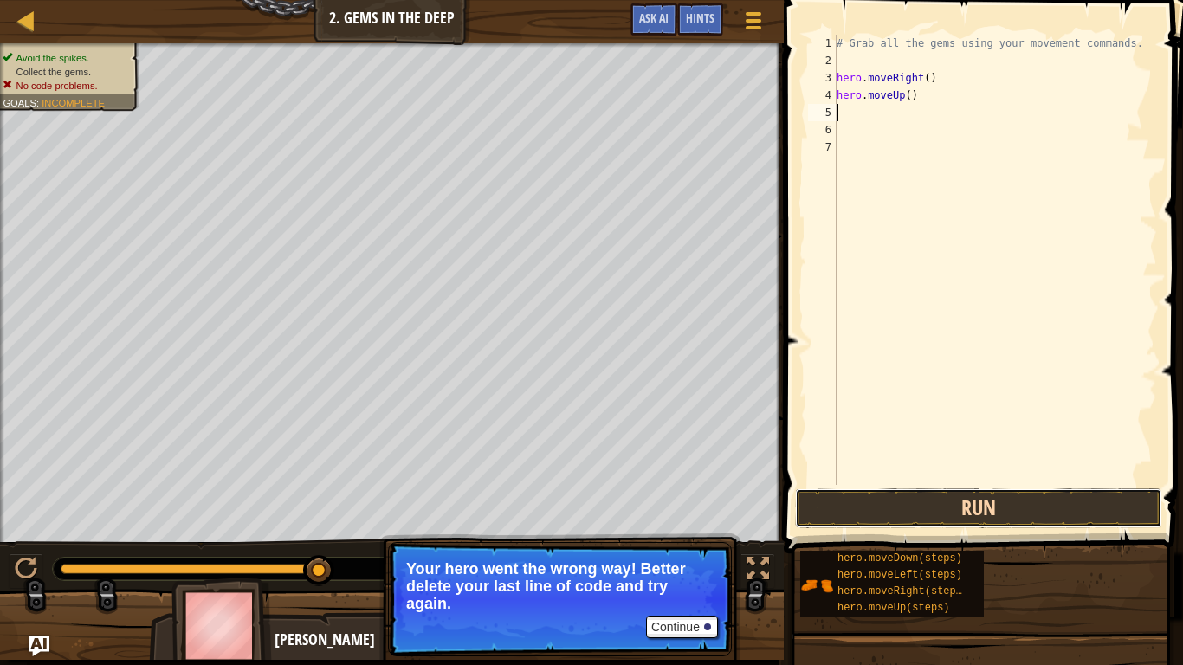
click at [950, 505] on button "Run" at bounding box center [978, 508] width 367 height 40
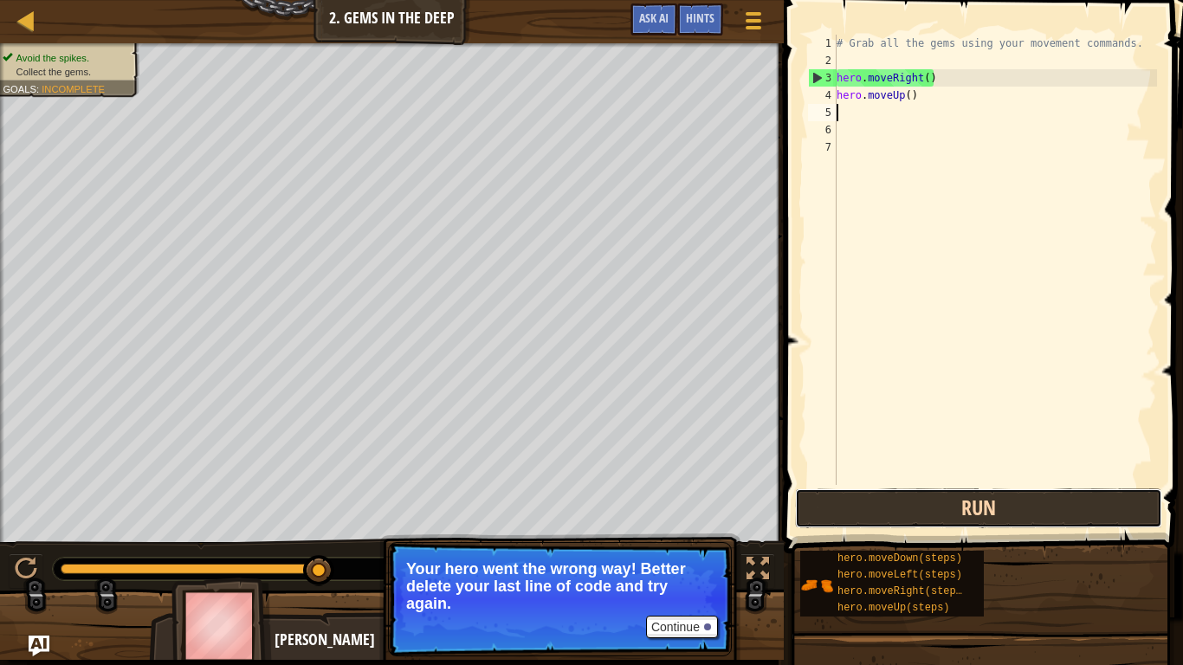
click at [910, 498] on button "Run" at bounding box center [978, 508] width 367 height 40
click at [846, 509] on button "Run" at bounding box center [978, 508] width 367 height 40
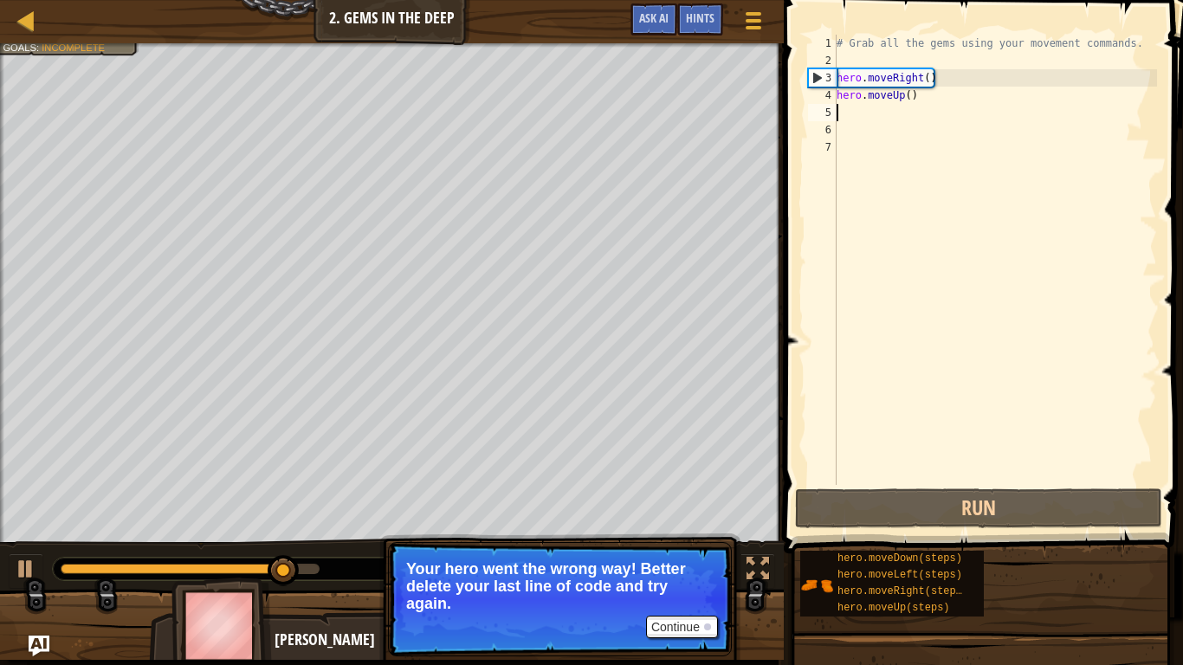
click at [835, 108] on div "5" at bounding box center [822, 112] width 29 height 17
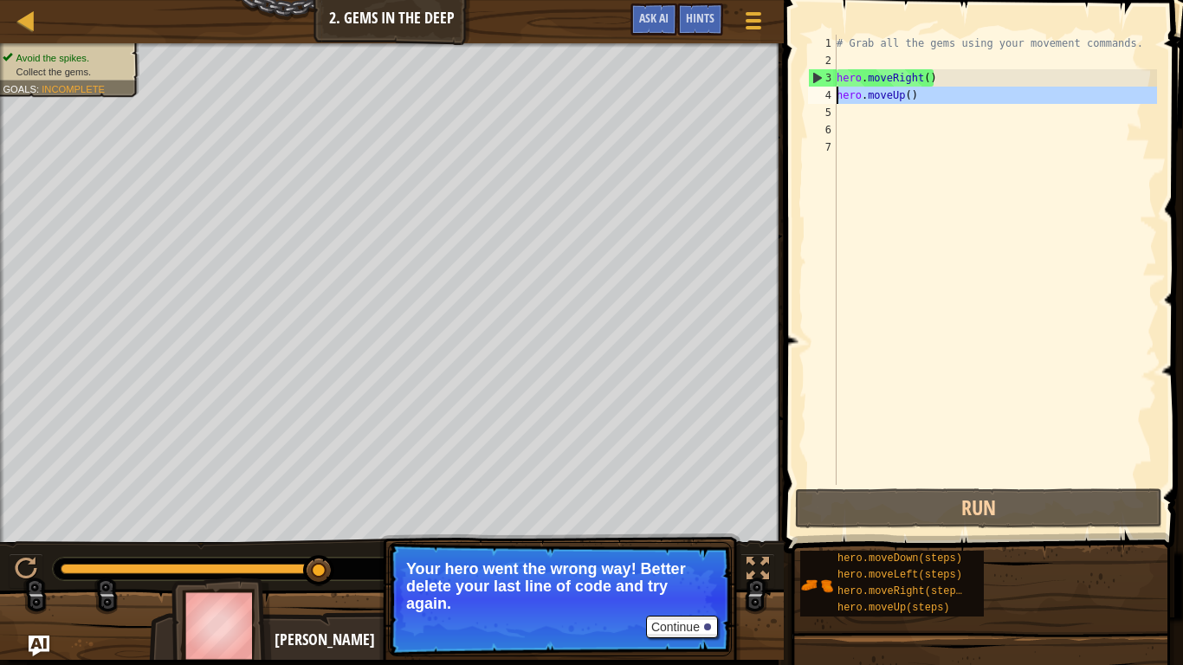
click at [831, 104] on div "5" at bounding box center [822, 112] width 29 height 17
type textarea "hero.moveUp()"
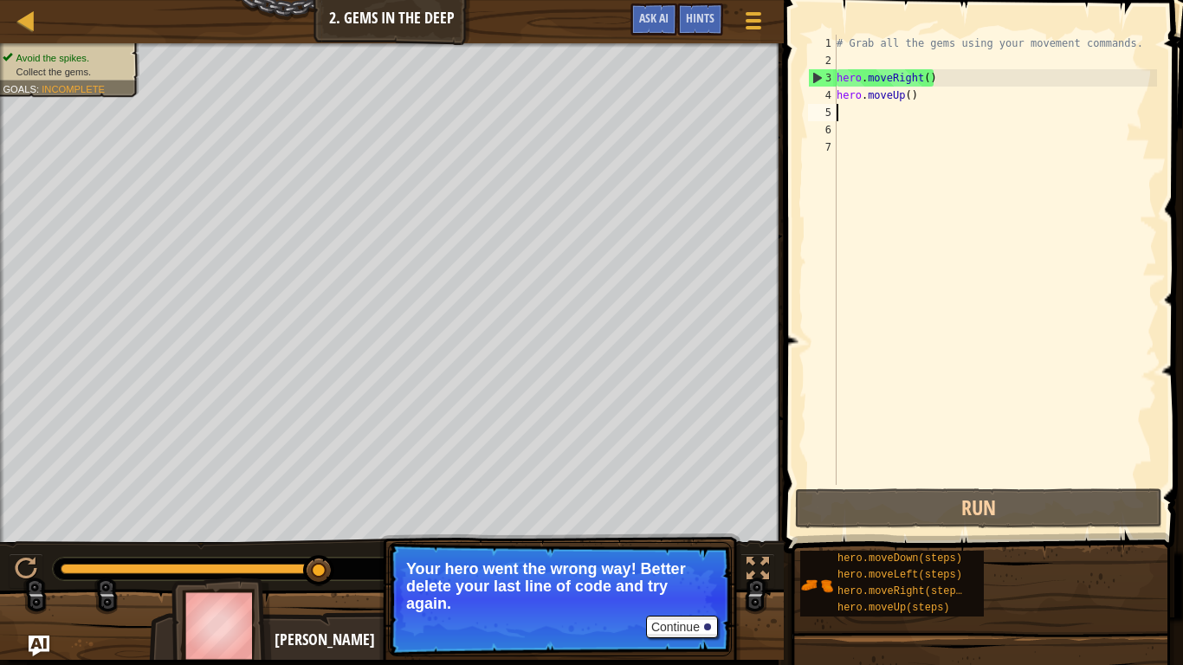
click at [837, 113] on div "# Grab all the gems using your movement commands. hero . moveRight ( ) hero . m…" at bounding box center [995, 277] width 324 height 485
type textarea "d"
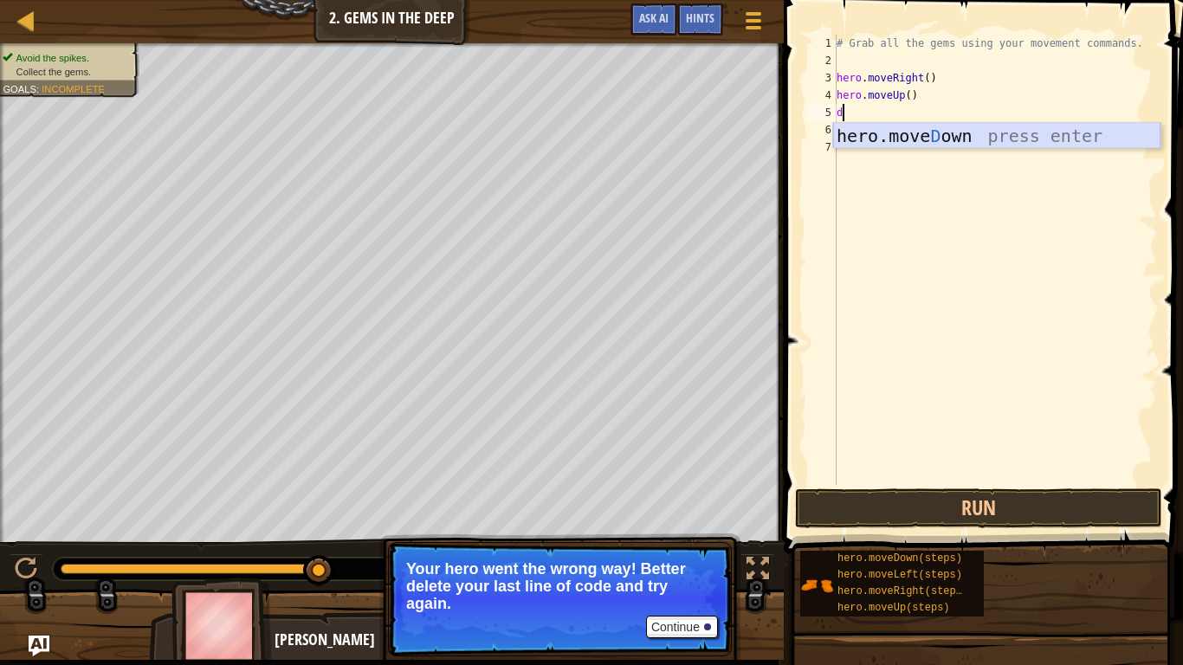
click at [977, 134] on div "hero.[PERSON_NAME] own press enter" at bounding box center [996, 162] width 327 height 78
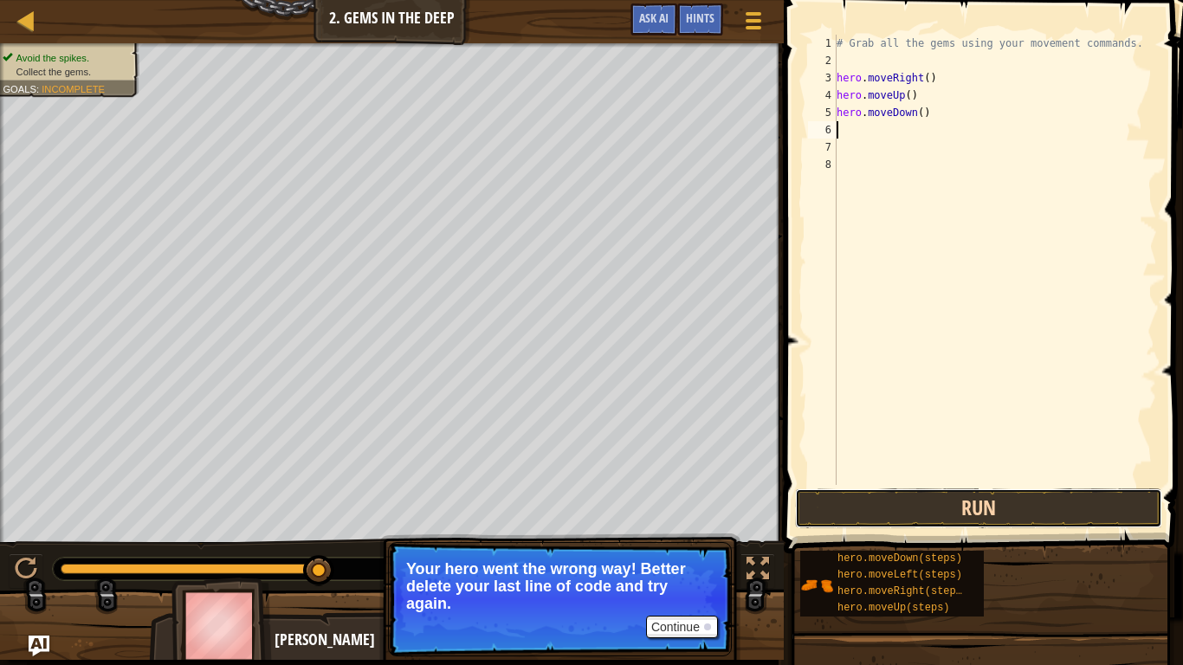
click at [933, 507] on button "Run" at bounding box center [978, 508] width 367 height 40
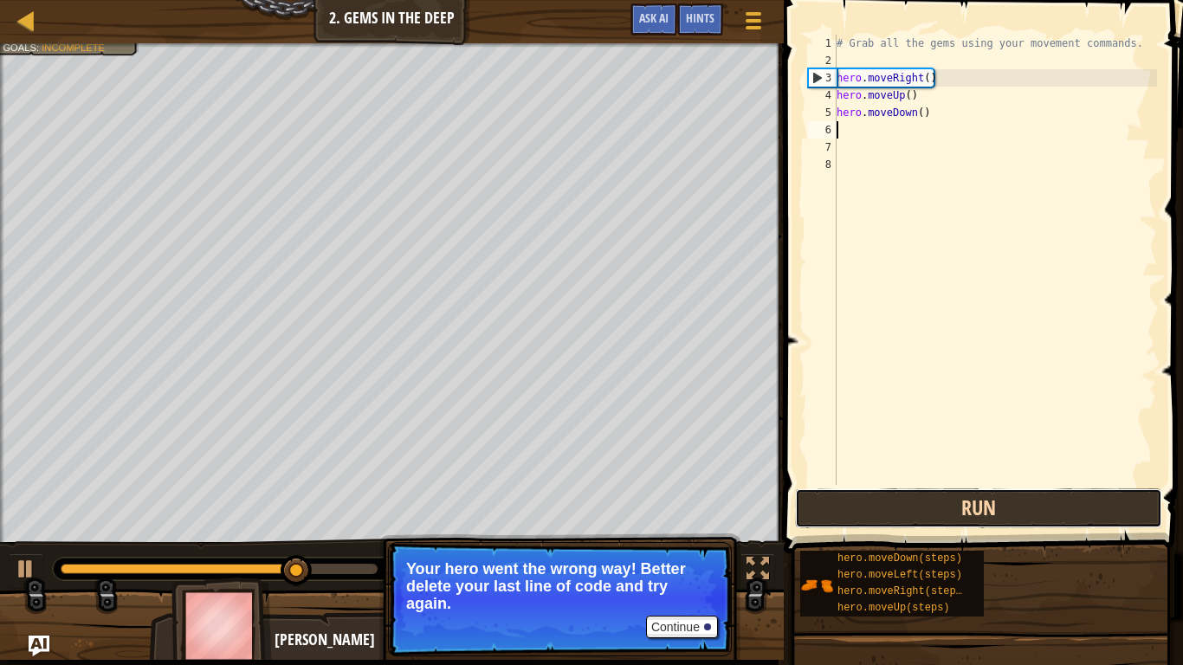
click at [930, 509] on button "Run" at bounding box center [978, 508] width 367 height 40
type textarea "d"
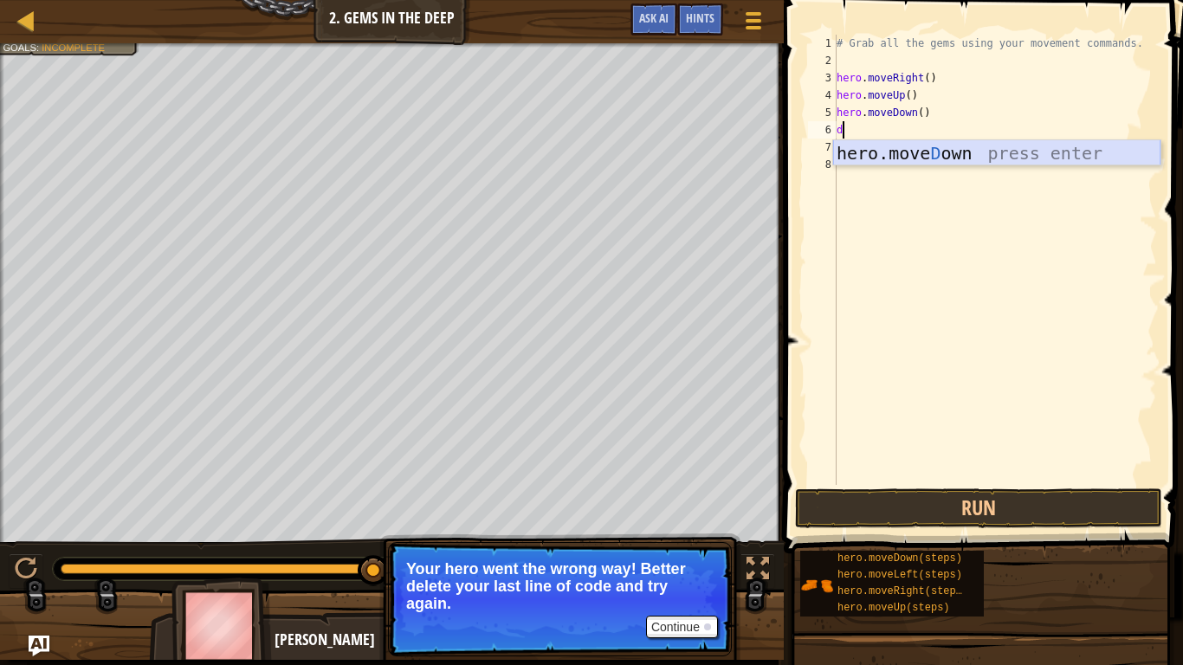
click at [915, 146] on div "hero.[PERSON_NAME] own press enter" at bounding box center [996, 179] width 327 height 78
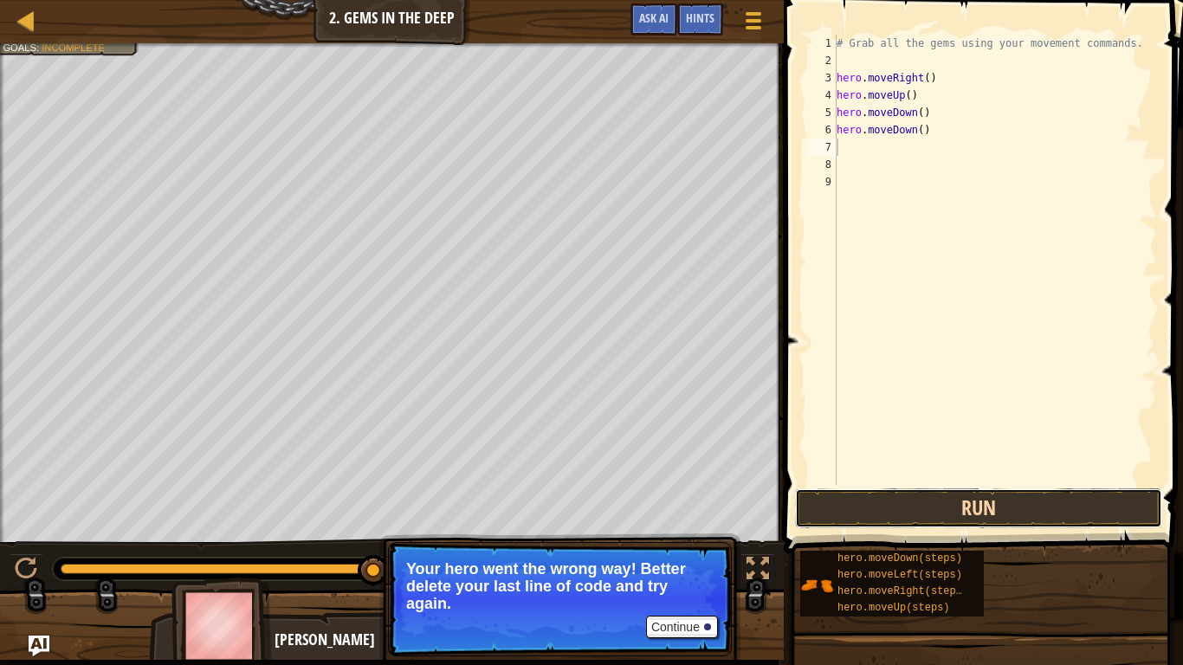
click at [888, 501] on button "Run" at bounding box center [978, 508] width 367 height 40
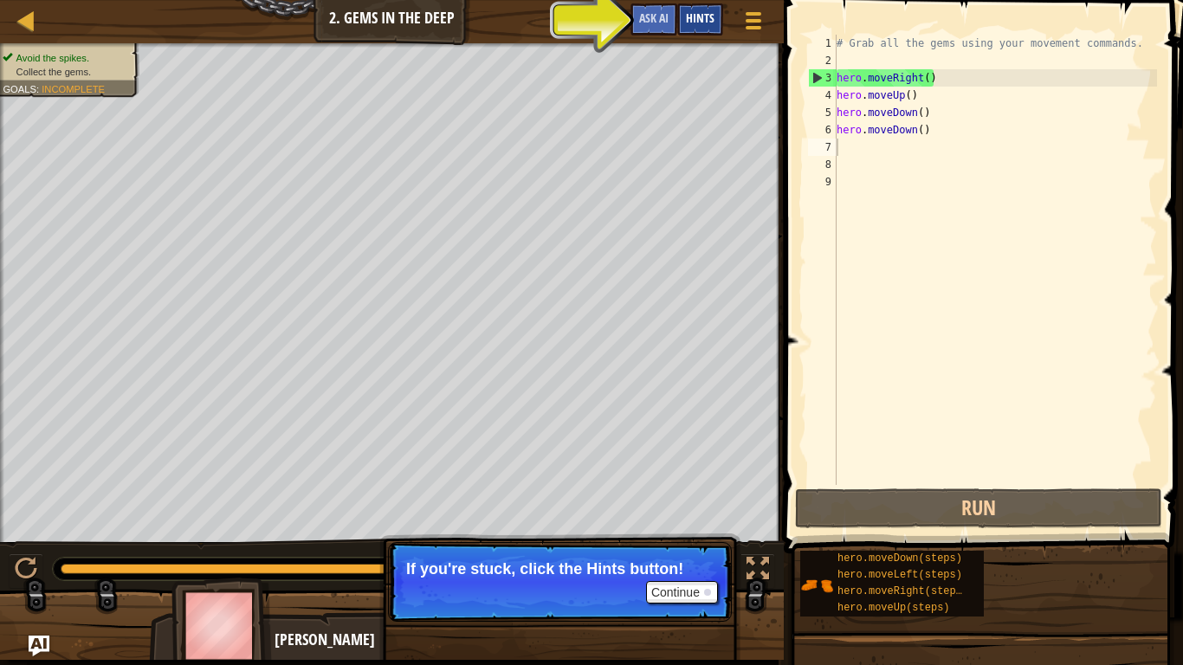
click at [697, 19] on span "Hints" at bounding box center [700, 18] width 29 height 16
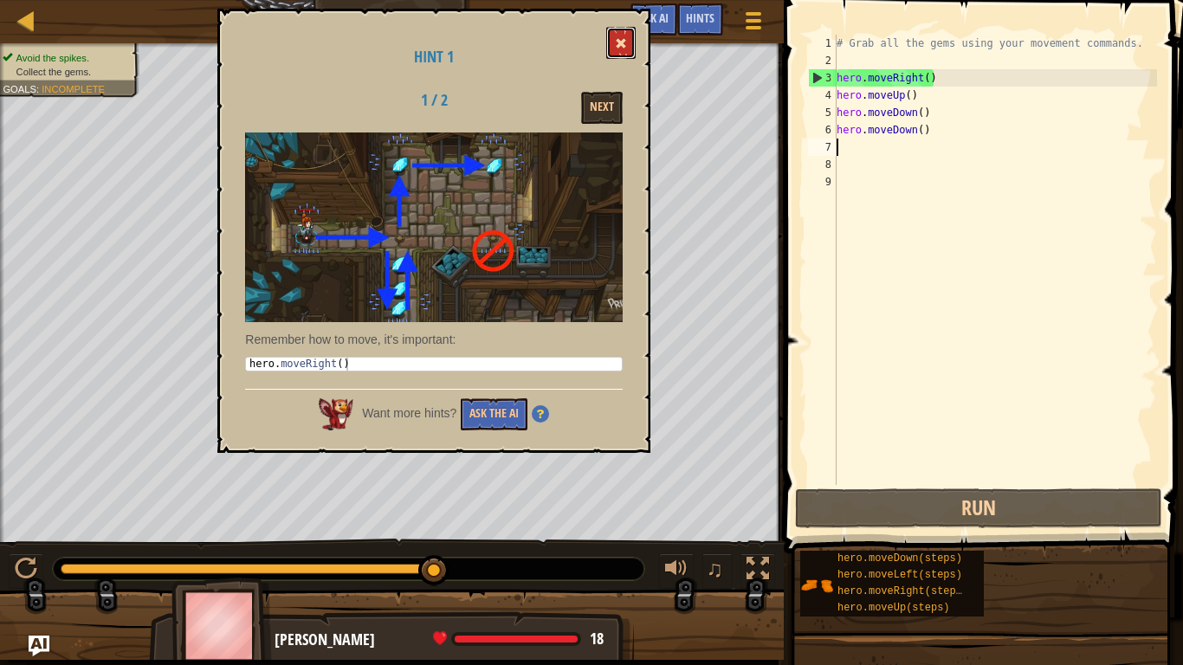
click at [630, 44] on button at bounding box center [620, 43] width 29 height 32
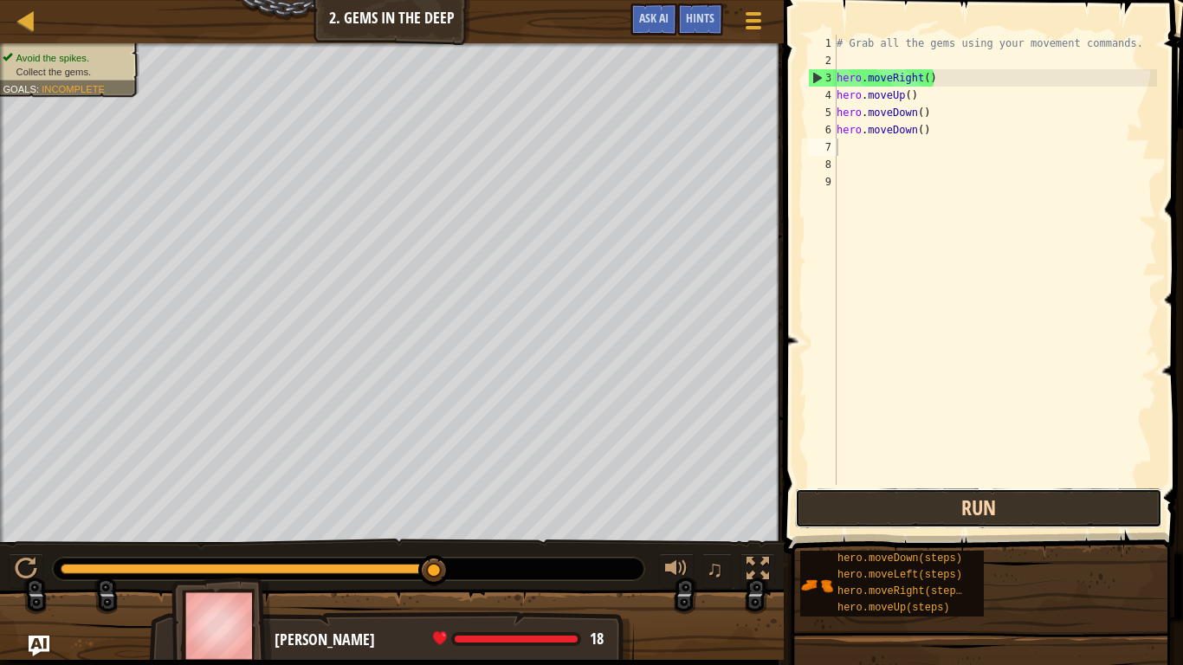
click at [869, 508] on button "Run" at bounding box center [978, 508] width 367 height 40
type textarea "u"
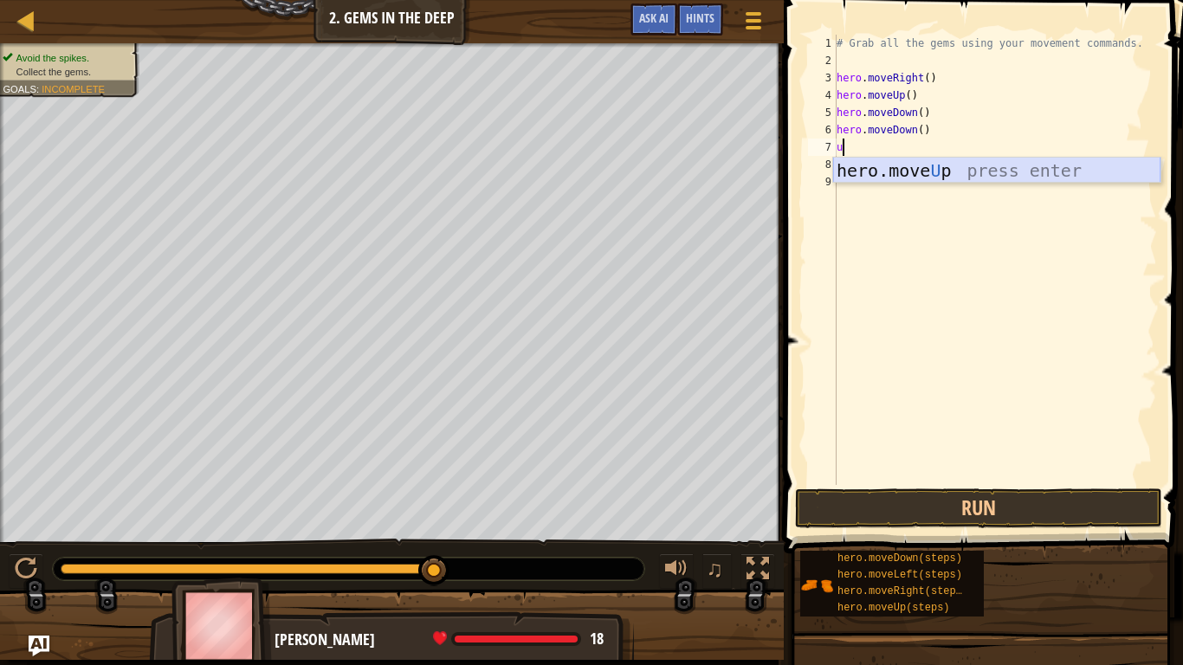
click at [941, 171] on div "hero.move U p press enter" at bounding box center [996, 197] width 327 height 78
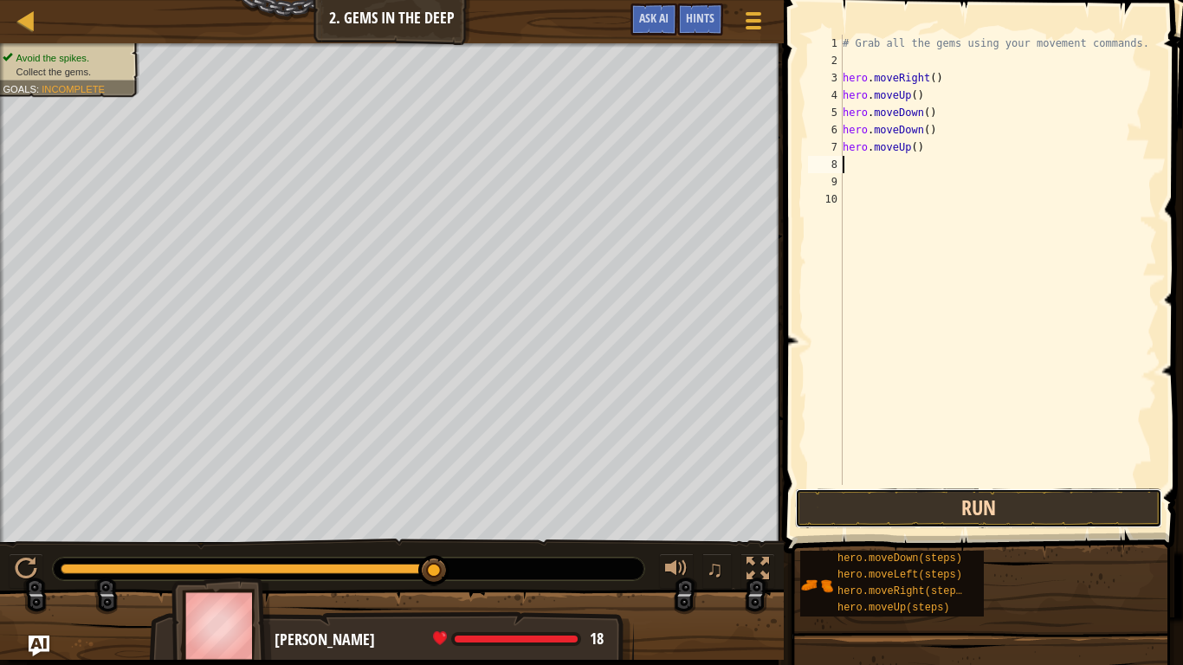
click at [909, 512] on button "Run" at bounding box center [978, 508] width 367 height 40
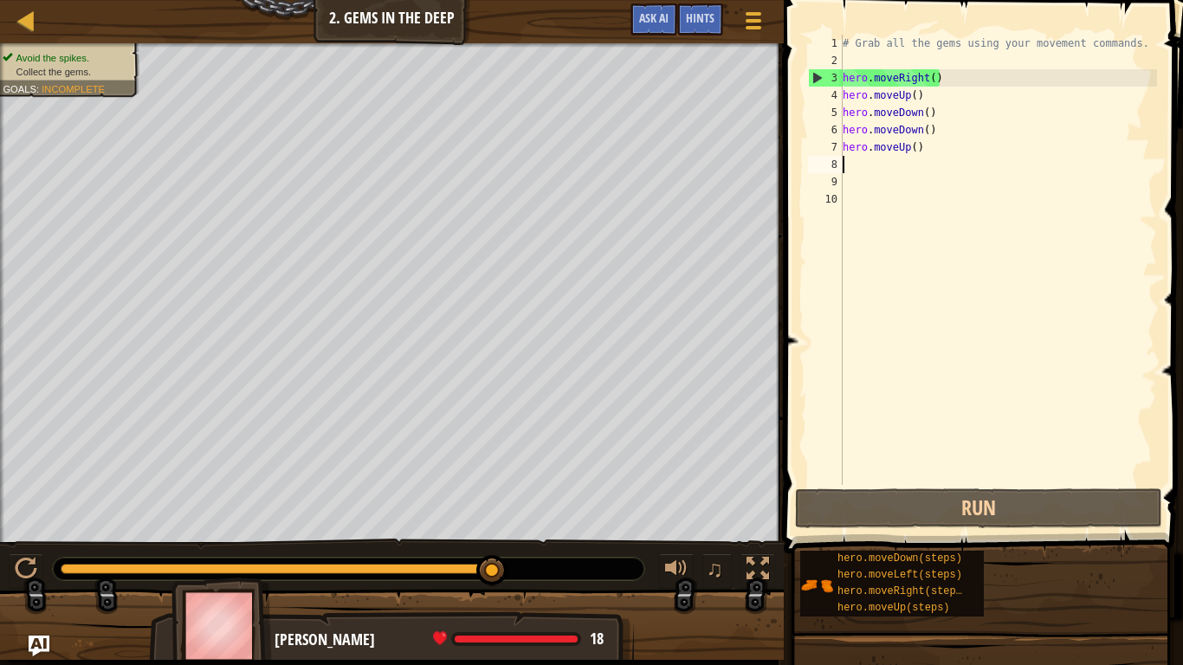
type textarea "r"
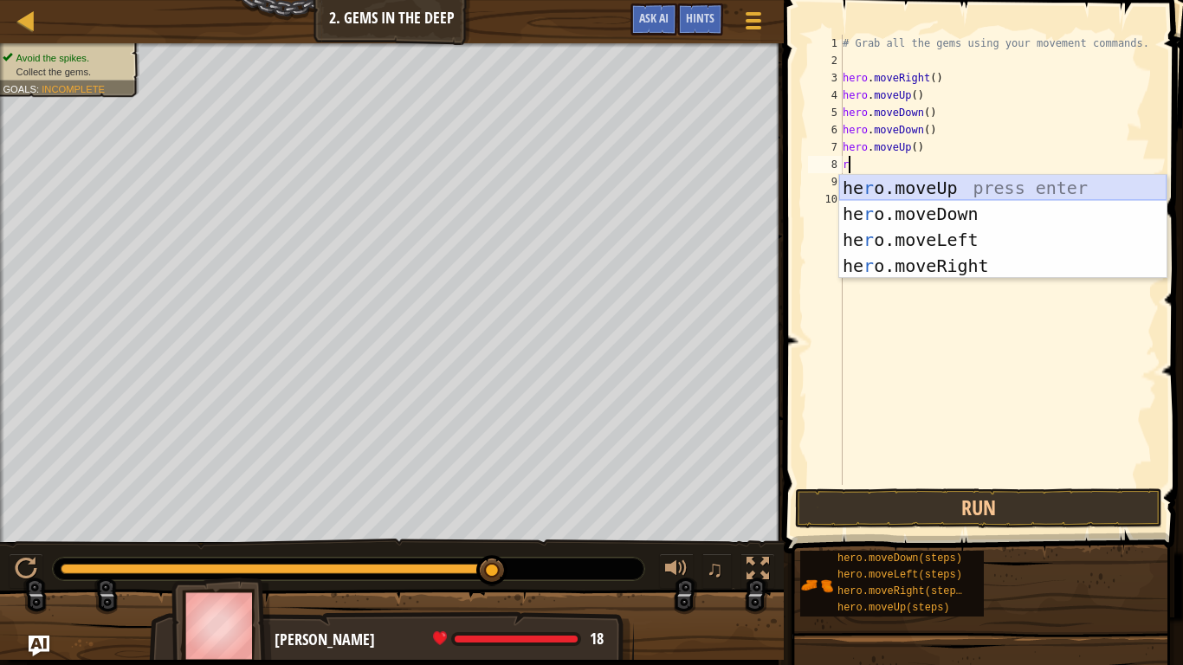
click at [899, 187] on div "he r o.moveUp press enter he r o.moveDown press enter he r o.moveLeft press ent…" at bounding box center [1002, 253] width 327 height 156
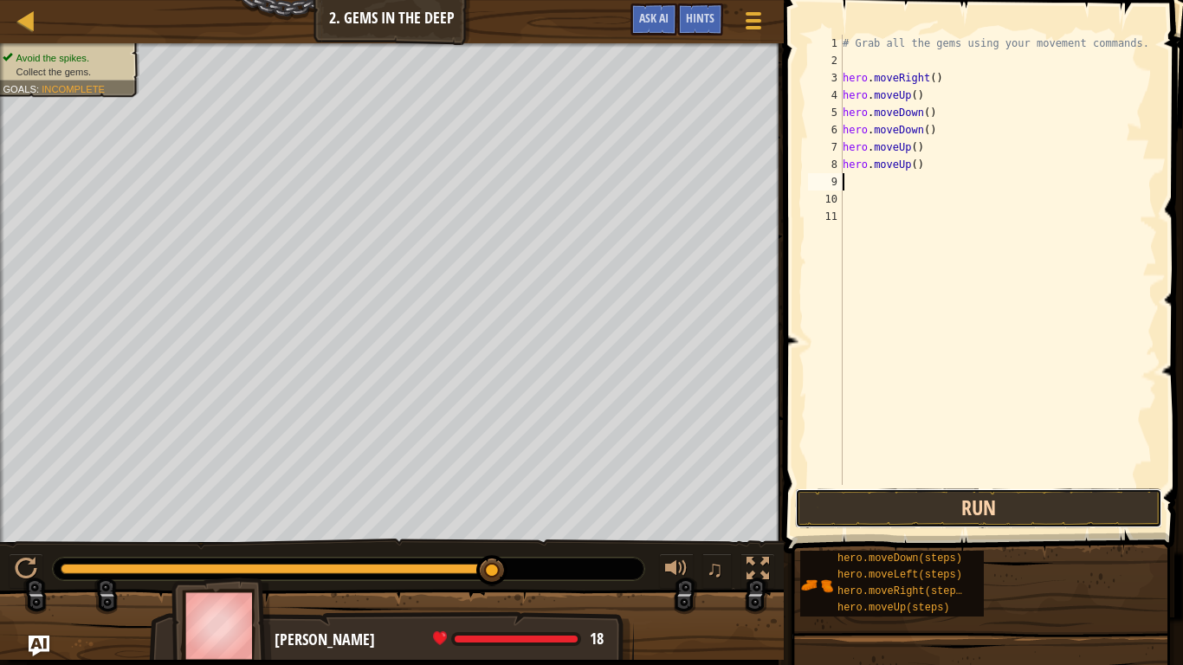
click at [903, 507] on button "Run" at bounding box center [978, 508] width 367 height 40
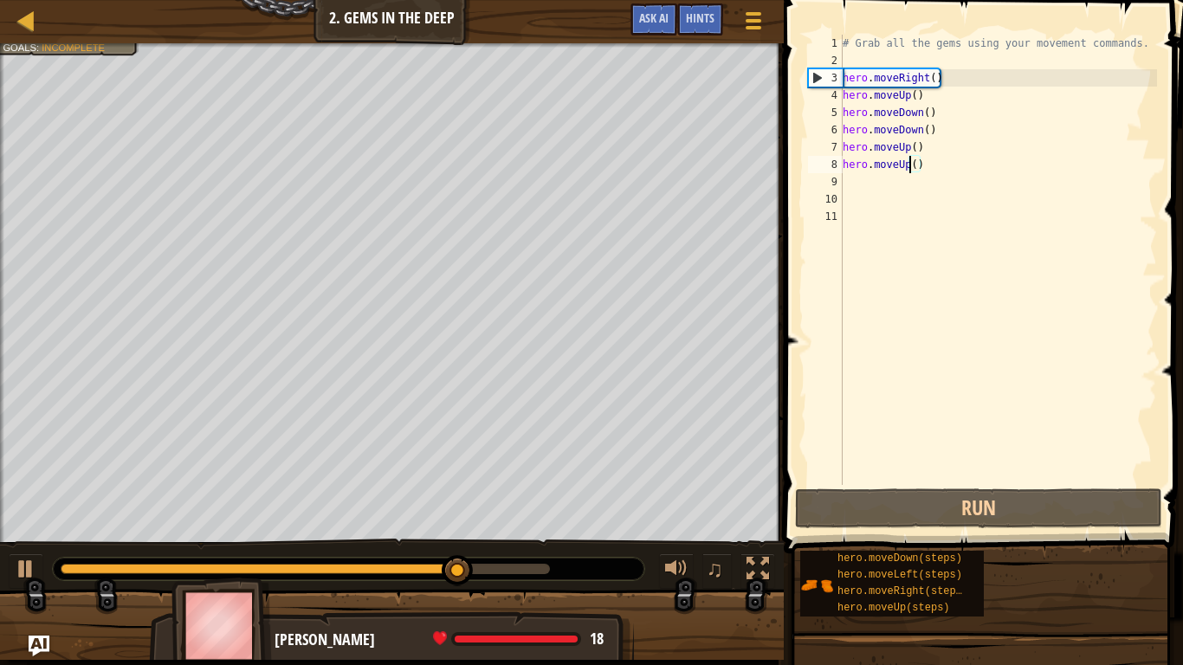
click at [908, 165] on div "# Grab all the gems using your movement commands. hero . moveRight ( ) hero . m…" at bounding box center [998, 277] width 318 height 485
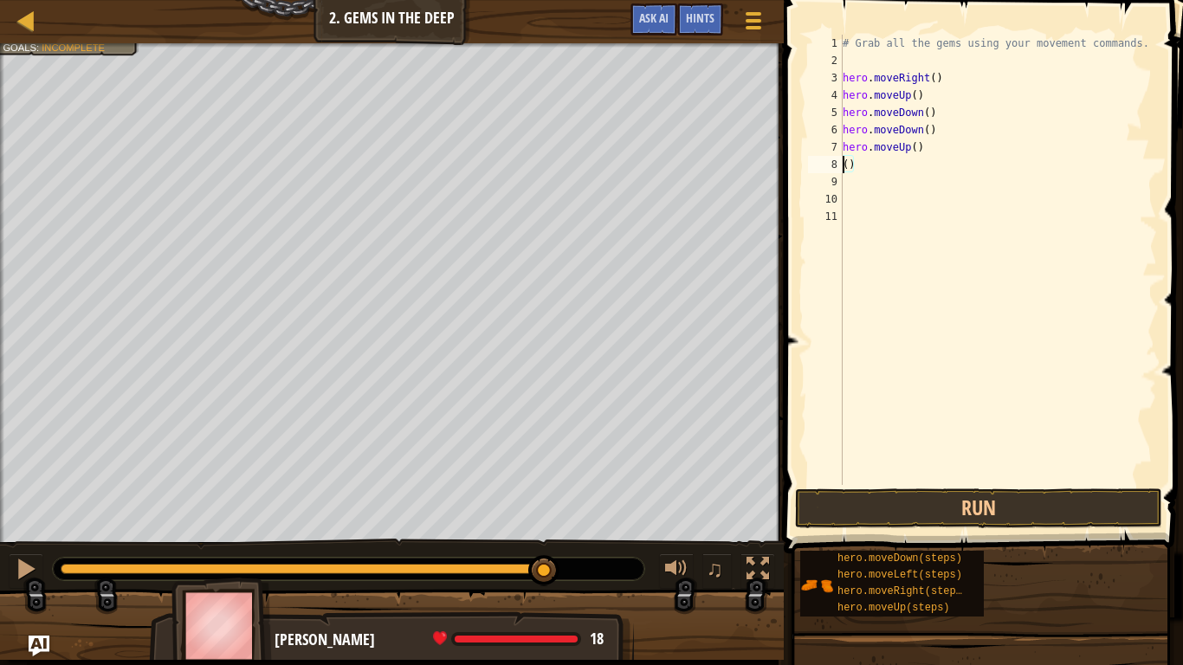
scroll to position [8, 1]
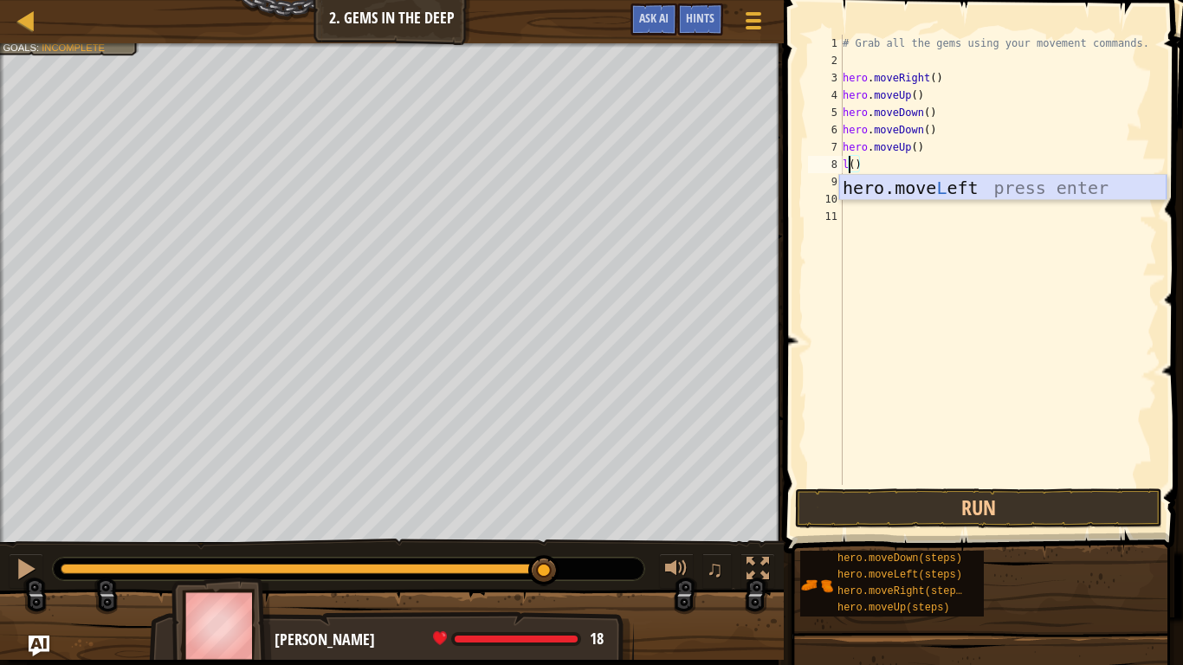
click at [934, 184] on div "hero.move L eft press enter" at bounding box center [1002, 214] width 327 height 78
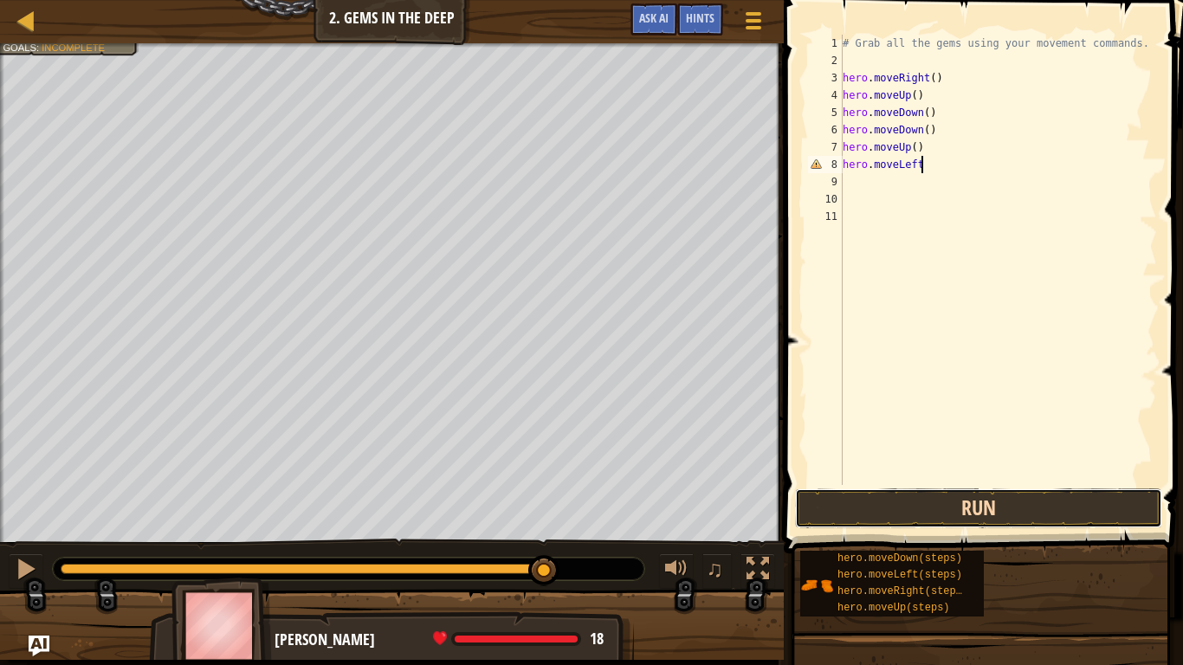
click at [936, 507] on button "Run" at bounding box center [978, 508] width 367 height 40
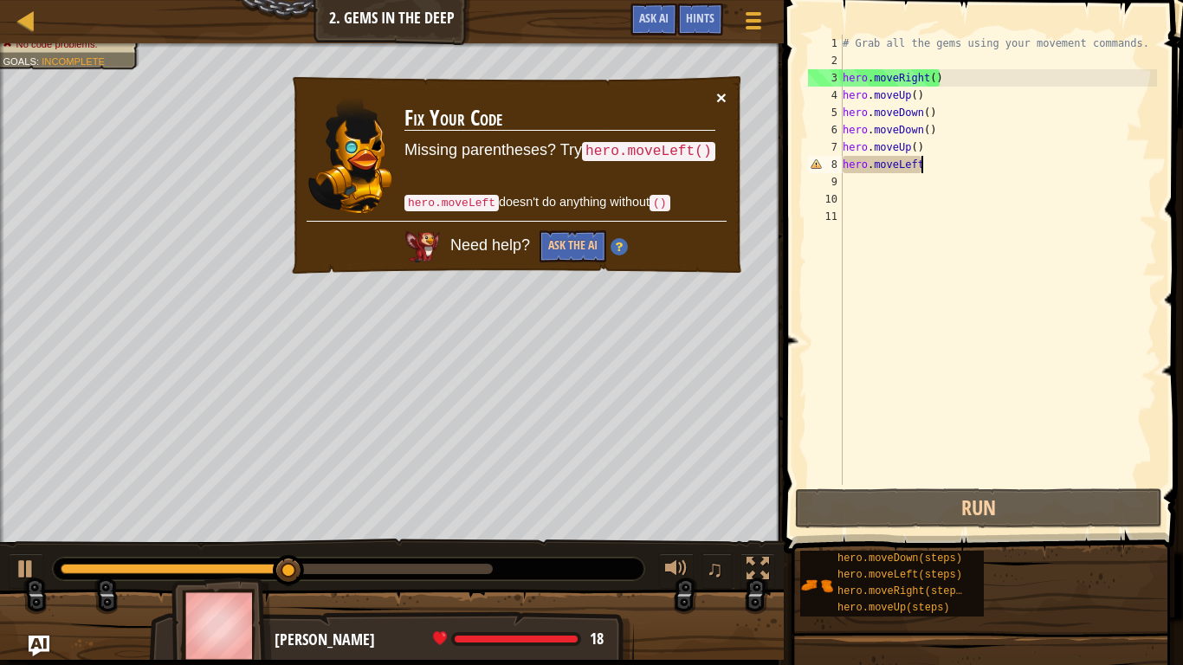
click at [721, 91] on button "×" at bounding box center [721, 97] width 10 height 18
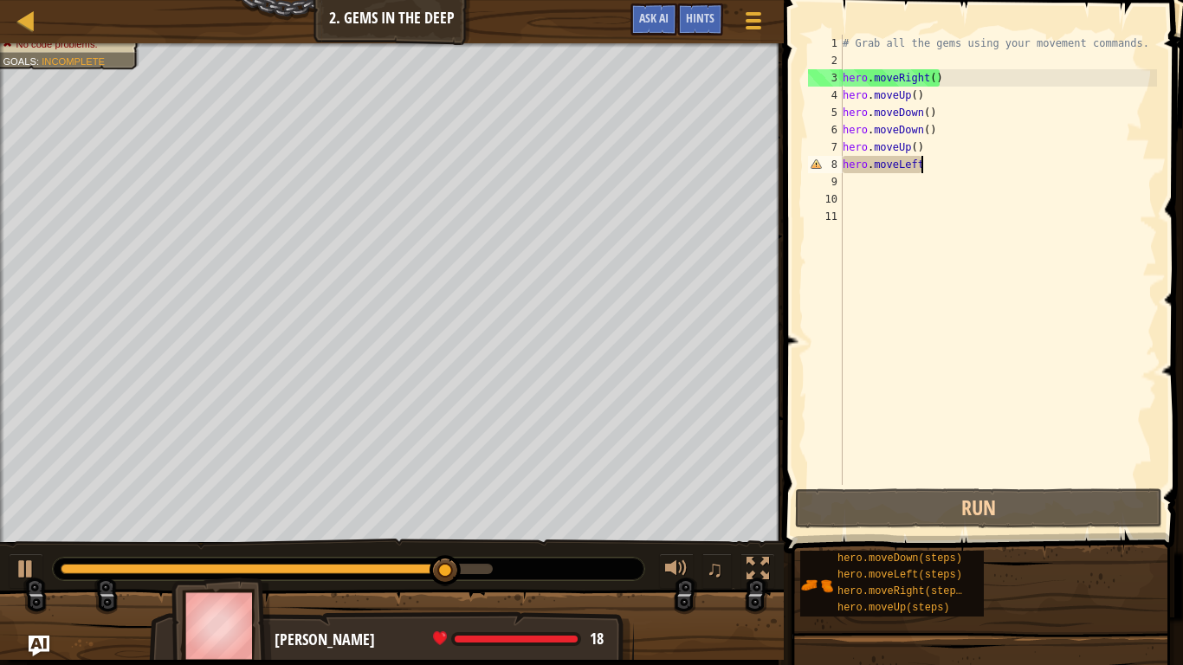
click at [921, 168] on div "# Grab all the gems using your movement commands. hero . moveRight ( ) hero . m…" at bounding box center [998, 277] width 318 height 485
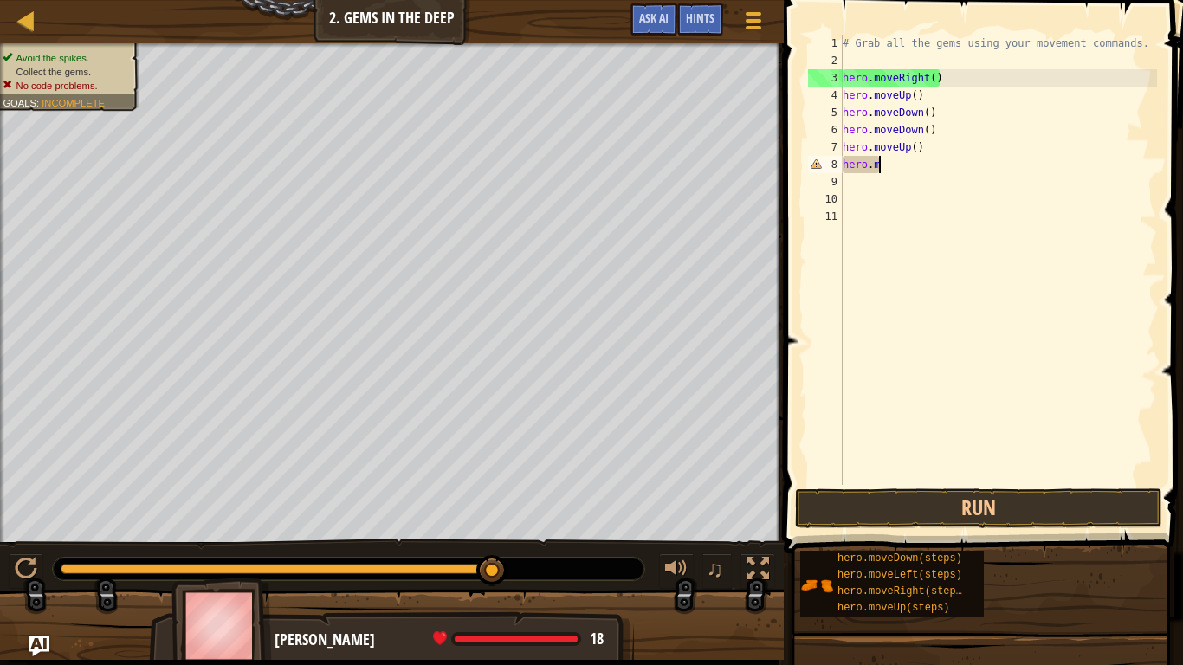
type textarea "h"
click at [718, 10] on div "Hints" at bounding box center [700, 19] width 46 height 32
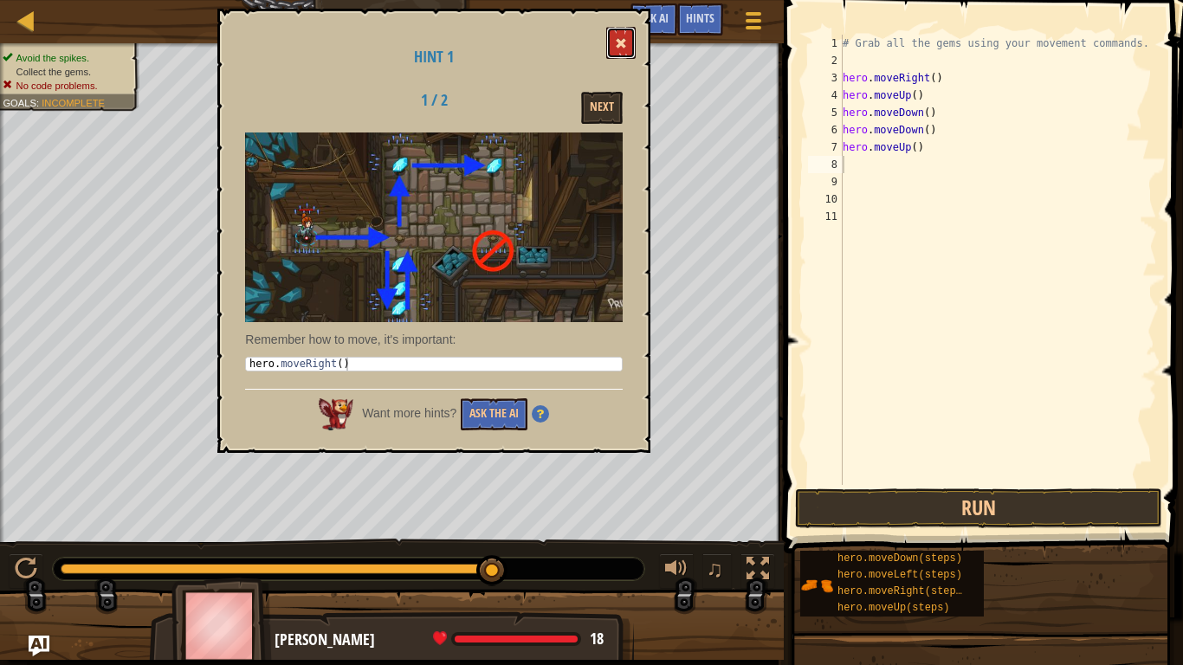
click at [616, 43] on button at bounding box center [620, 43] width 29 height 32
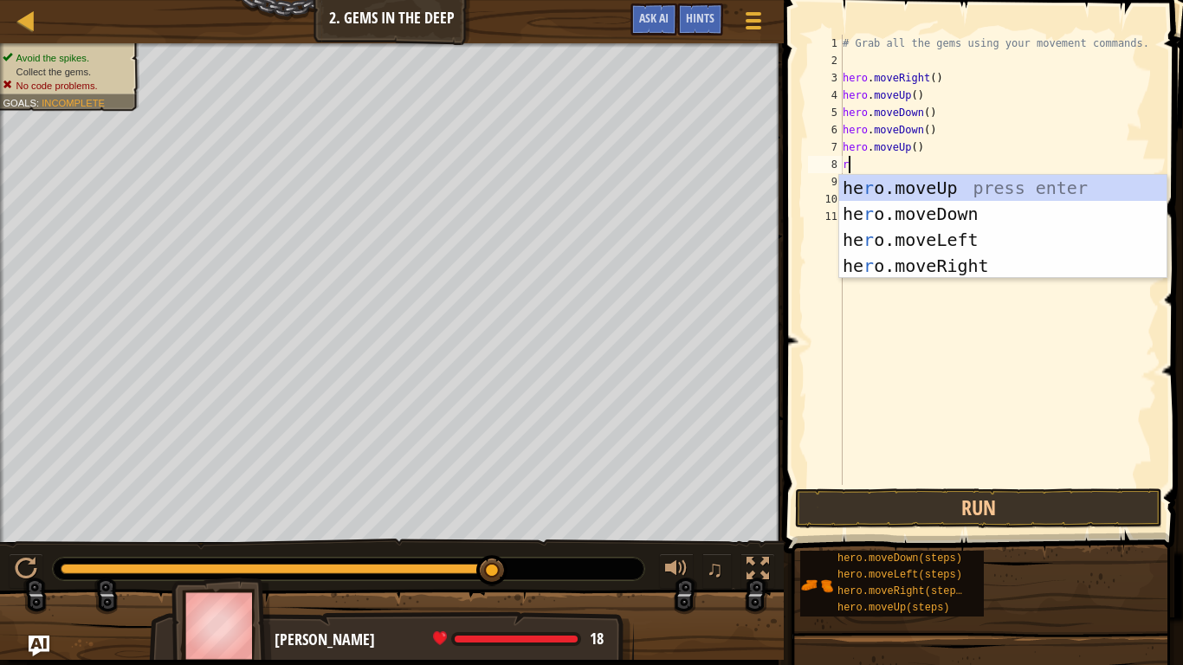
type textarea "ri"
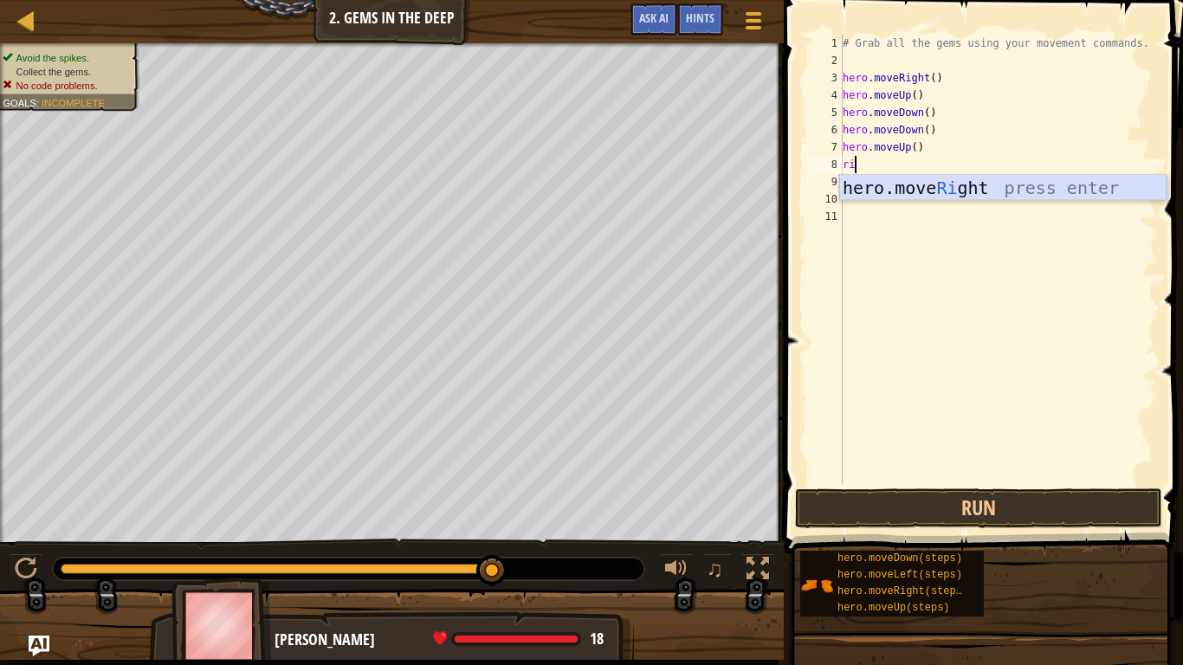
click at [976, 195] on div "hero.move Ri ght press enter" at bounding box center [1002, 214] width 327 height 78
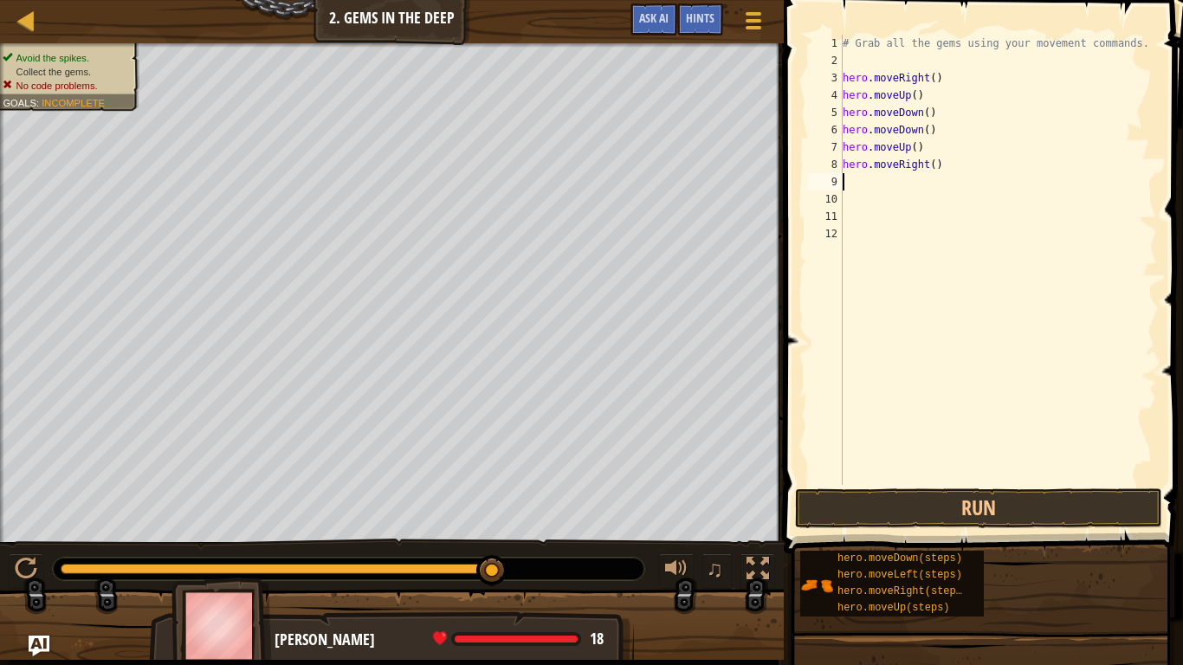
scroll to position [8, 0]
click at [874, 496] on button "Run" at bounding box center [978, 508] width 367 height 40
type textarea "s"
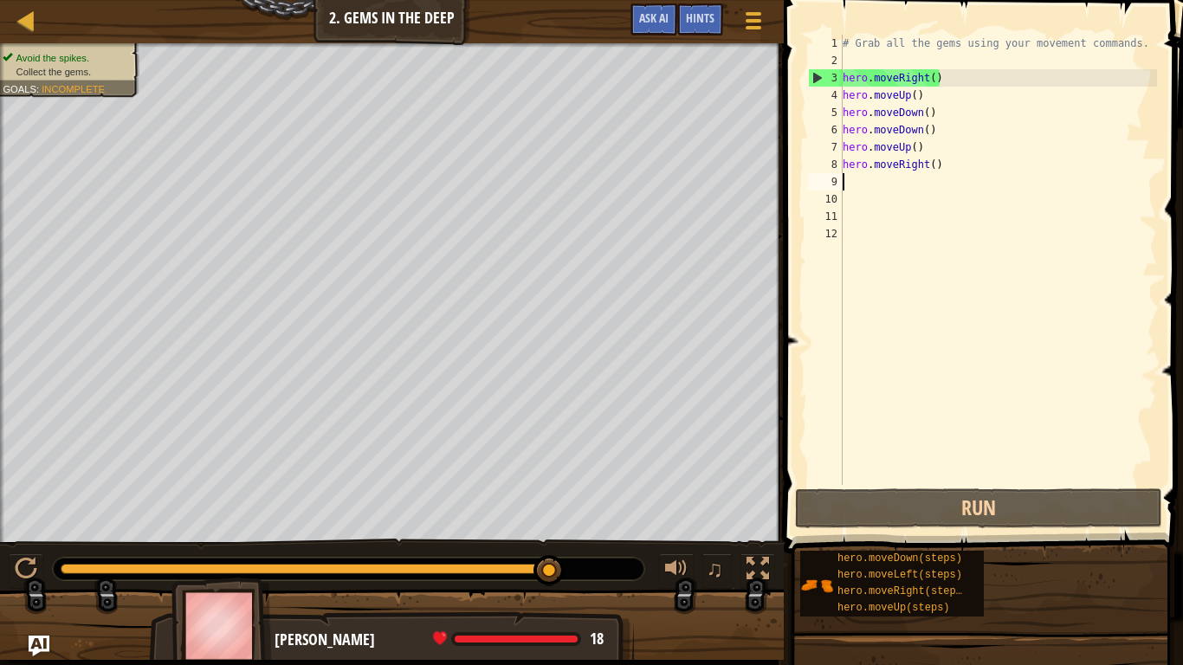
type textarea "u"
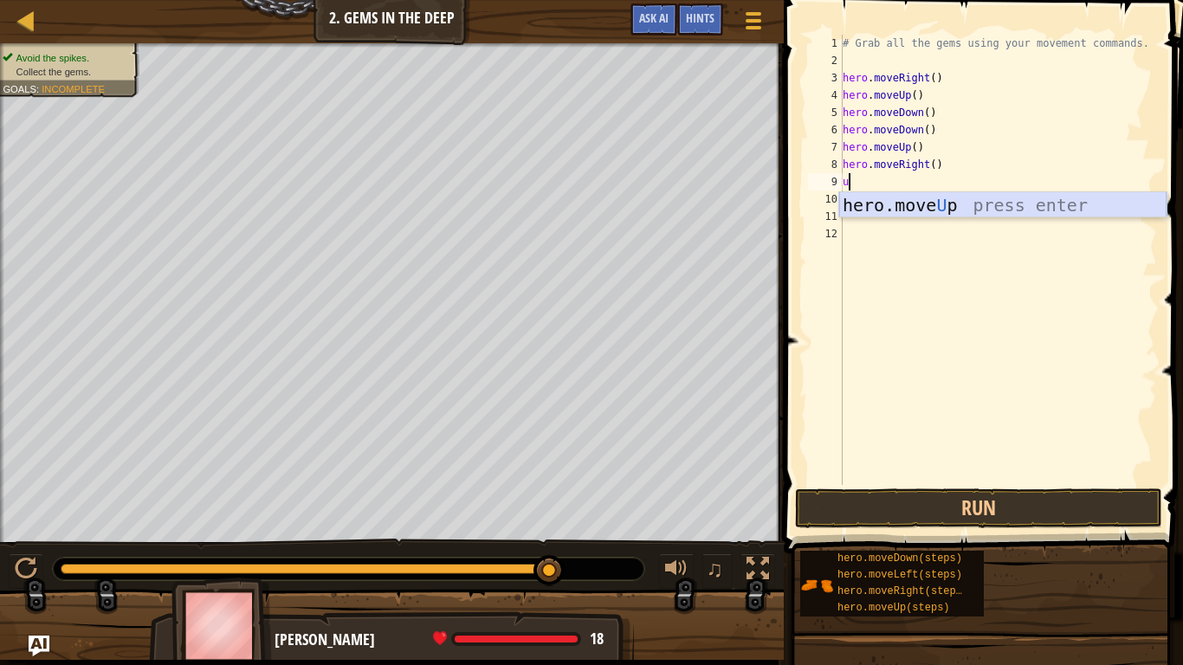
click at [932, 206] on div "hero.move U p press enter" at bounding box center [1002, 231] width 327 height 78
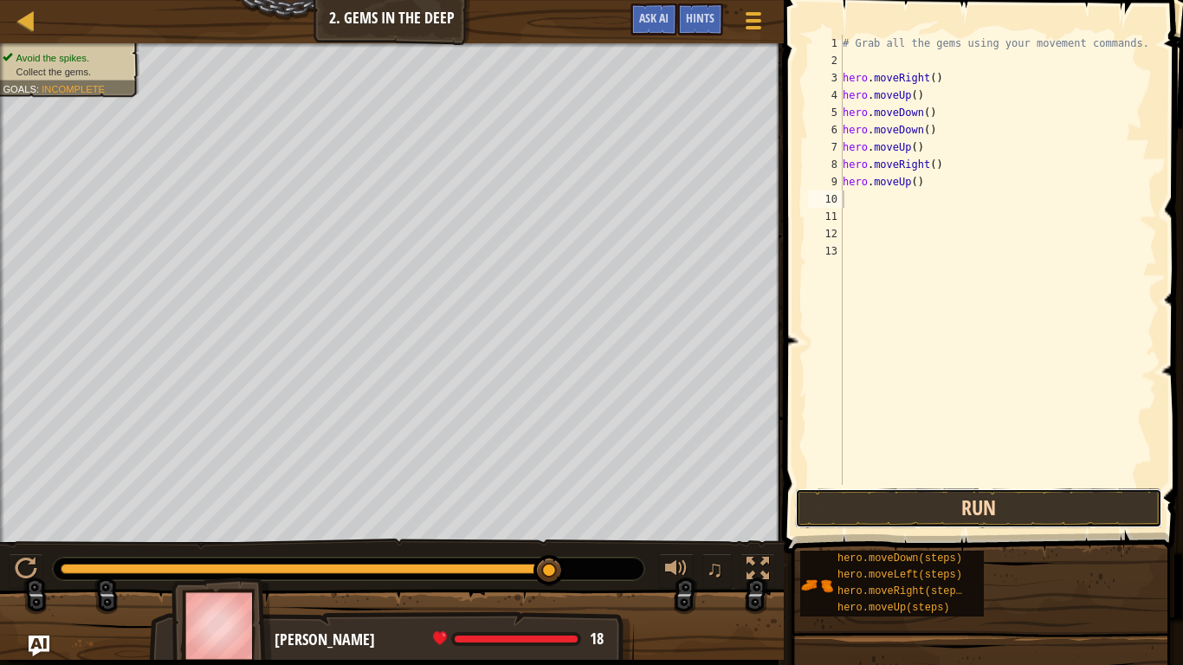
click at [950, 518] on button "Run" at bounding box center [978, 508] width 367 height 40
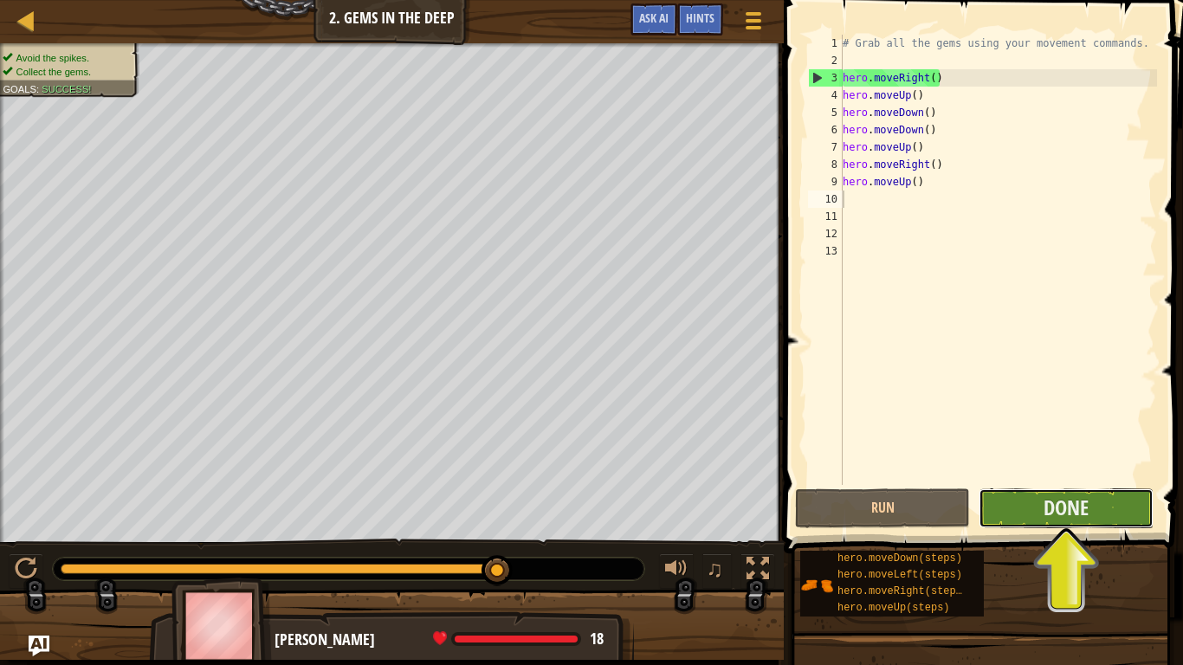
click at [1020, 500] on button "Done" at bounding box center [1066, 508] width 175 height 40
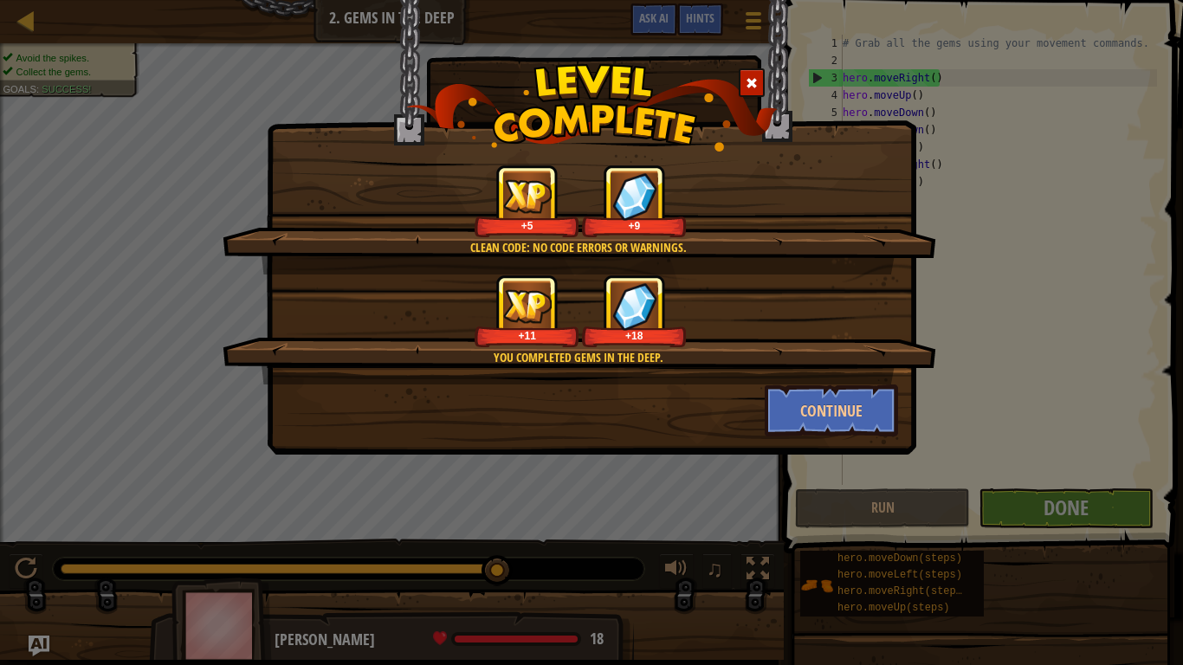
click at [748, 77] on span at bounding box center [752, 83] width 12 height 12
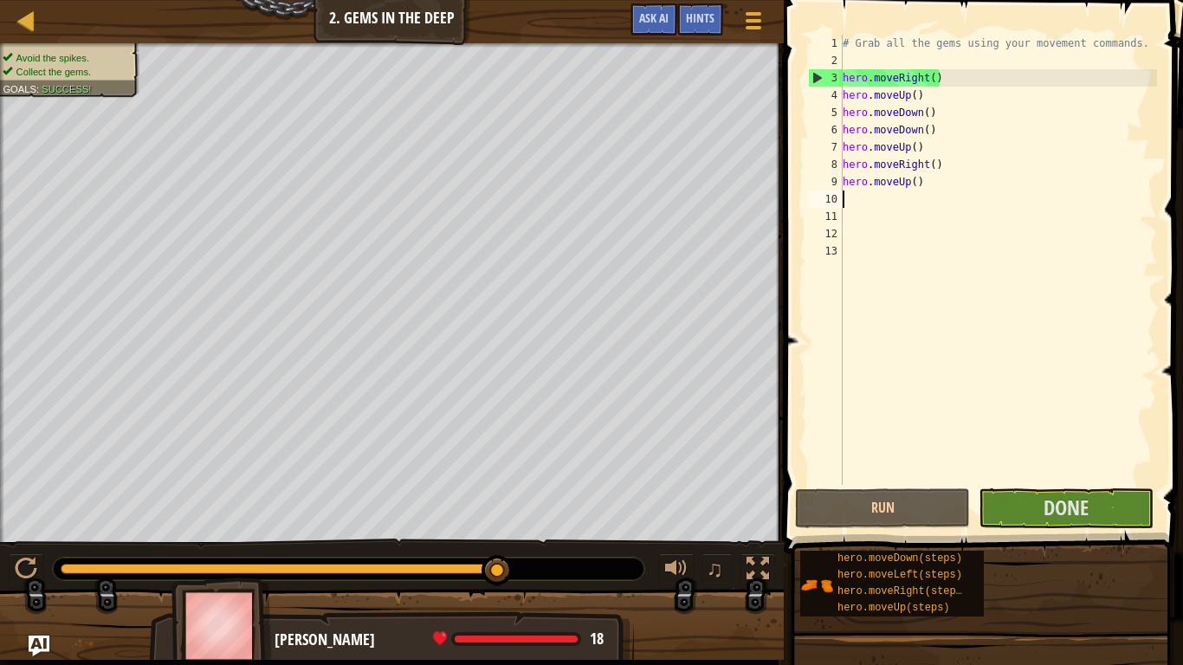
type textarea "l"
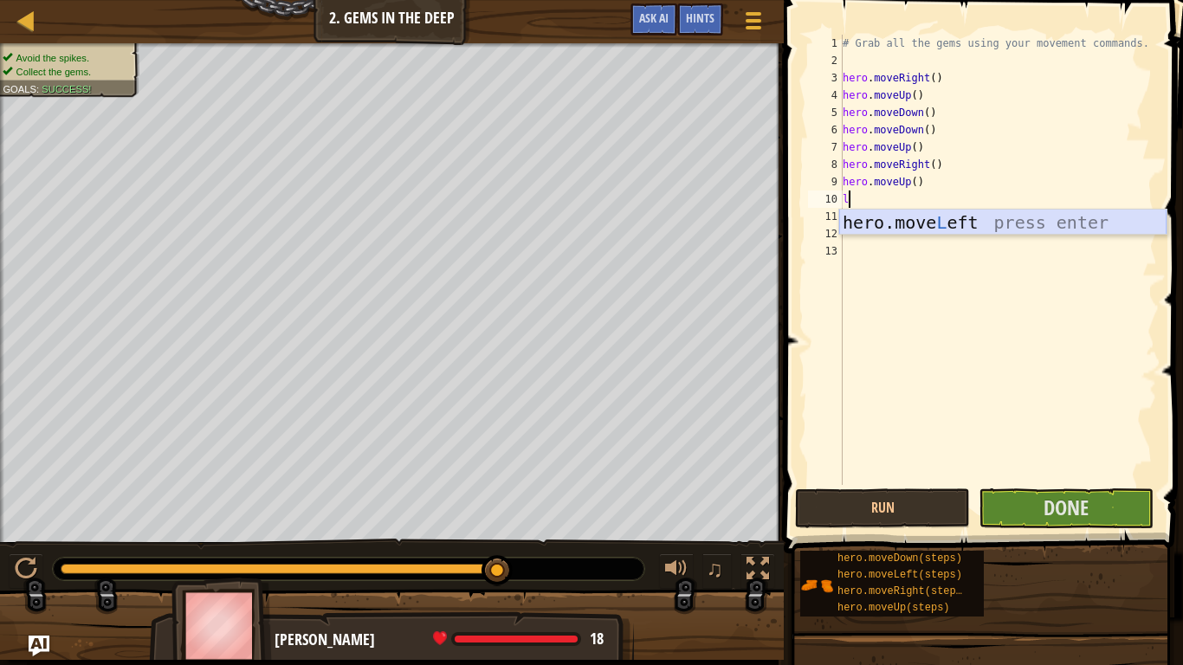
click at [920, 229] on div "hero.move L eft press enter" at bounding box center [1002, 249] width 327 height 78
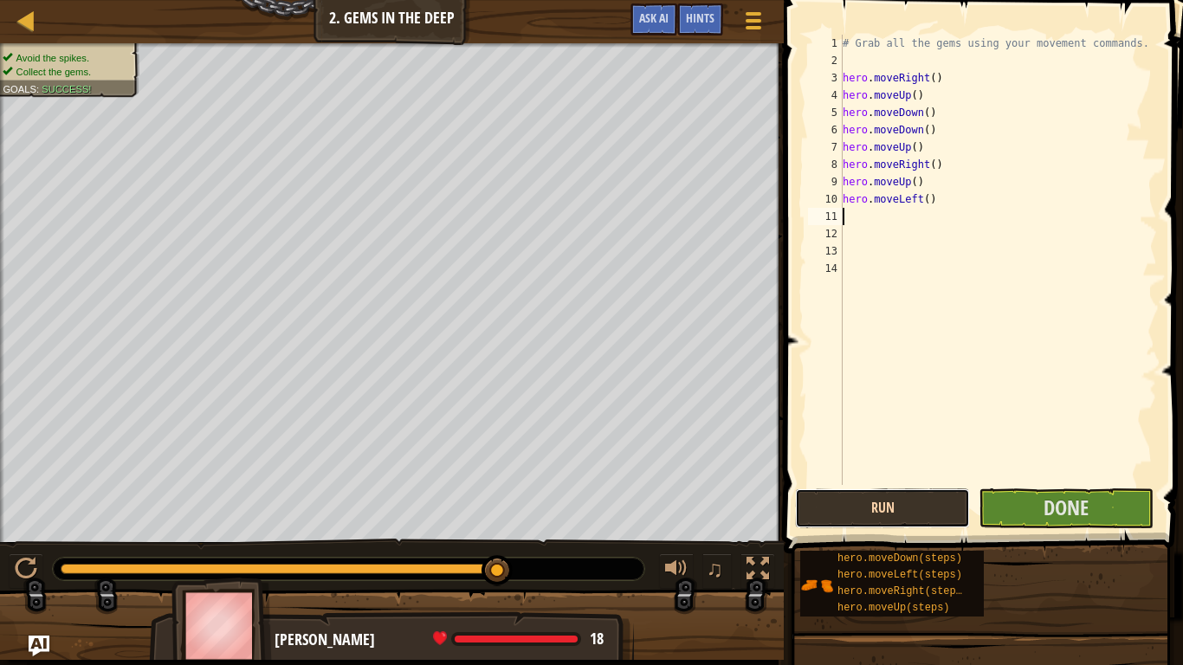
click at [914, 518] on button "Run" at bounding box center [882, 508] width 175 height 40
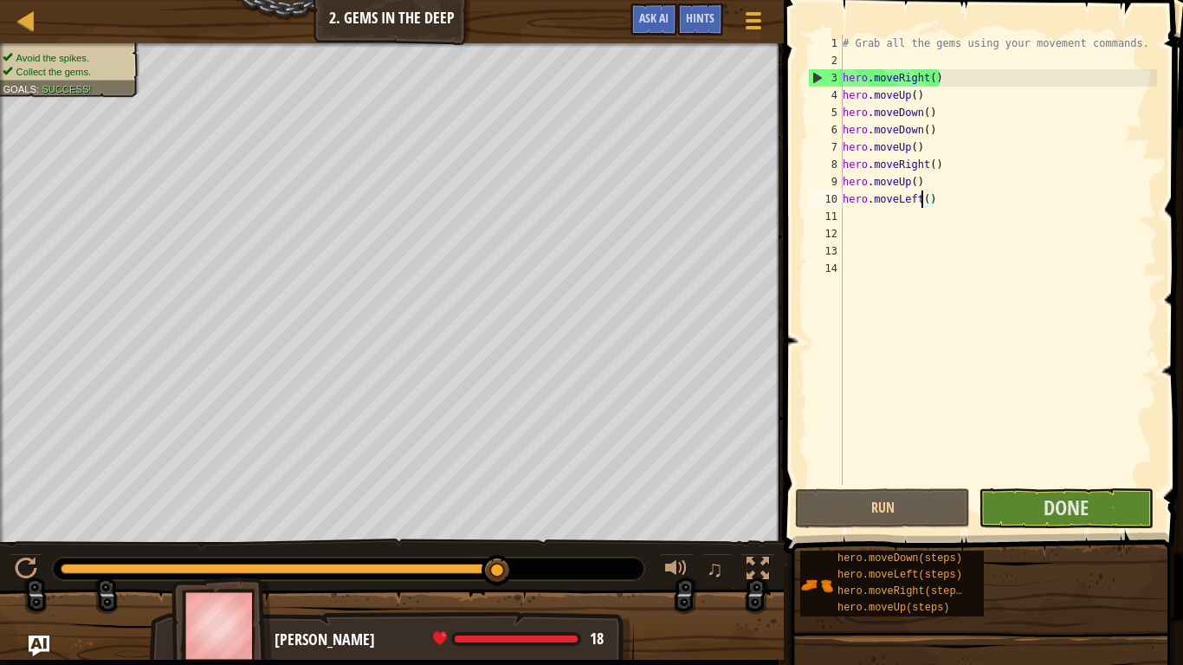
click at [922, 201] on div "# Grab all the gems using your movement commands. hero . moveRight ( ) hero . m…" at bounding box center [998, 277] width 318 height 485
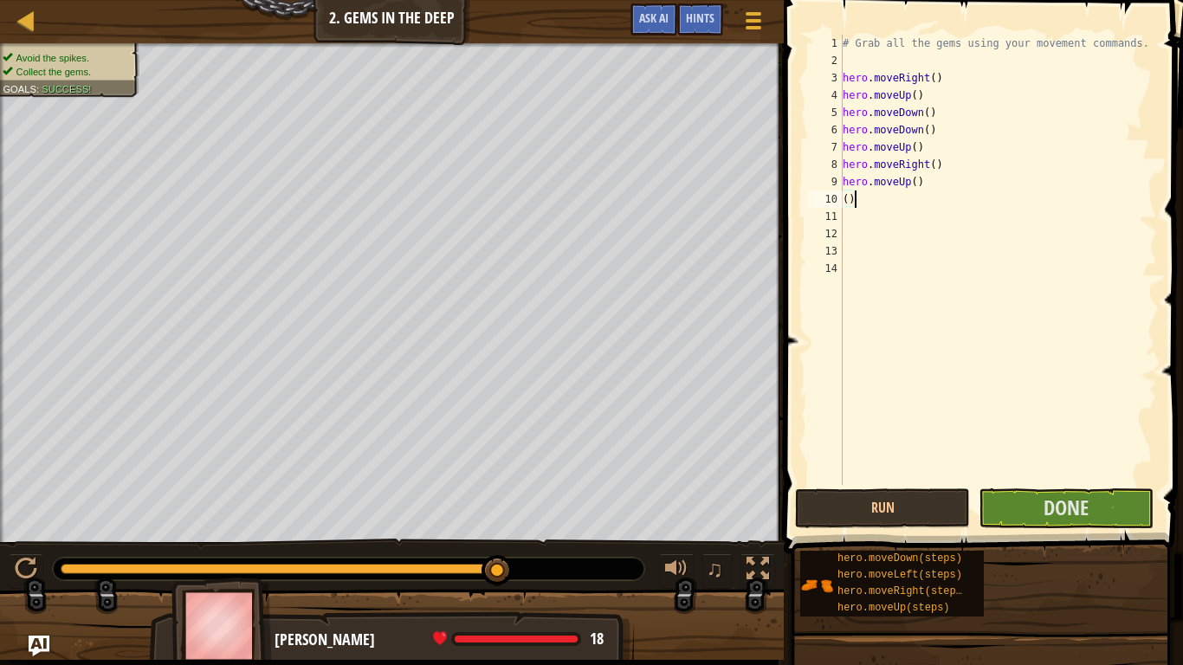
click at [874, 201] on div "# Grab all the gems using your movement commands. hero . moveRight ( ) hero . m…" at bounding box center [998, 277] width 318 height 485
click at [838, 204] on div "10" at bounding box center [825, 199] width 35 height 17
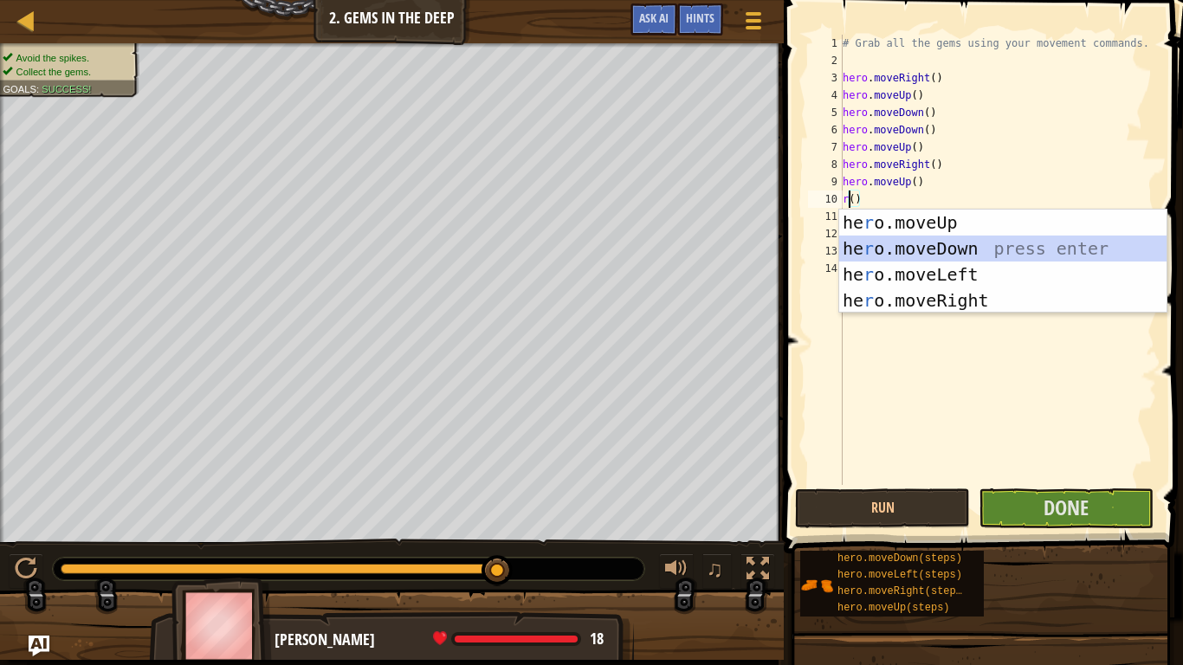
click at [857, 249] on div "he r o.moveUp press enter he r o.moveDown press enter he r o.moveLeft press ent…" at bounding box center [1002, 288] width 327 height 156
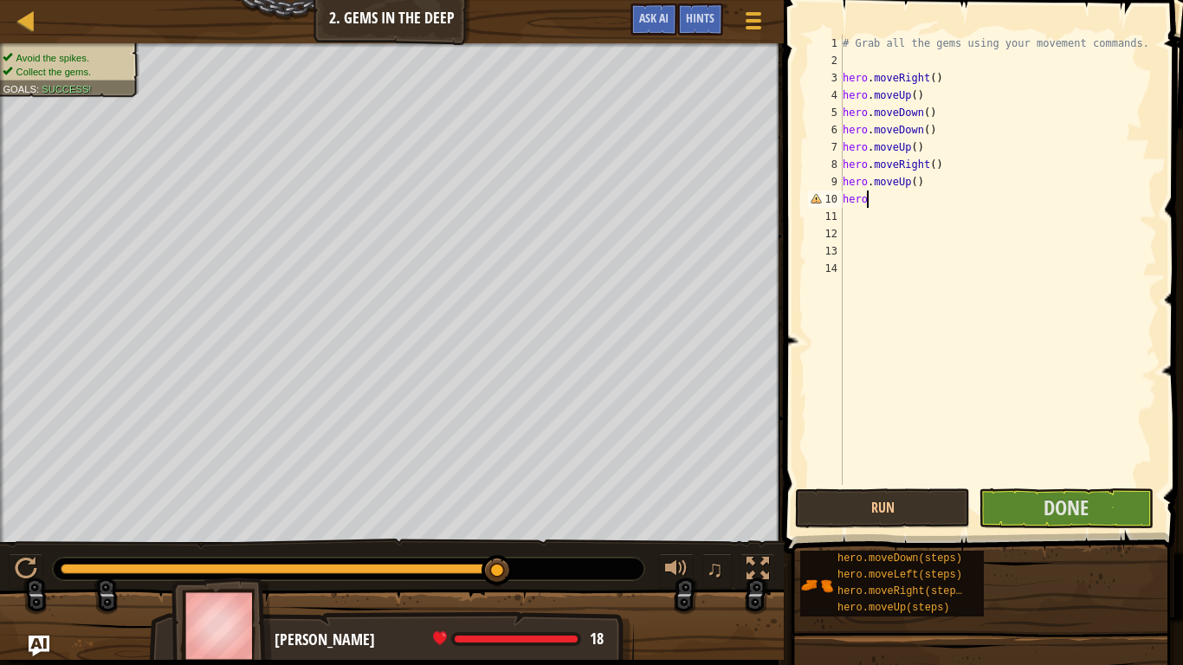
type textarea "h"
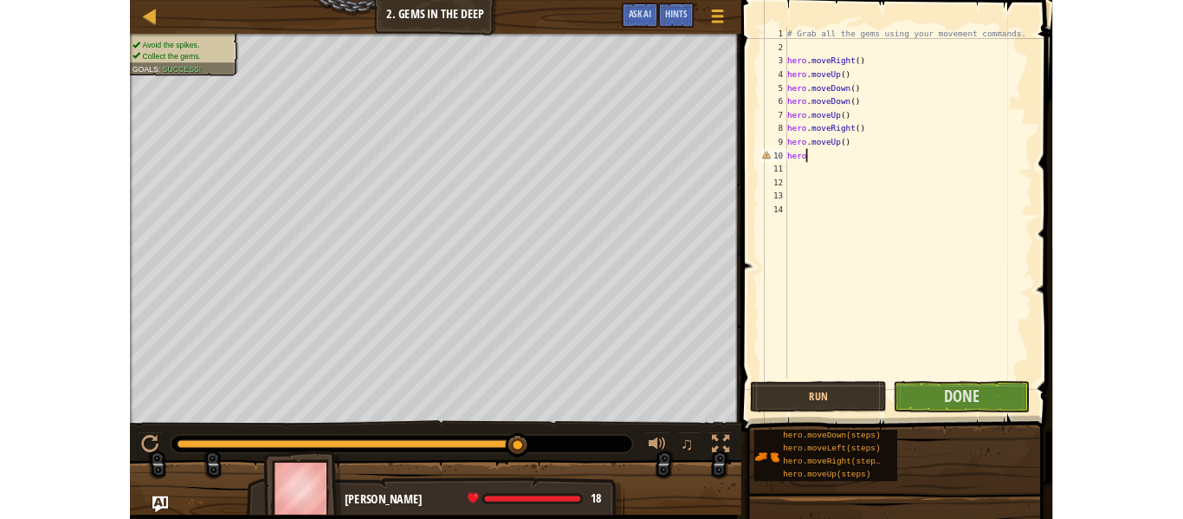
scroll to position [8, 0]
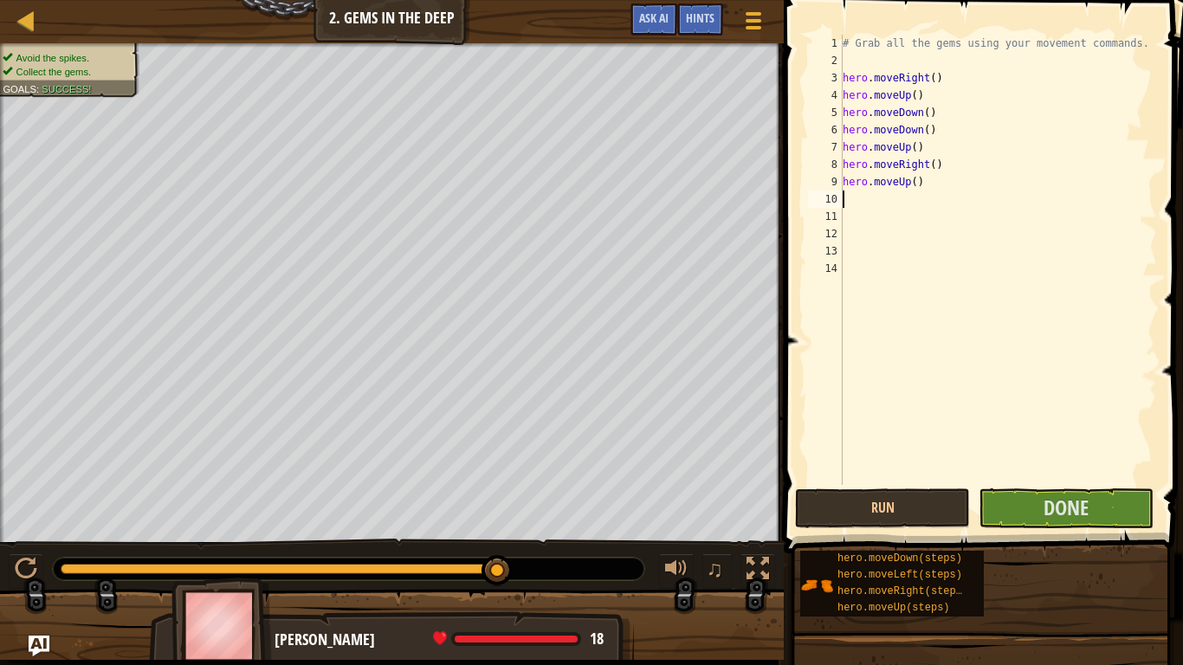
type textarea "r"
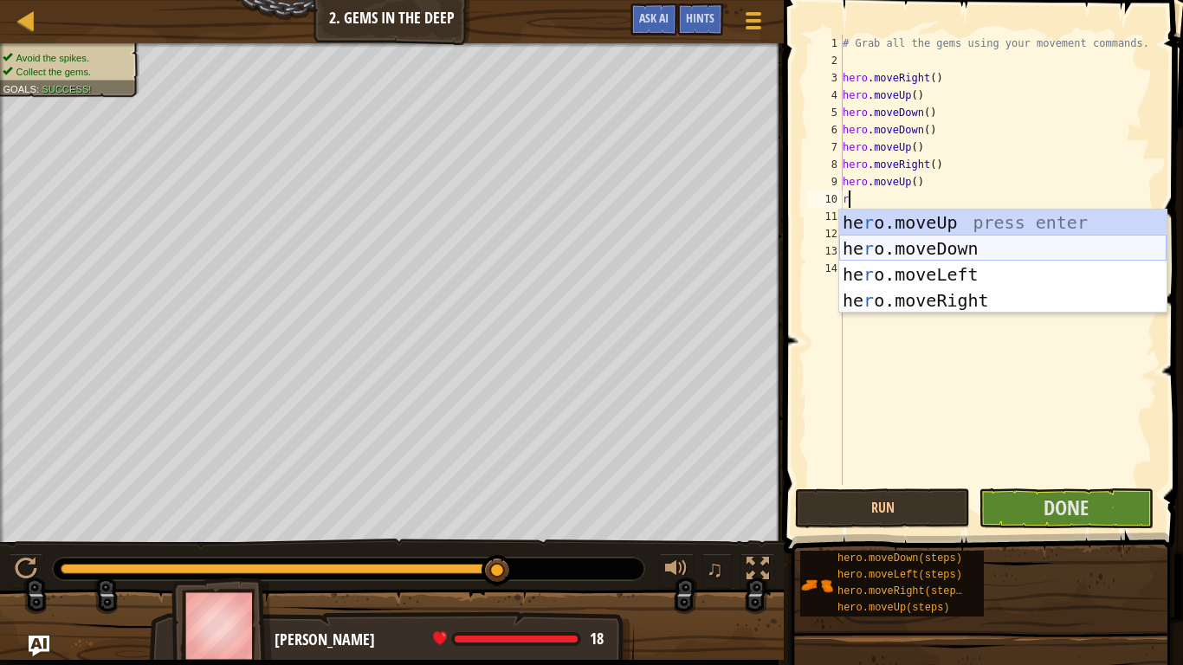
click at [944, 249] on div "he r o.moveUp press enter he r o.moveDown press enter he r o.moveLeft press ent…" at bounding box center [1002, 288] width 327 height 156
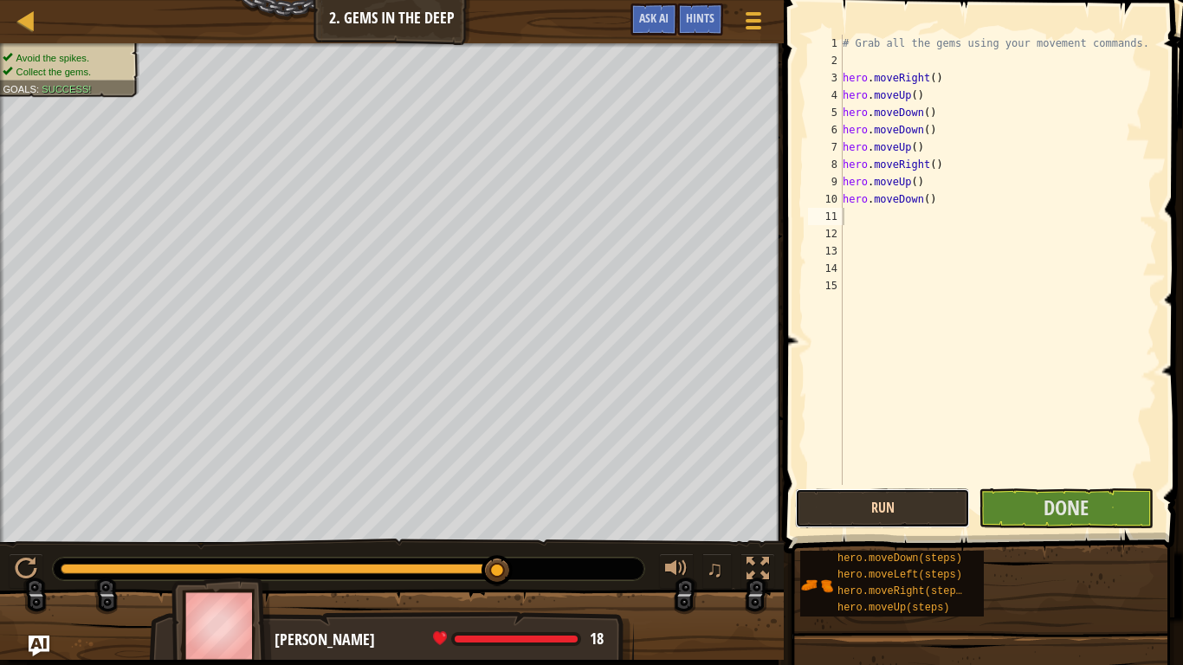
click at [866, 505] on button "Run" at bounding box center [882, 508] width 175 height 40
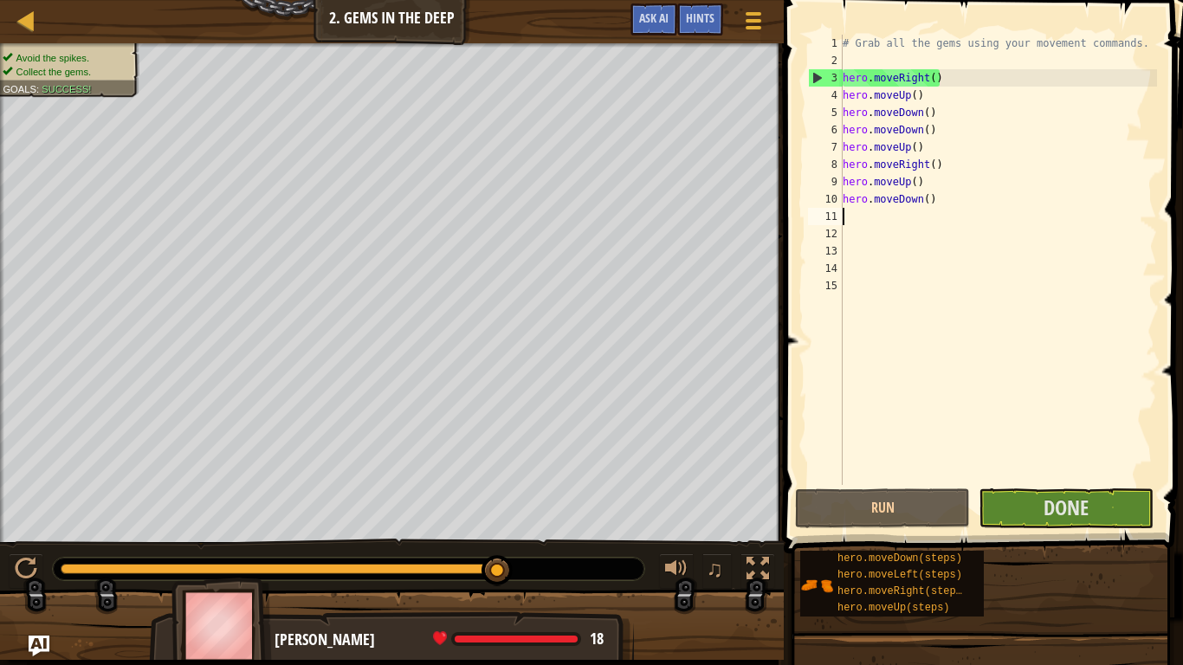
click at [927, 203] on div "# Grab all the gems using your movement commands. hero . moveRight ( ) hero . m…" at bounding box center [998, 277] width 318 height 485
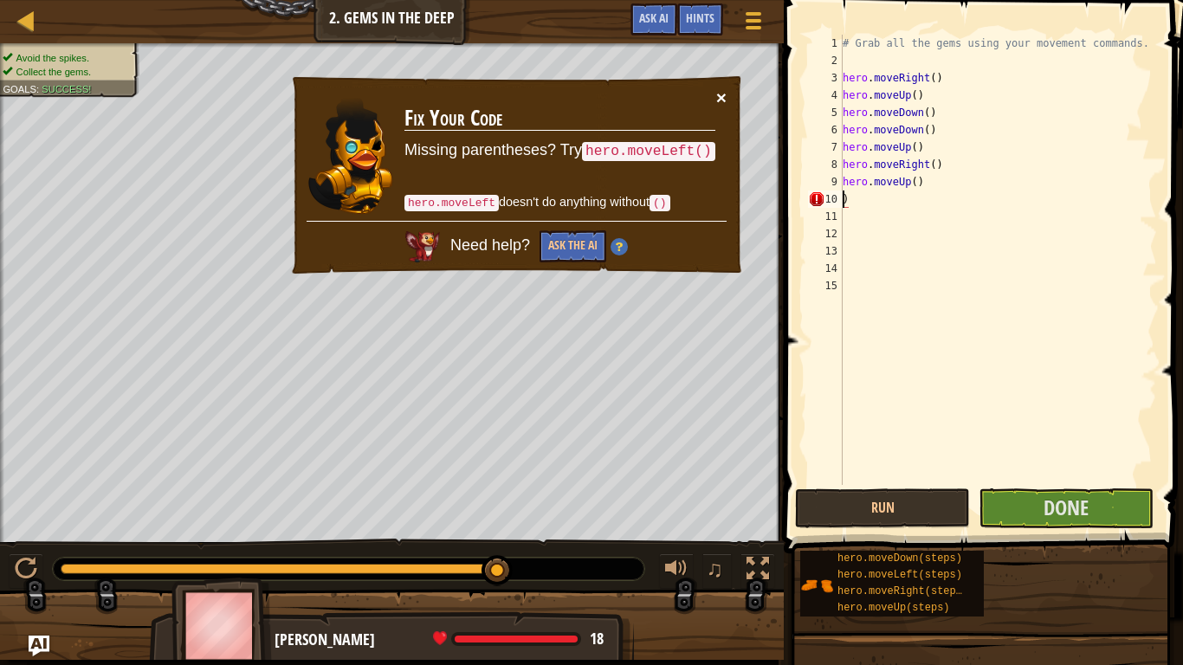
click at [717, 94] on button "×" at bounding box center [721, 97] width 10 height 18
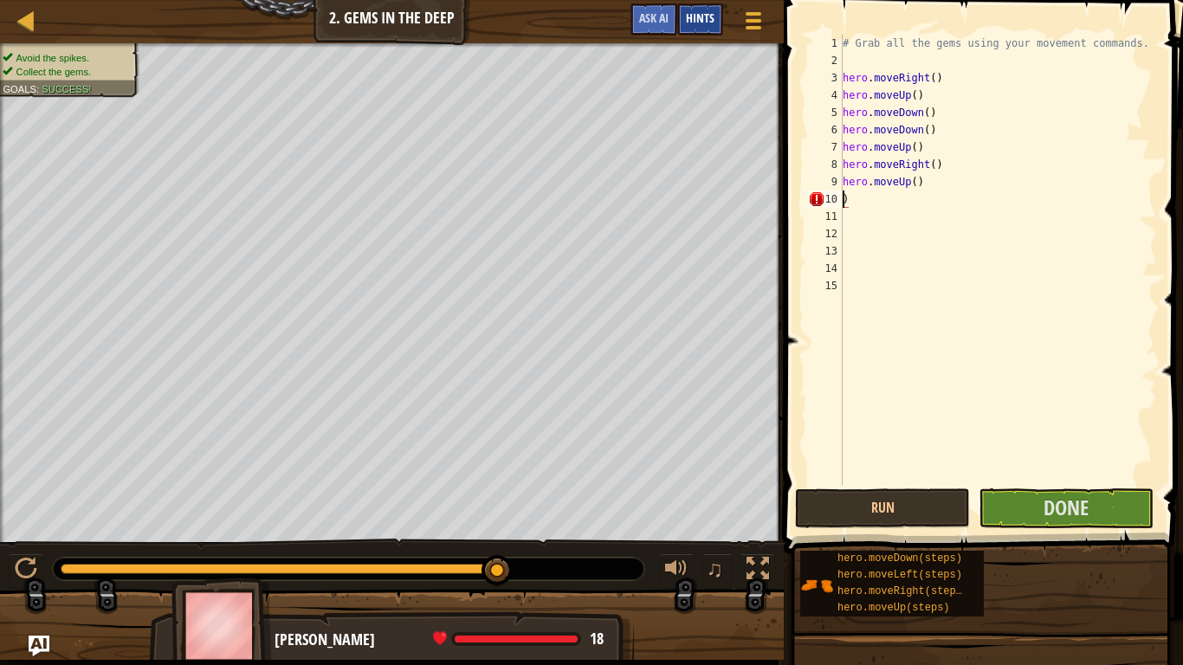
click at [703, 13] on span "Hints" at bounding box center [700, 18] width 29 height 16
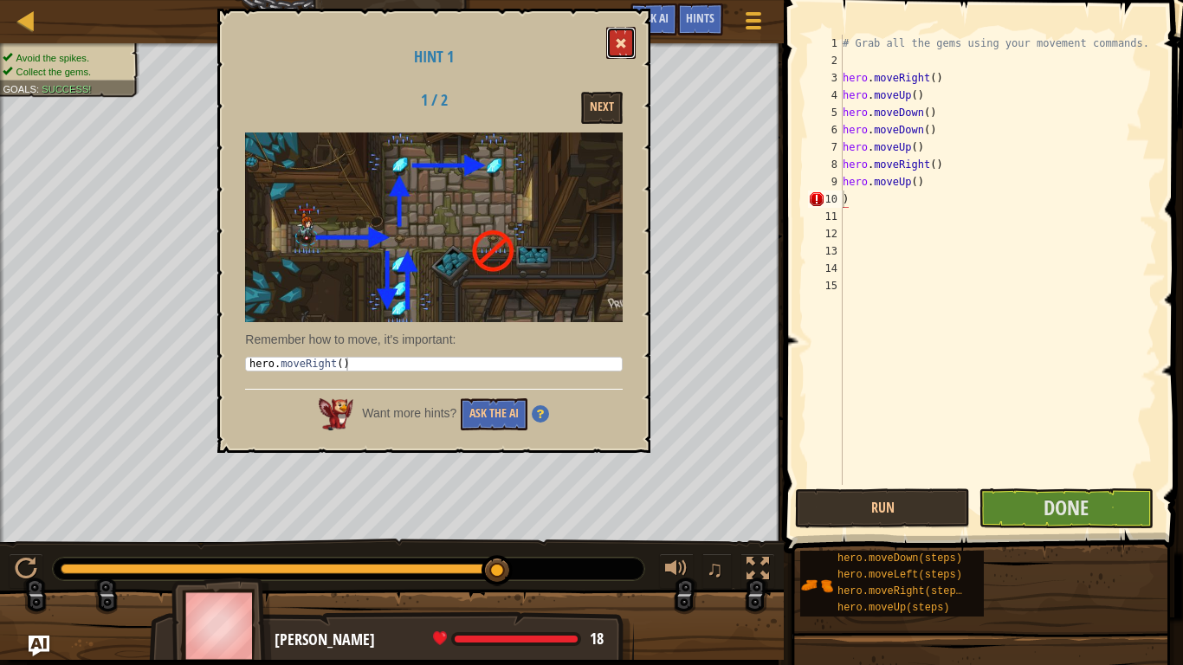
click at [612, 46] on button at bounding box center [620, 43] width 29 height 32
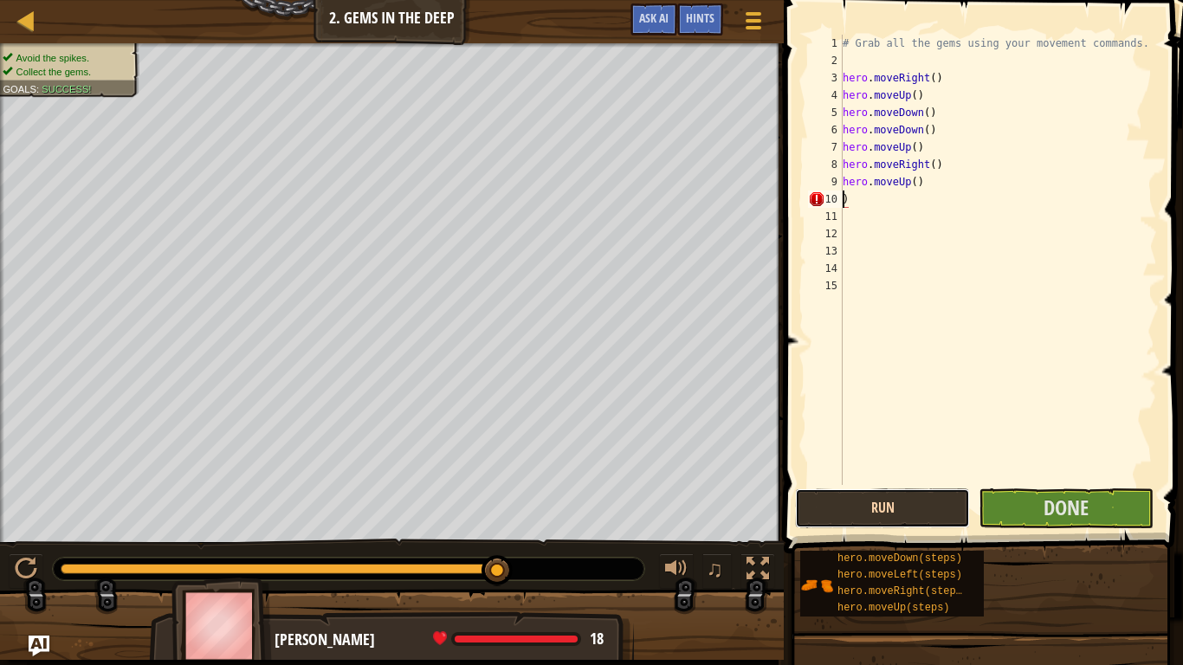
click at [842, 504] on button "Run" at bounding box center [882, 508] width 175 height 40
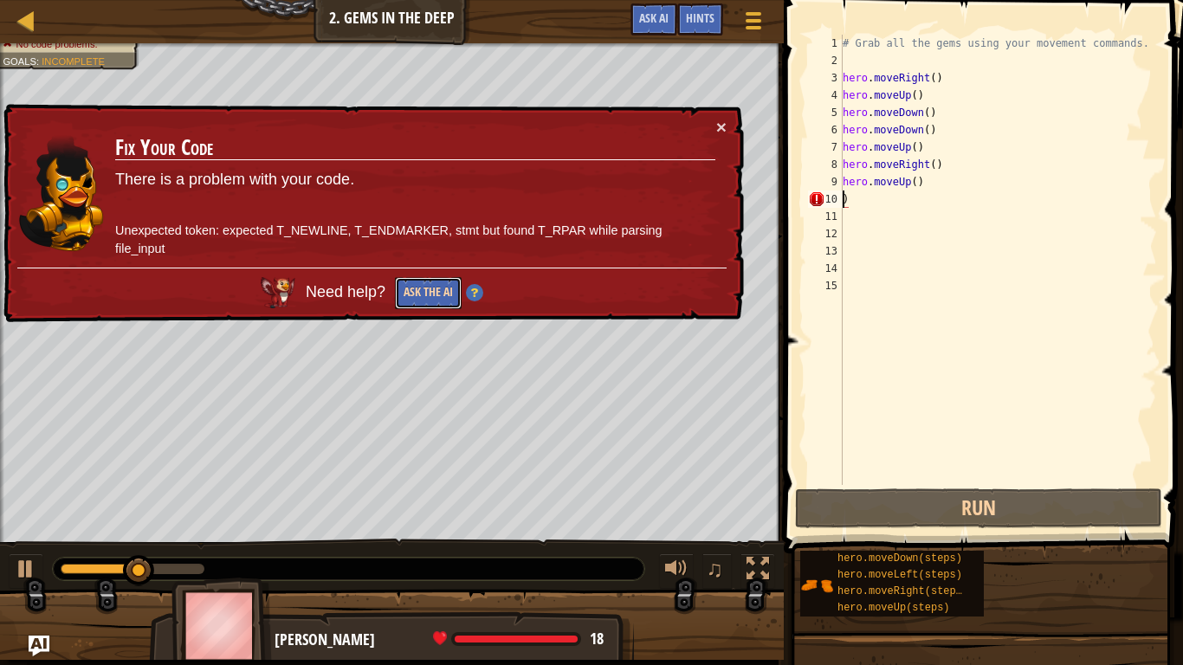
click at [438, 277] on button "Ask the AI" at bounding box center [428, 293] width 67 height 32
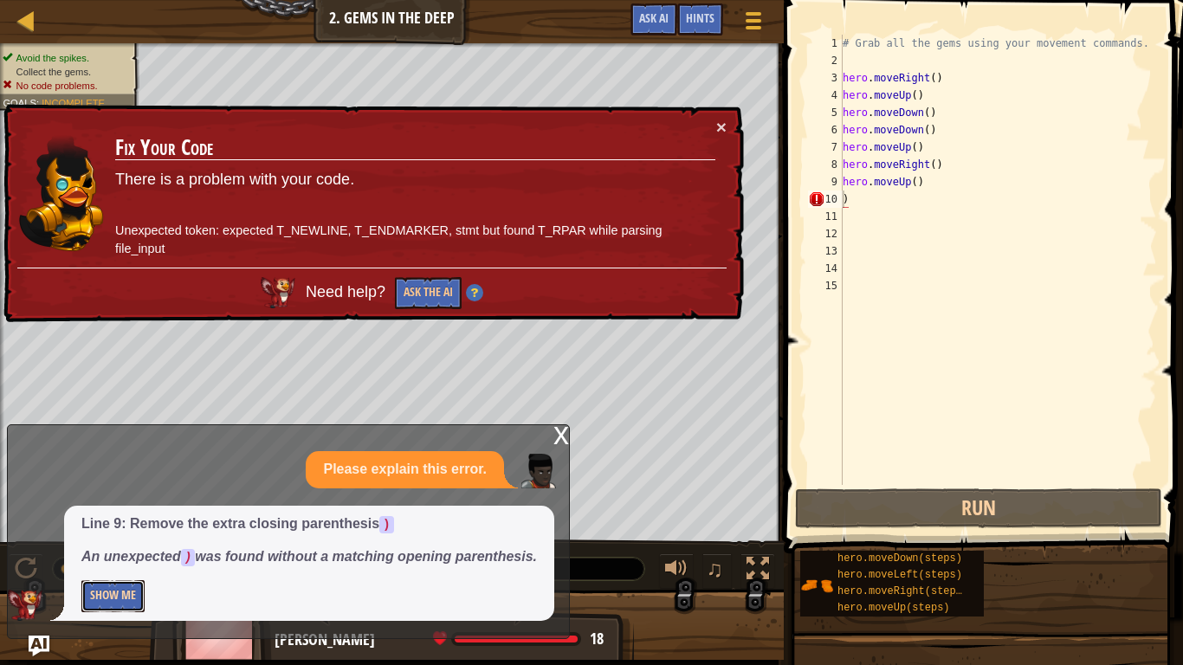
click at [113, 518] on button "Show Me" at bounding box center [112, 596] width 63 height 32
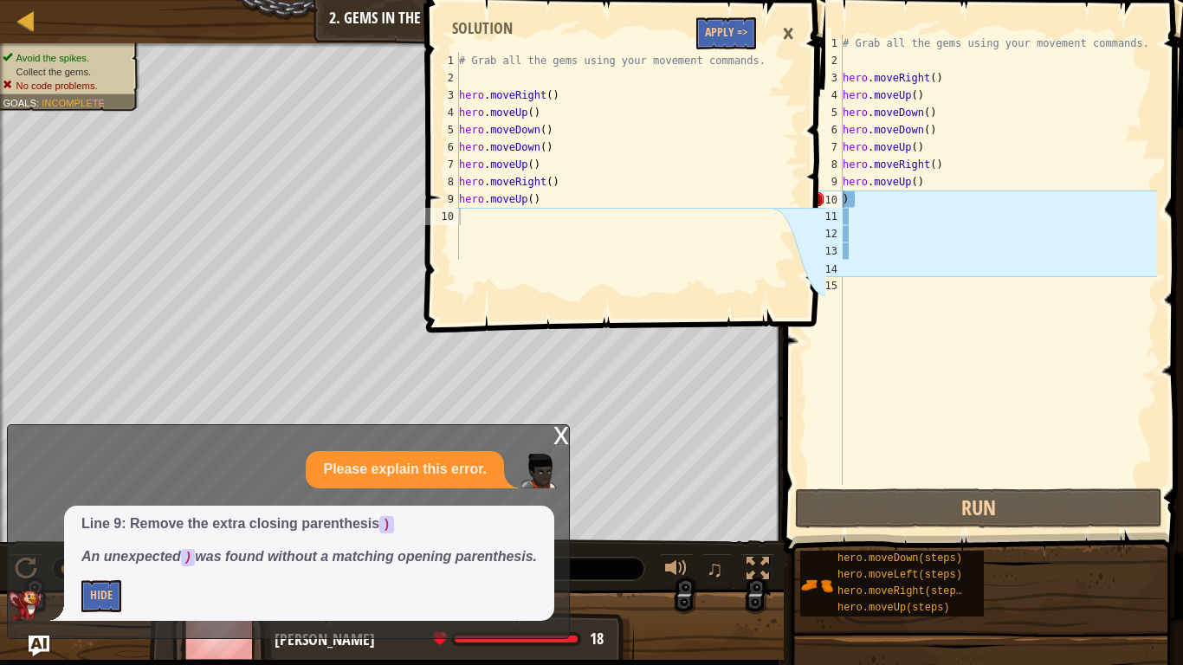
click at [794, 27] on div "×" at bounding box center [787, 34] width 29 height 40
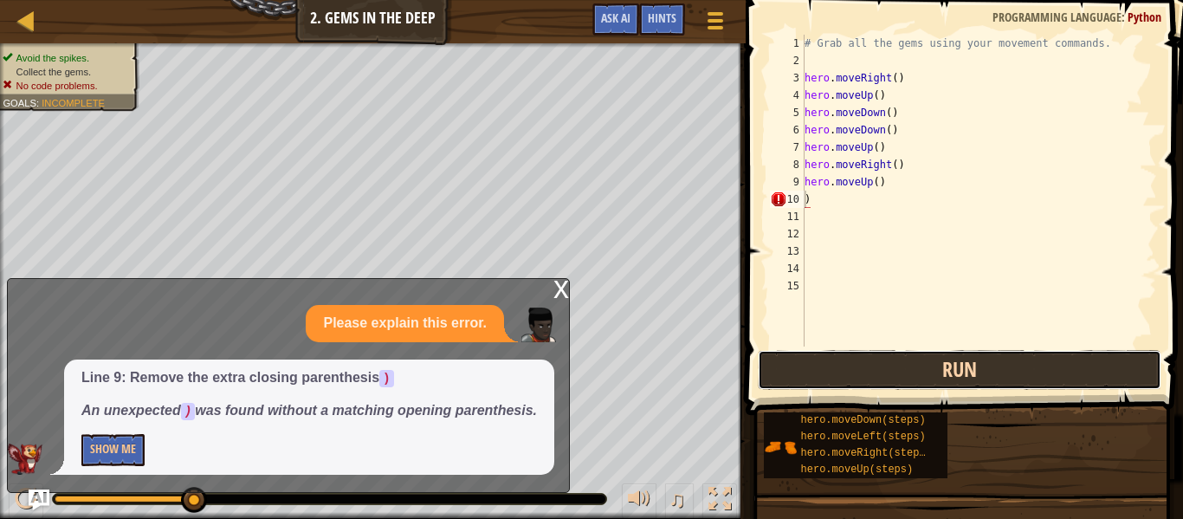
click at [831, 370] on button "Run" at bounding box center [960, 370] width 404 height 40
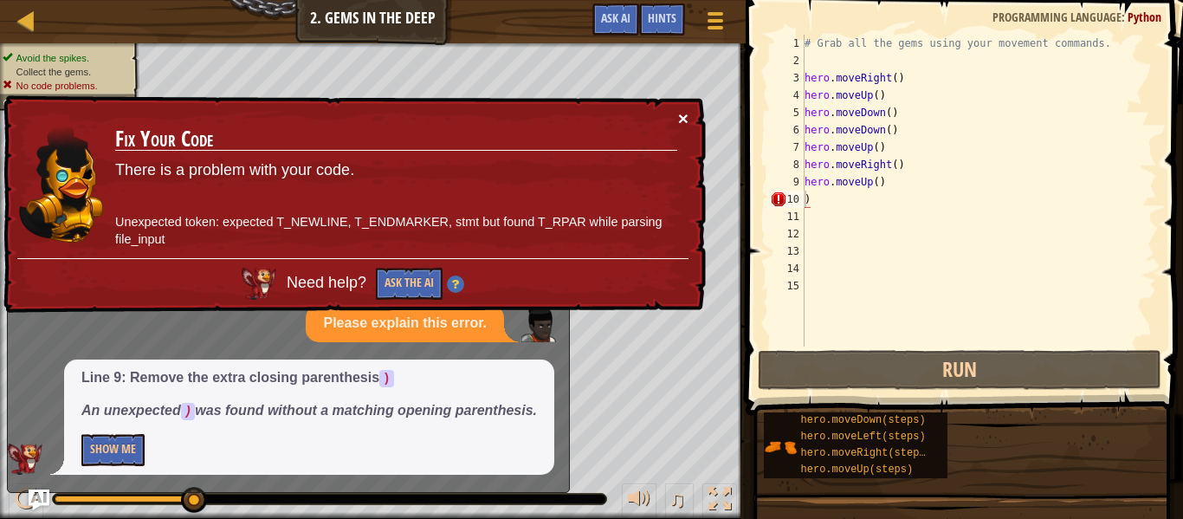
click at [682, 113] on button "×" at bounding box center [683, 118] width 10 height 18
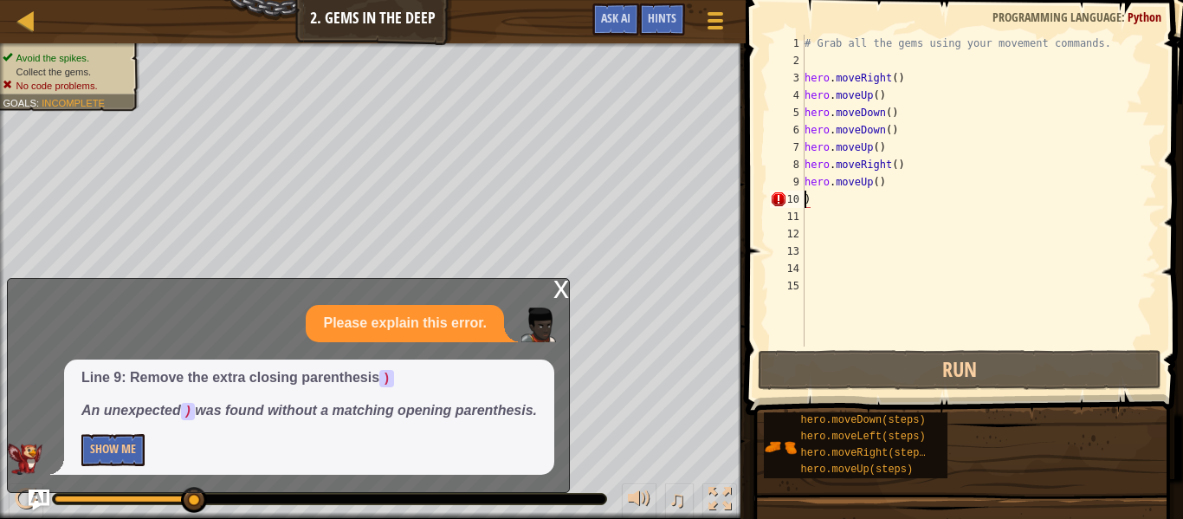
click at [811, 202] on div "# Grab all the gems using your movement commands. hero . moveRight ( ) hero . m…" at bounding box center [979, 208] width 356 height 346
click at [805, 204] on div "# Grab all the gems using your movement commands. hero . moveRight ( ) hero . m…" at bounding box center [979, 208] width 356 height 346
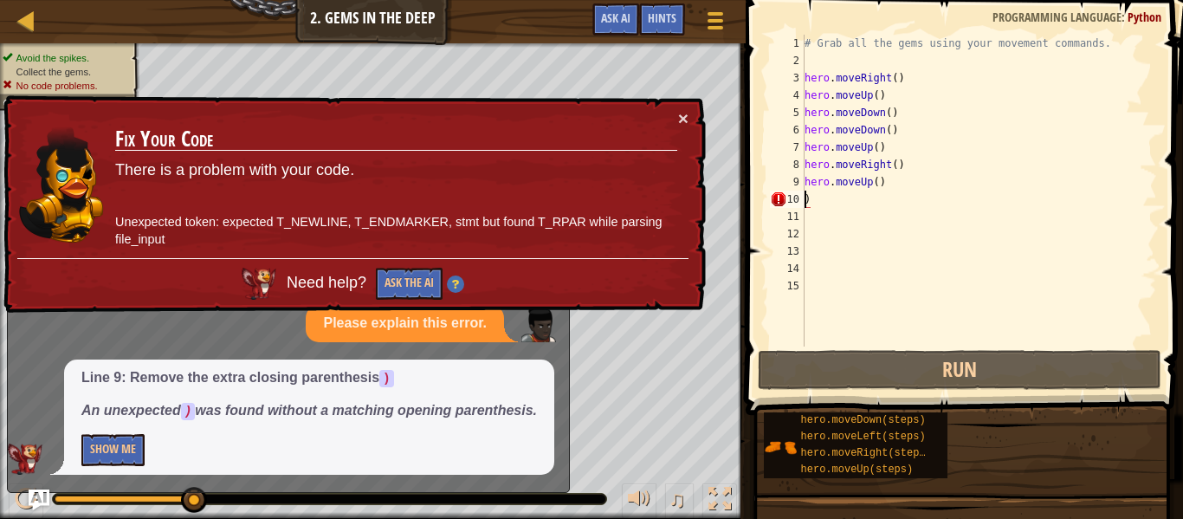
scroll to position [8, 1]
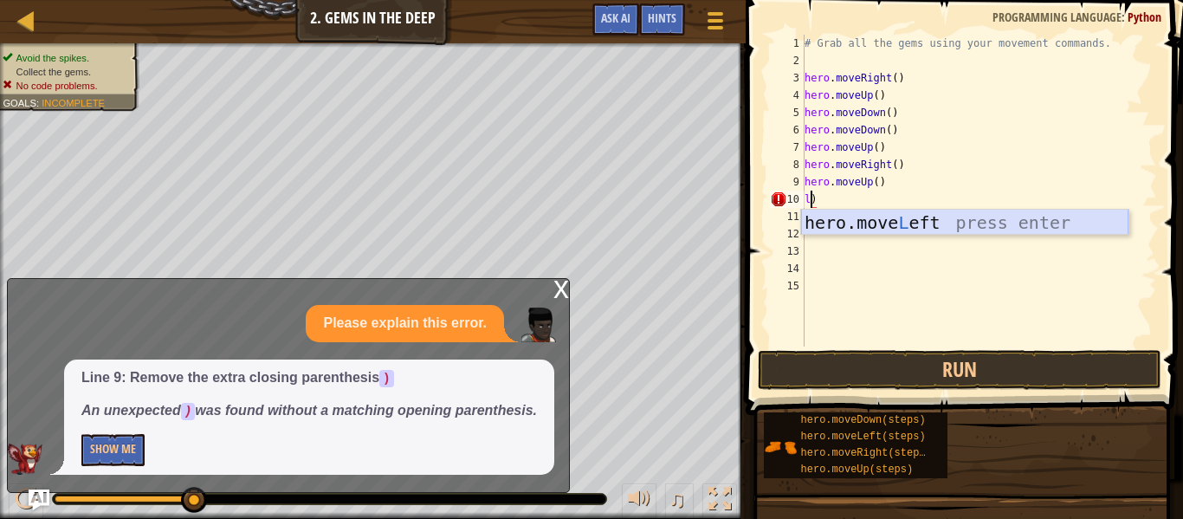
click at [864, 225] on div "hero.move L eft press enter" at bounding box center [964, 249] width 327 height 78
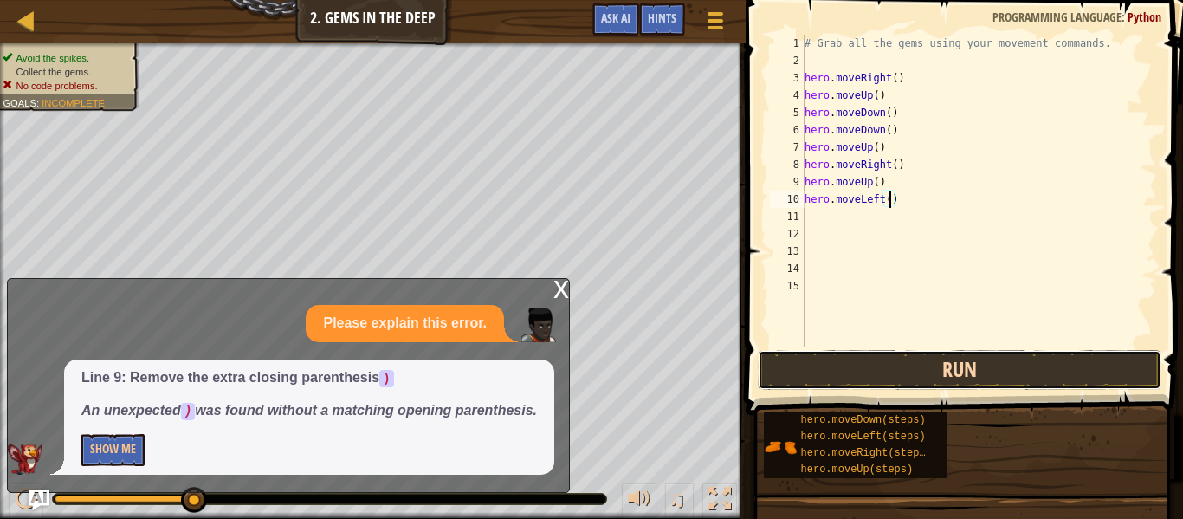
click at [898, 367] on button "Run" at bounding box center [960, 370] width 404 height 40
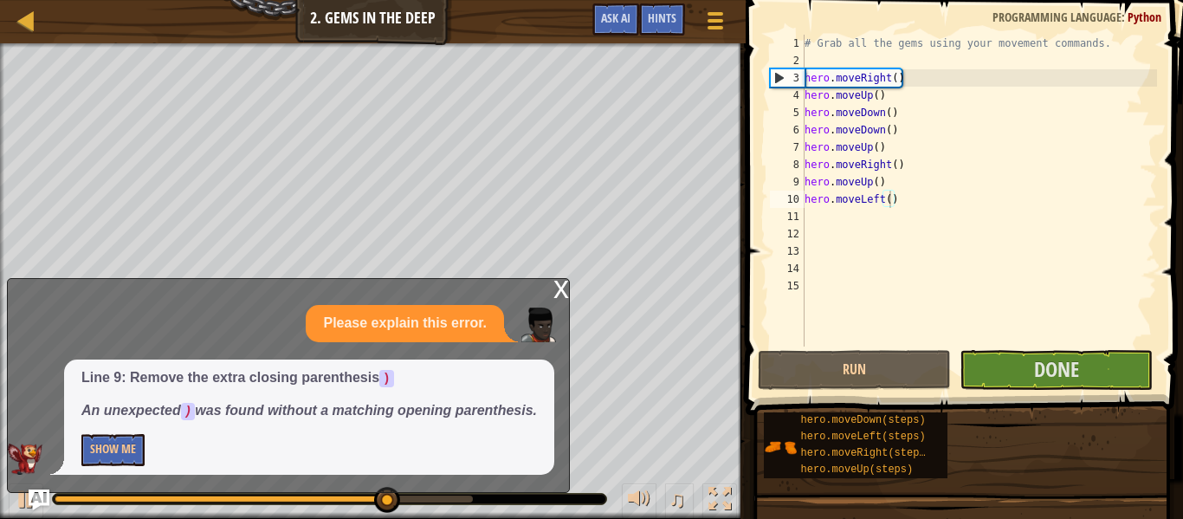
click at [564, 289] on div "x" at bounding box center [561, 287] width 16 height 17
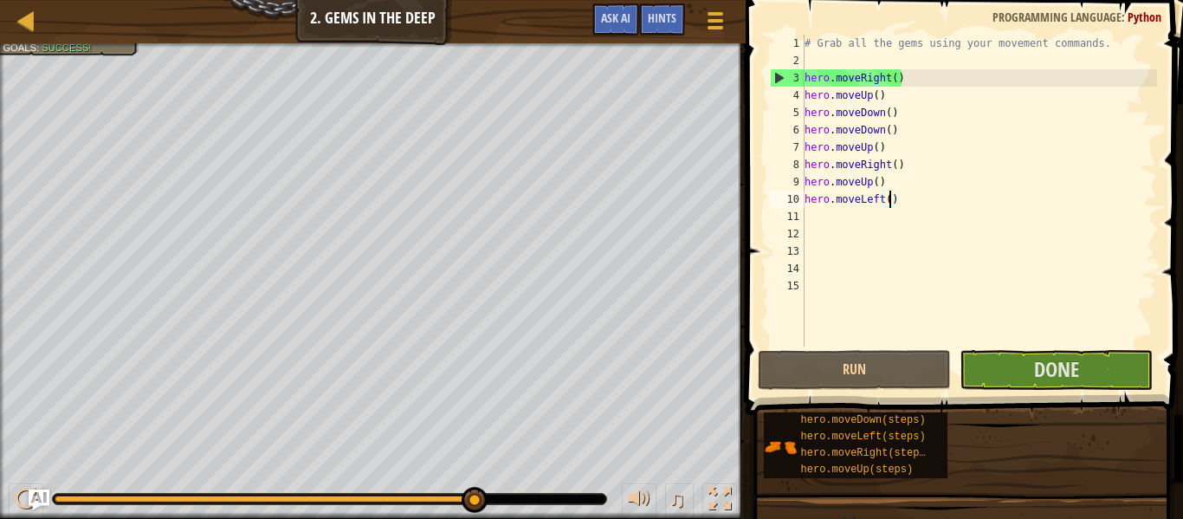
click at [770, 68] on div "2" at bounding box center [787, 60] width 35 height 17
click at [777, 76] on div "3" at bounding box center [788, 77] width 34 height 17
click at [830, 199] on div "# Grab all the gems using your movement commands. hero . moveRight ( ) hero . m…" at bounding box center [979, 208] width 356 height 346
type textarea "hero.moveLeft()"
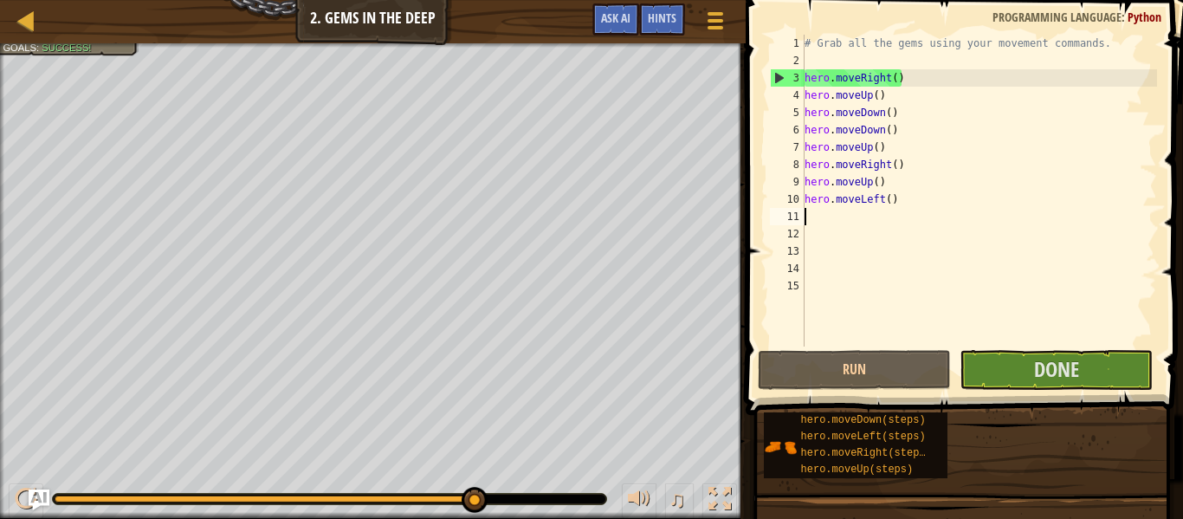
click at [892, 212] on div "# Grab all the gems using your movement commands. hero . moveRight ( ) hero . m…" at bounding box center [979, 208] width 356 height 346
click at [894, 207] on div "# Grab all the gems using your movement commands. hero . moveRight ( ) hero . m…" at bounding box center [979, 208] width 356 height 346
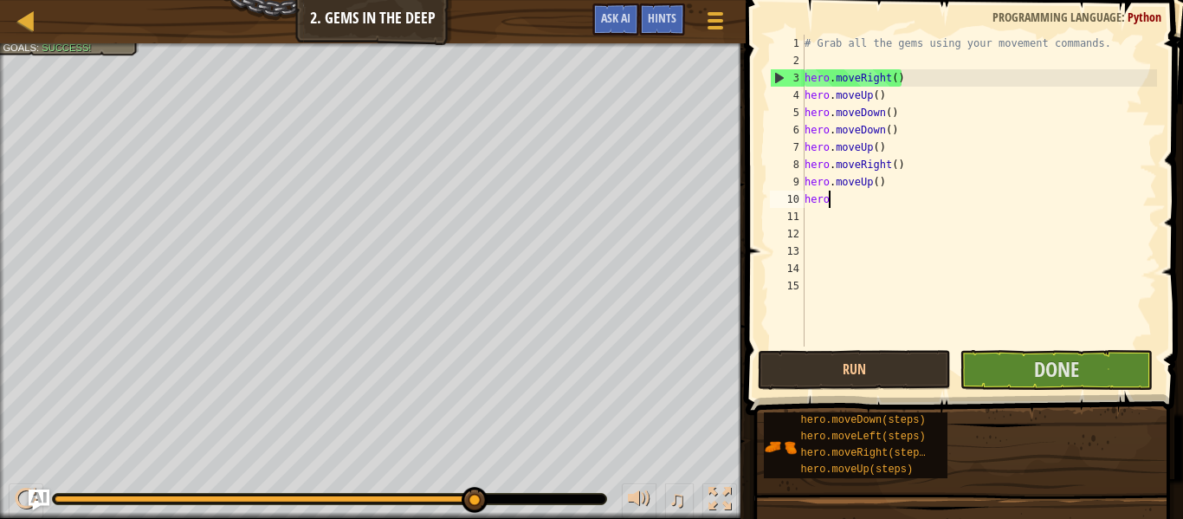
type textarea "h"
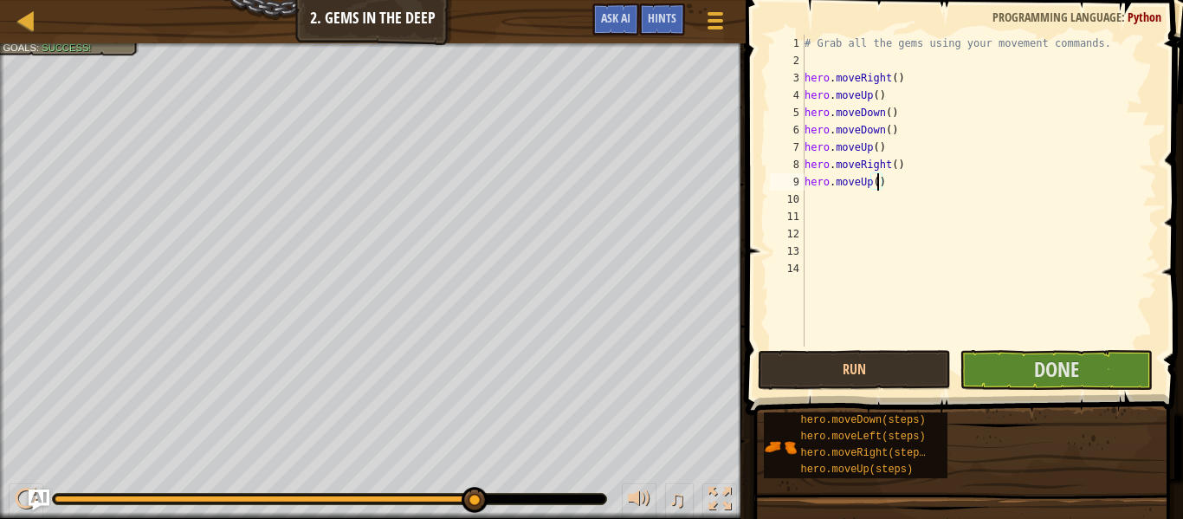
click at [879, 185] on div "# Grab all the gems using your movement commands. hero . moveRight ( ) hero . m…" at bounding box center [979, 208] width 356 height 346
click at [873, 372] on button "Run" at bounding box center [854, 370] width 193 height 40
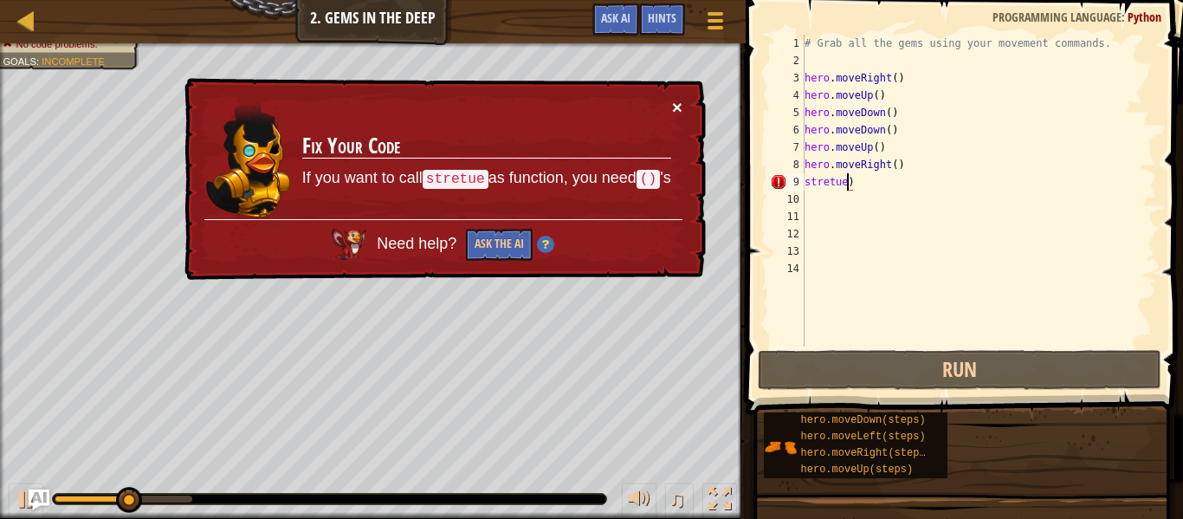
click at [680, 98] on button "×" at bounding box center [677, 107] width 10 height 18
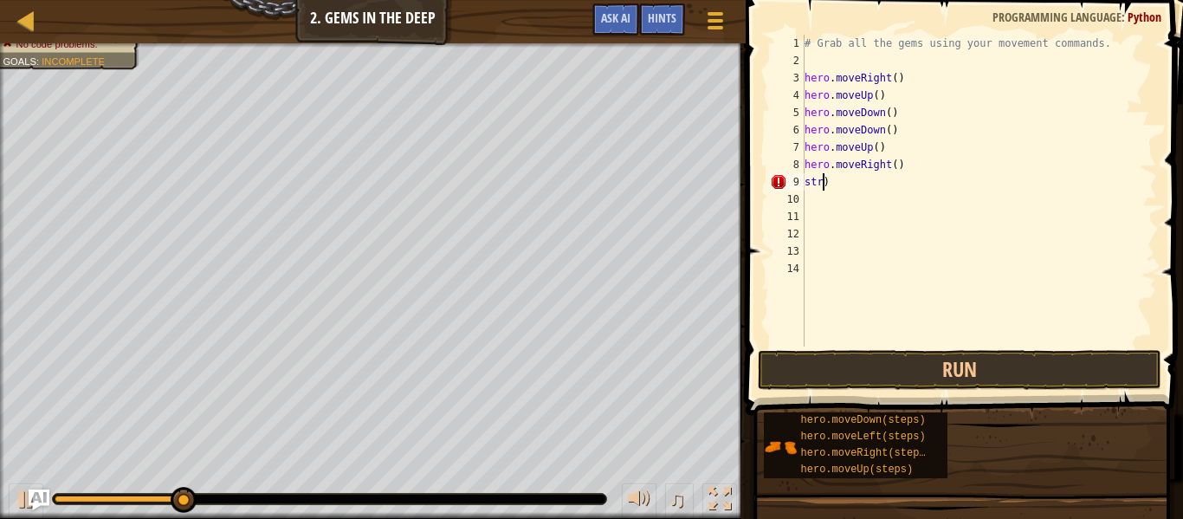
scroll to position [8, 0]
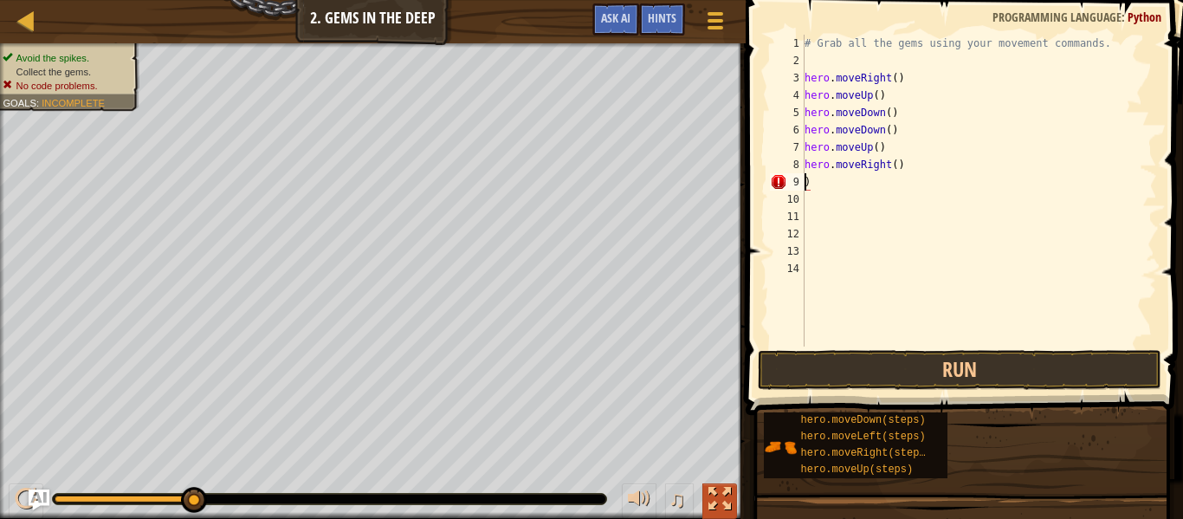
click at [724, 488] on div at bounding box center [719, 499] width 23 height 23
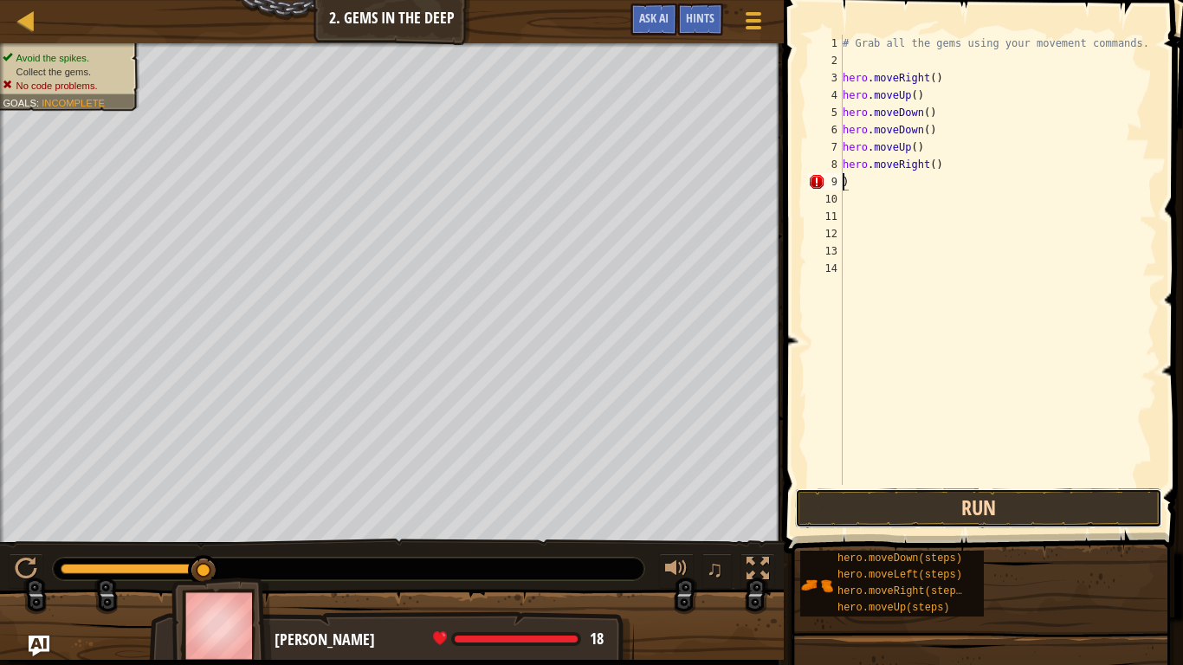
click at [893, 497] on button "Run" at bounding box center [978, 508] width 367 height 40
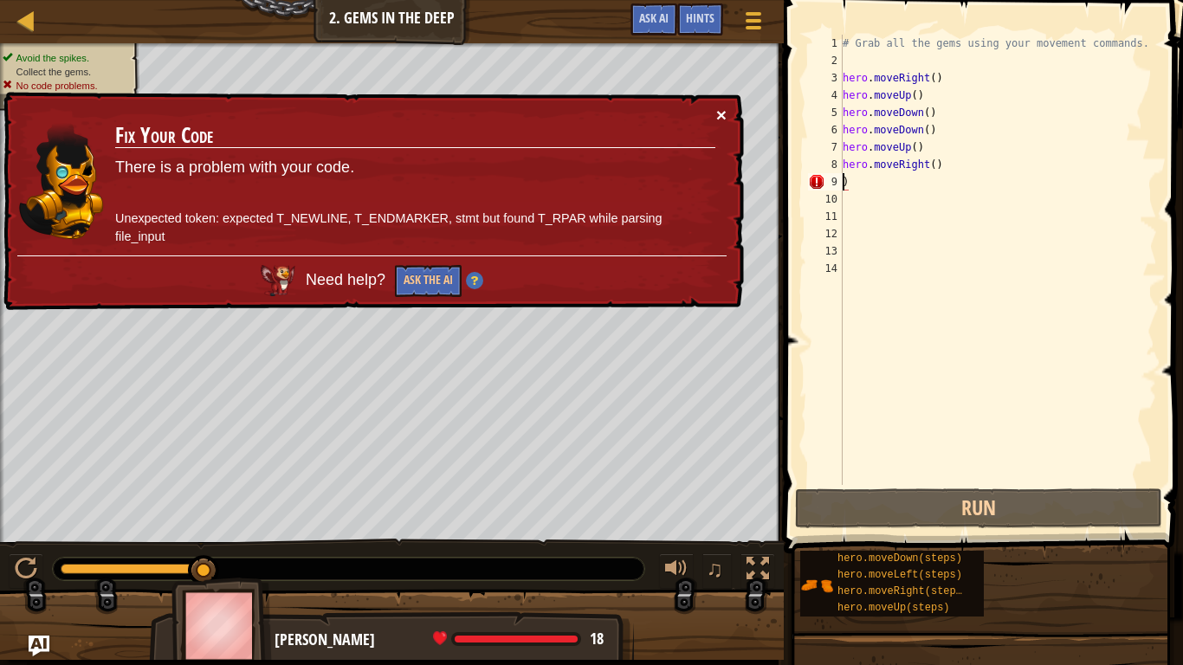
click at [718, 107] on button "×" at bounding box center [721, 115] width 10 height 18
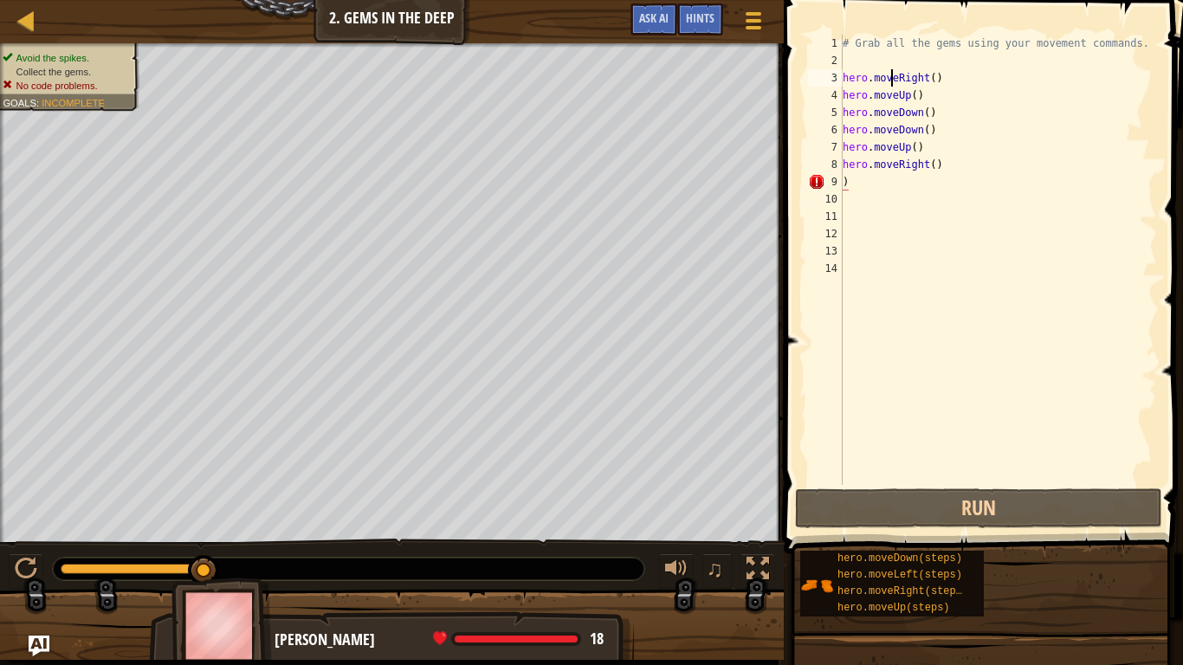
click at [889, 81] on div "# Grab all the gems using your movement commands. hero . moveRight ( ) hero . m…" at bounding box center [998, 277] width 318 height 485
type textarea "hero.moveRight()"
click at [879, 72] on div "# Grab all the gems using your movement commands. hero . moveRight ( ) hero . m…" at bounding box center [998, 277] width 318 height 485
click at [905, 200] on div "# Grab all the gems using your movement commands. hero . moveRight ( ) hero . m…" at bounding box center [998, 277] width 318 height 485
click at [861, 191] on div "# Grab all the gems using your movement commands. hero . moveRight ( ) hero . m…" at bounding box center [998, 277] width 318 height 485
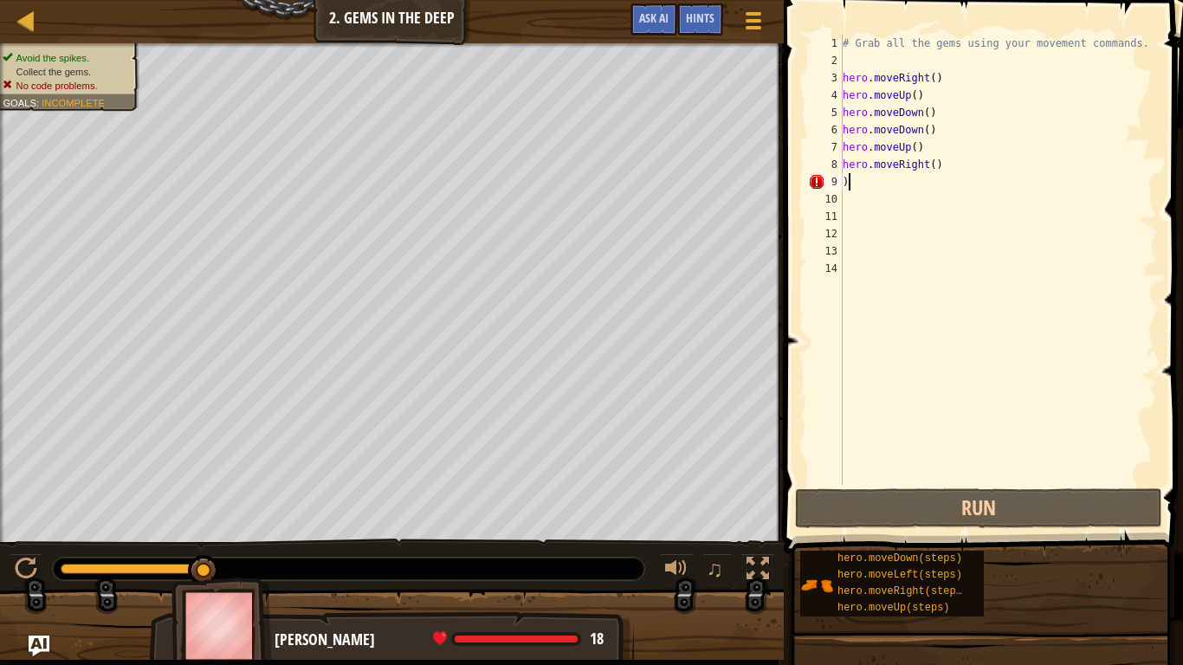
click at [848, 184] on div "# Grab all the gems using your movement commands. hero . moveRight ( ) hero . m…" at bounding box center [998, 277] width 318 height 485
type textarea ")"
click at [640, 40] on div "Map Introduction to Computer Science 2. Gems in the Deep Game Menu Done Hints A…" at bounding box center [591, 332] width 1183 height 665
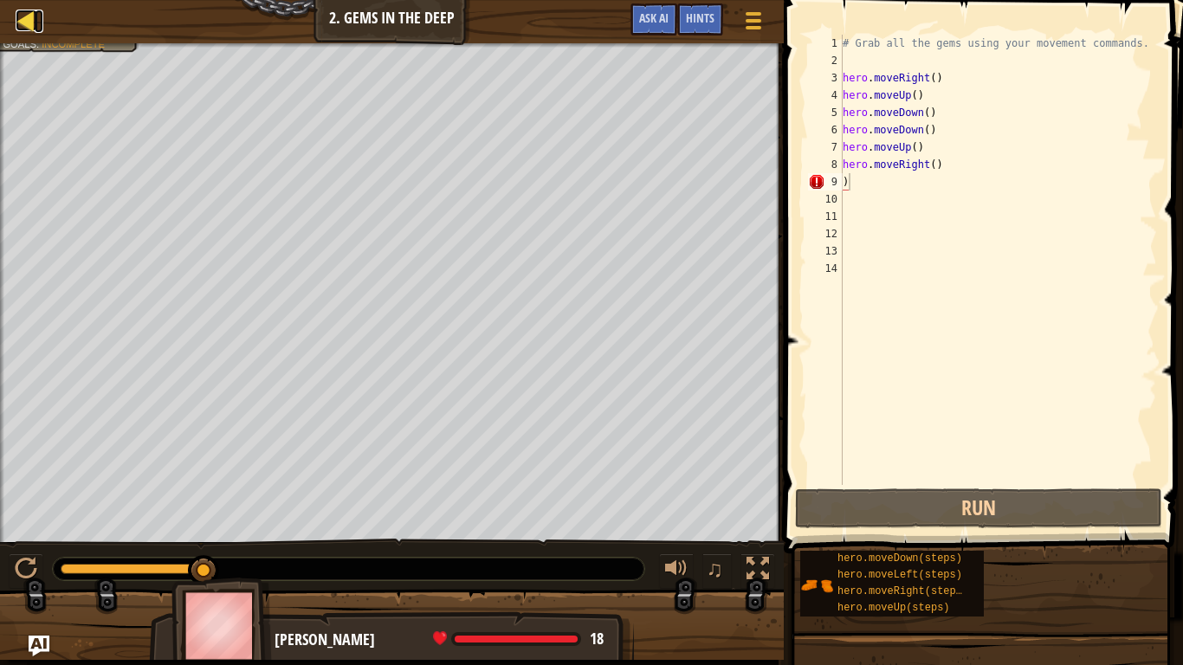
click at [19, 29] on div at bounding box center [27, 21] width 22 height 22
